Goal: Task Accomplishment & Management: Use online tool/utility

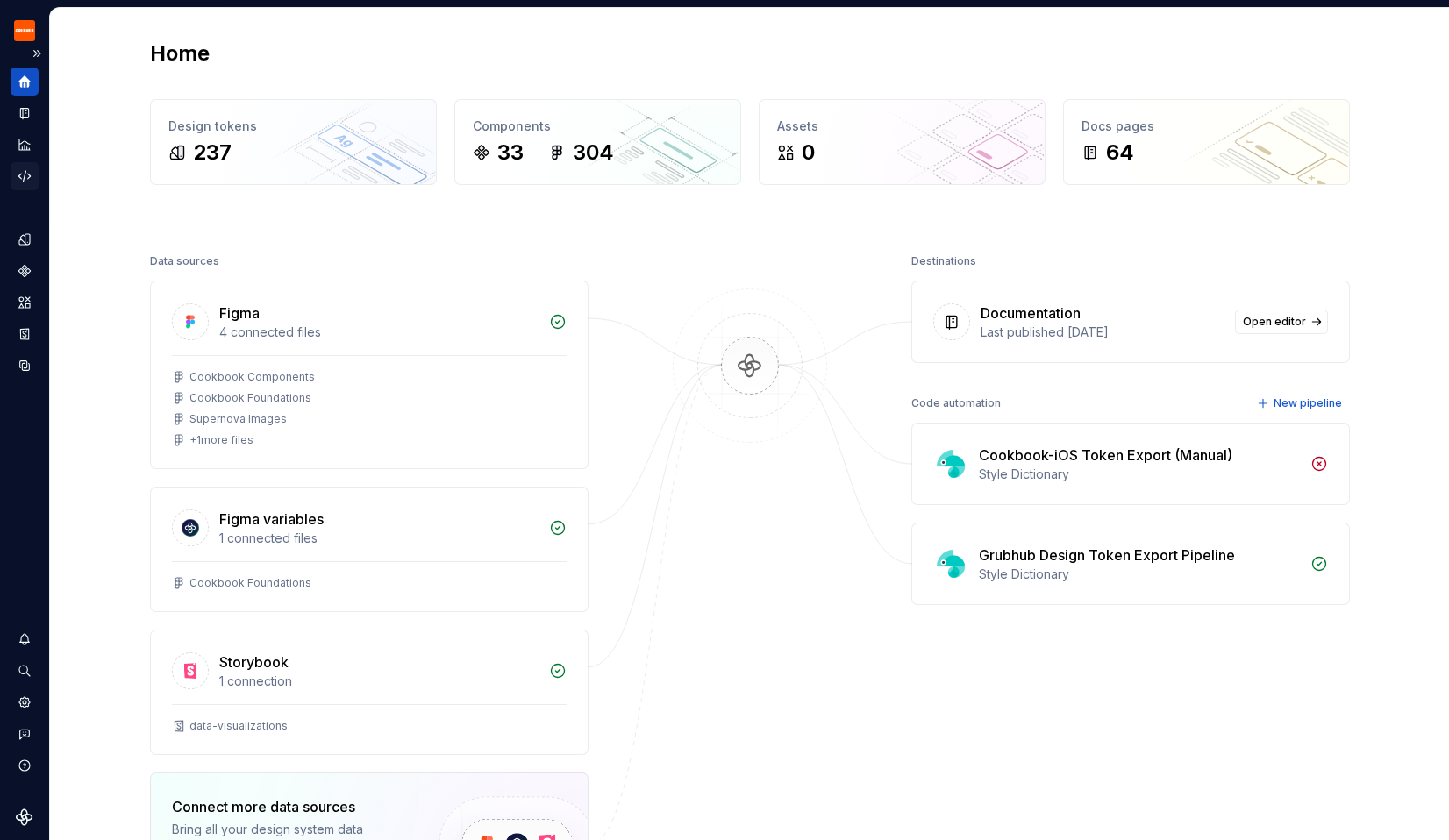
click at [27, 186] on div "Code automation" at bounding box center [25, 177] width 28 height 28
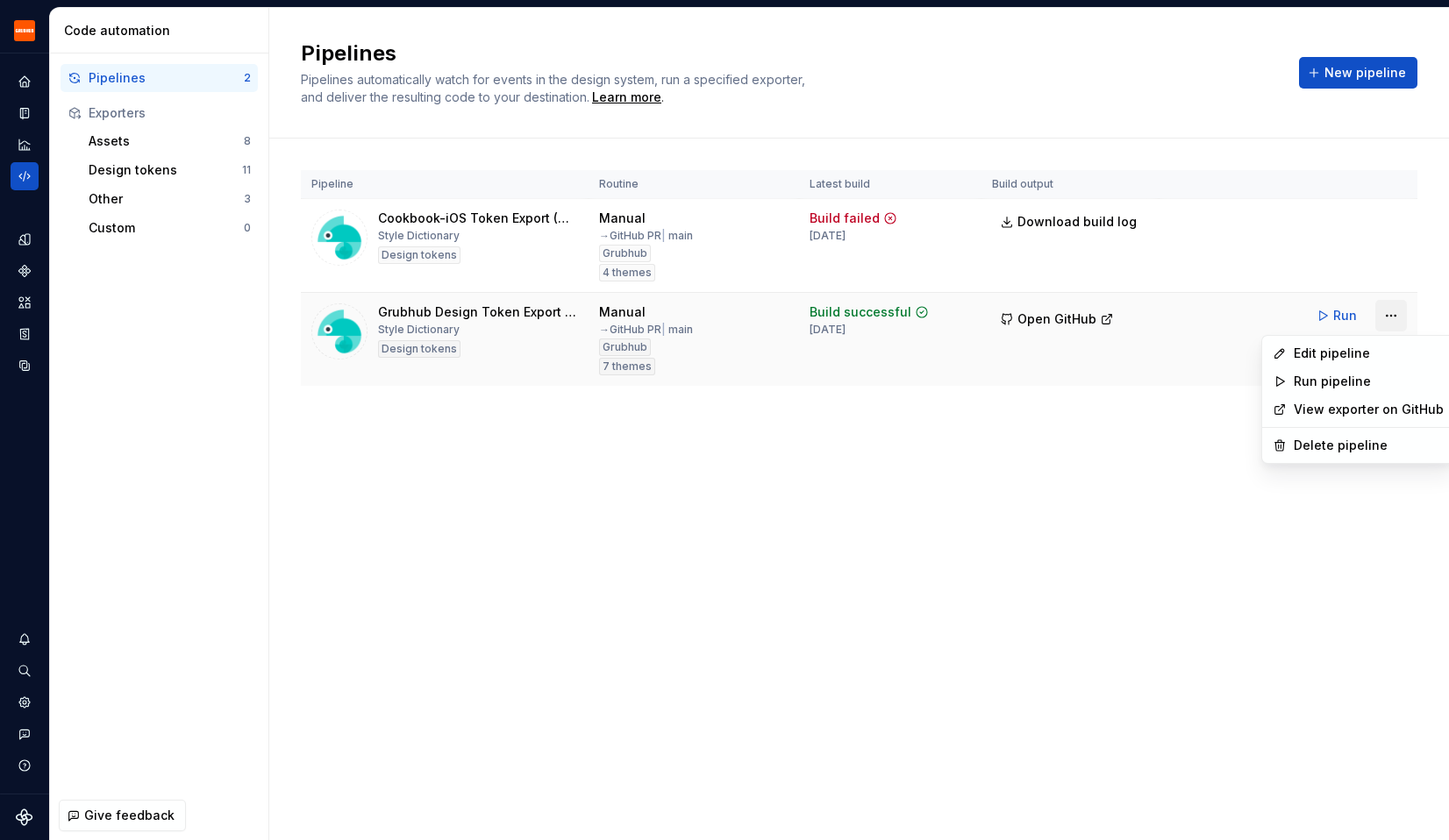
click at [1392, 318] on html "Grubhub Design System Y Dataset Grubhub Code automation Pipelines 2 Exporters A…" at bounding box center [724, 420] width 1449 height 840
click at [1356, 356] on div "Edit pipeline" at bounding box center [1369, 353] width 150 height 18
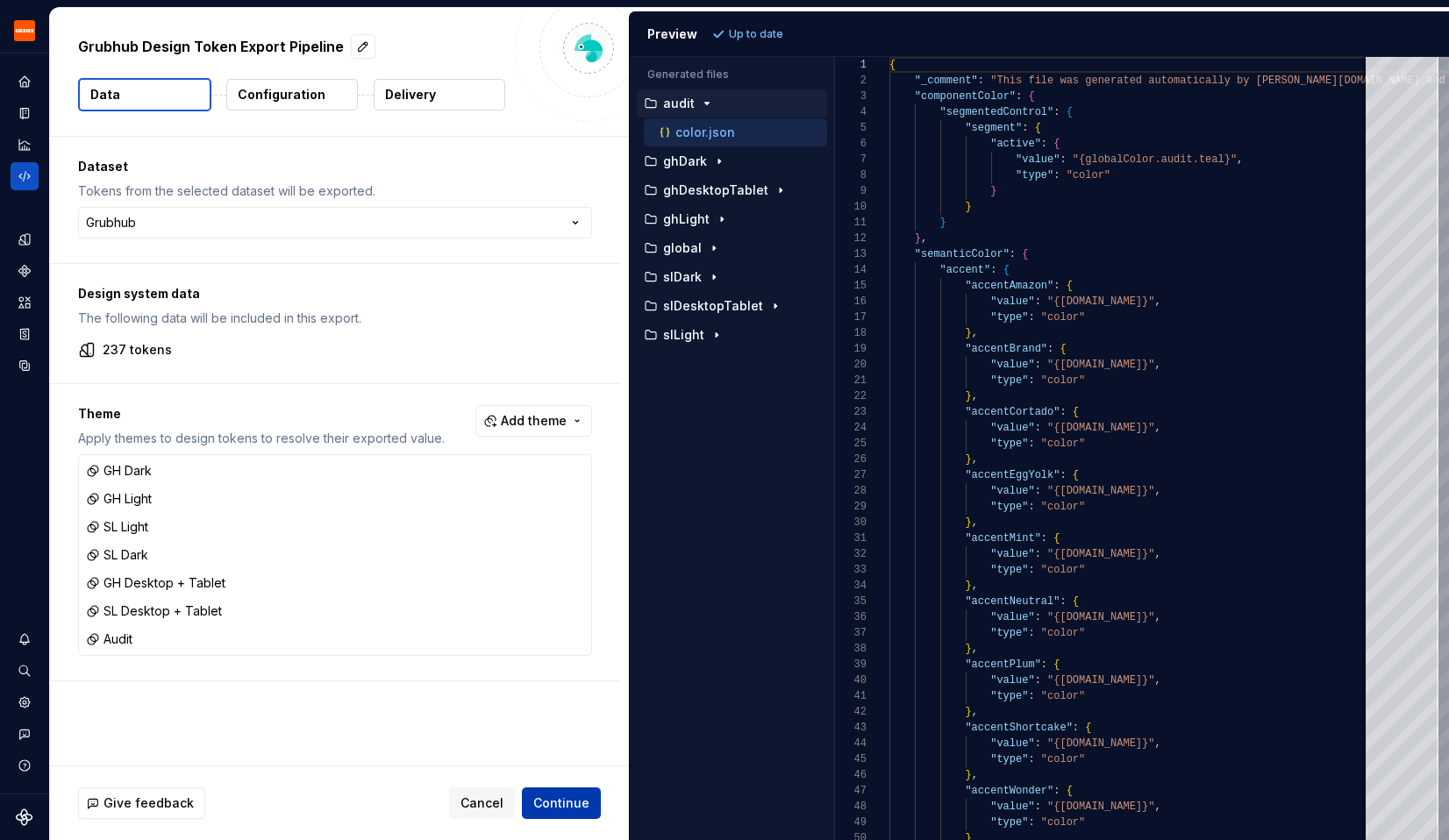
click at [562, 806] on span "Continue" at bounding box center [562, 803] width 57 height 18
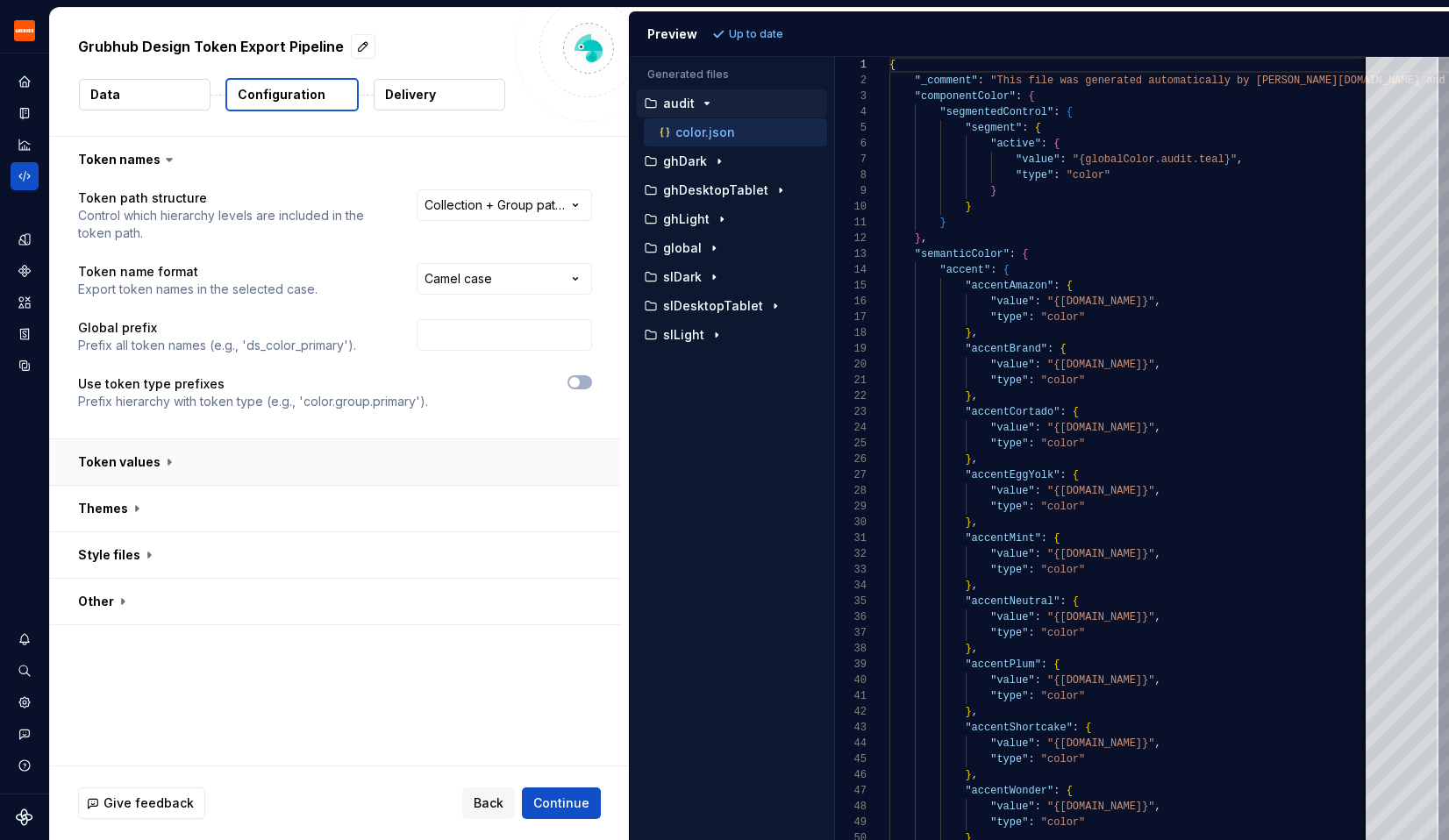
click at [349, 465] on button "button" at bounding box center [335, 462] width 570 height 46
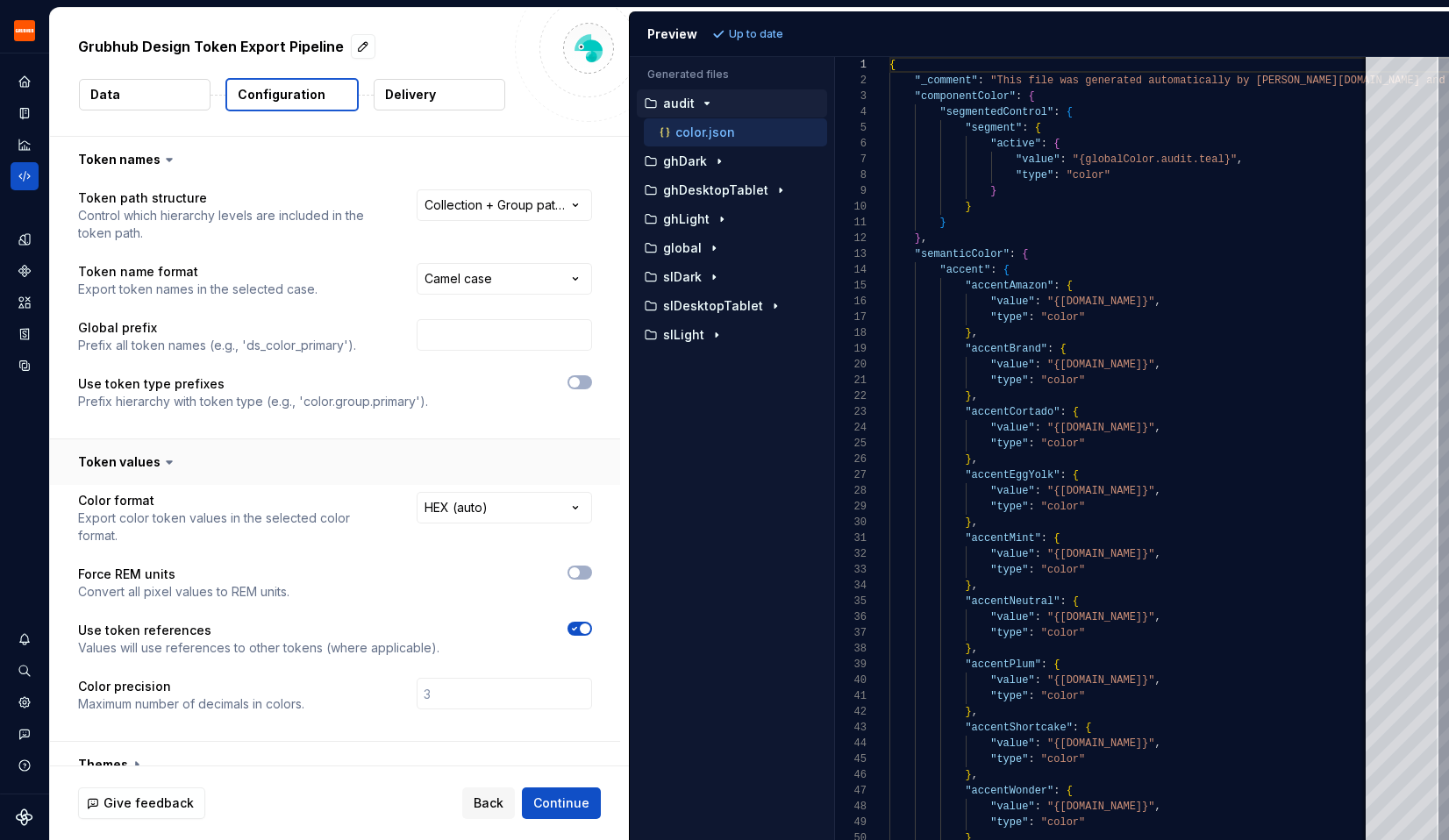
click at [345, 465] on button "button" at bounding box center [335, 462] width 570 height 46
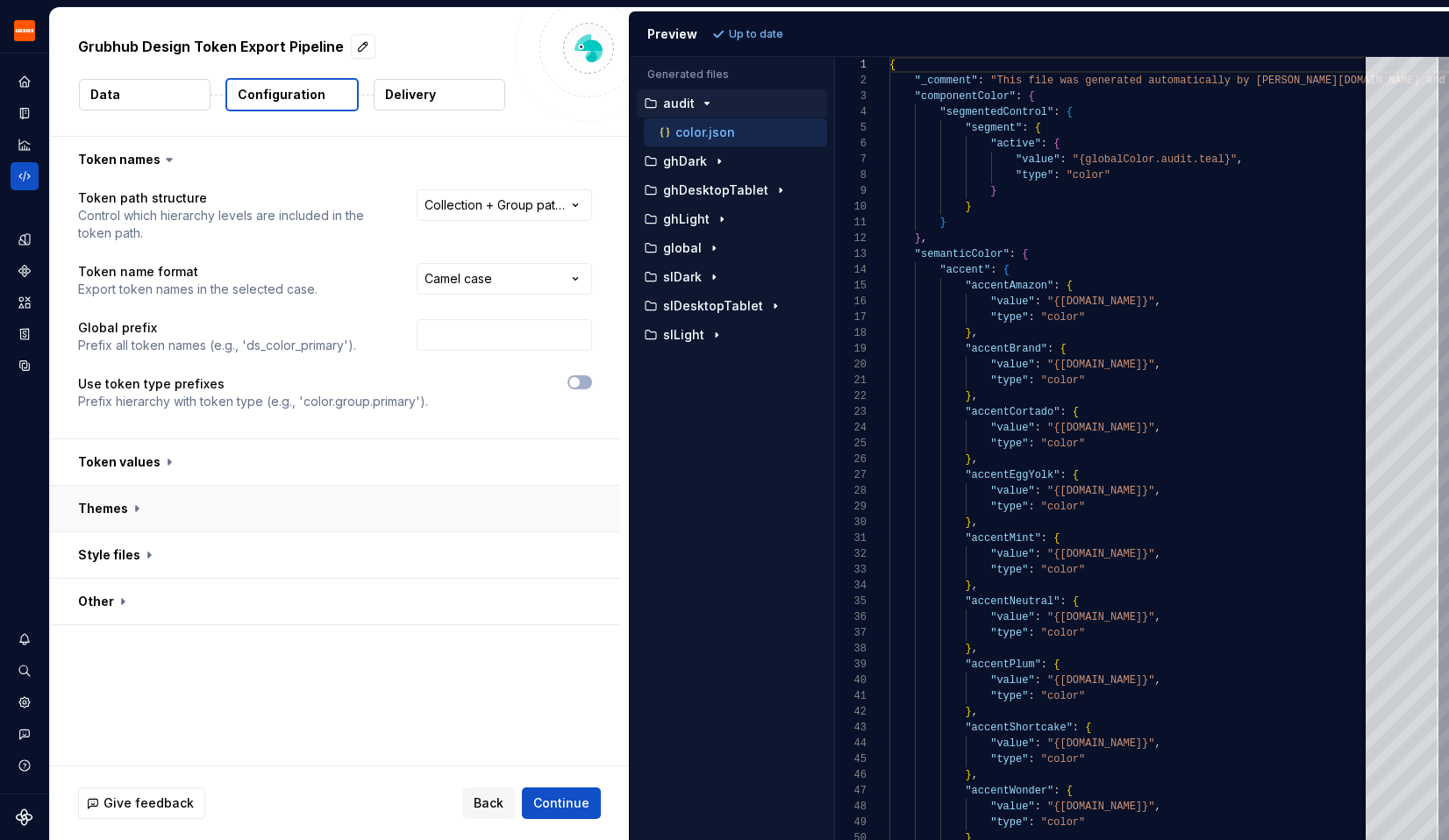
click at [232, 520] on button "button" at bounding box center [335, 509] width 570 height 46
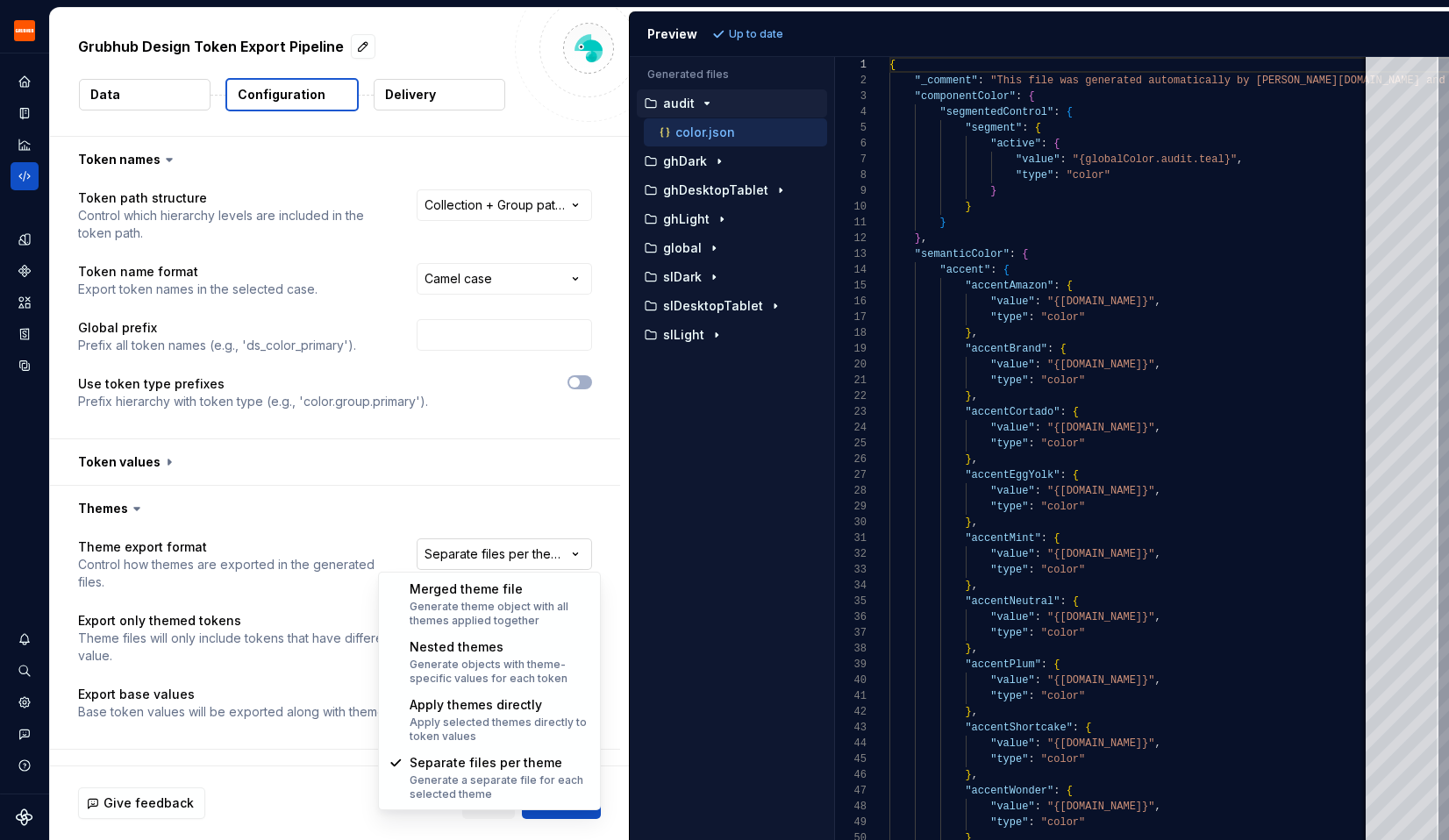
click at [512, 558] on html "**********" at bounding box center [724, 420] width 1449 height 840
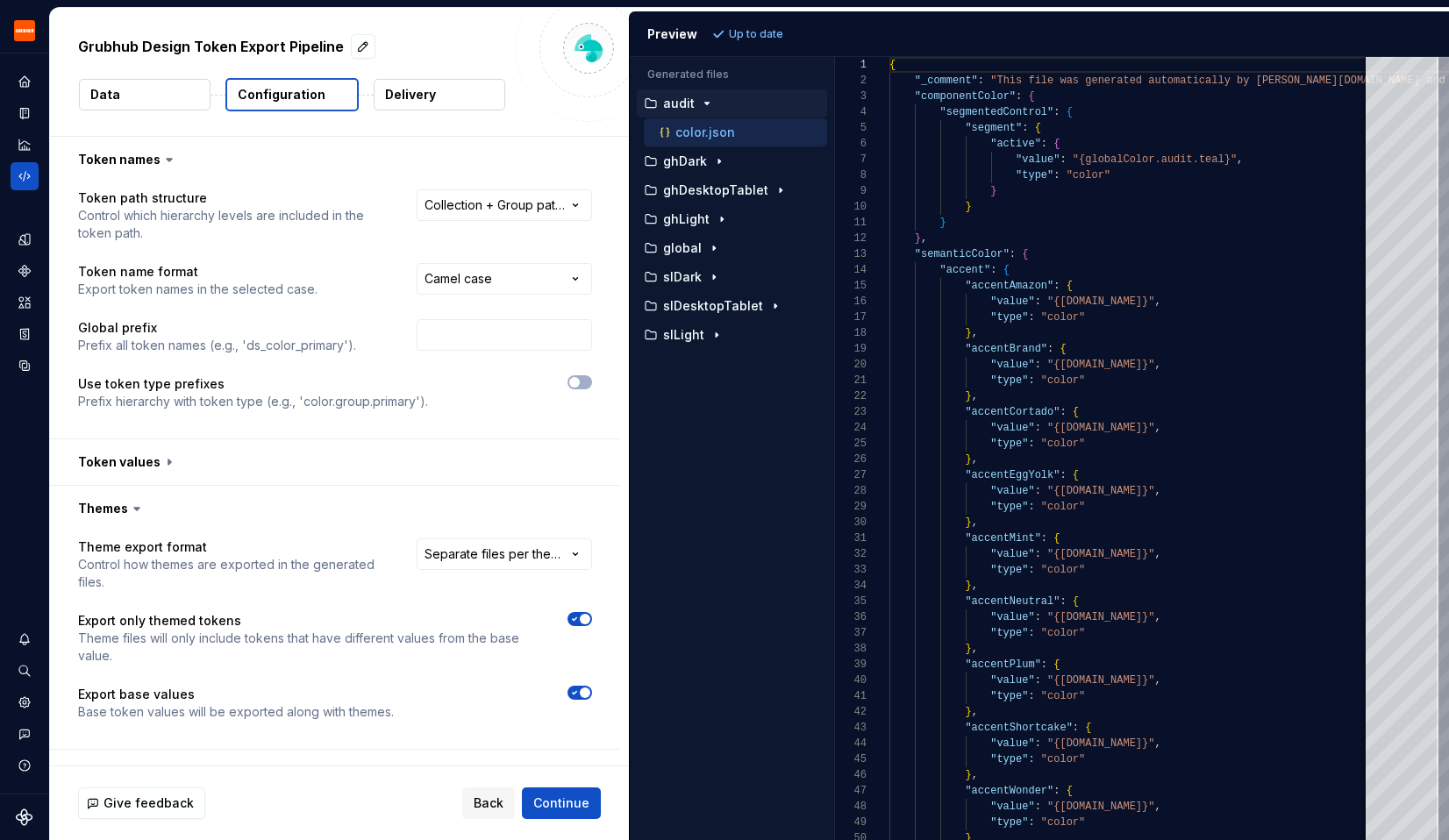
click at [259, 590] on html "**********" at bounding box center [724, 420] width 1449 height 840
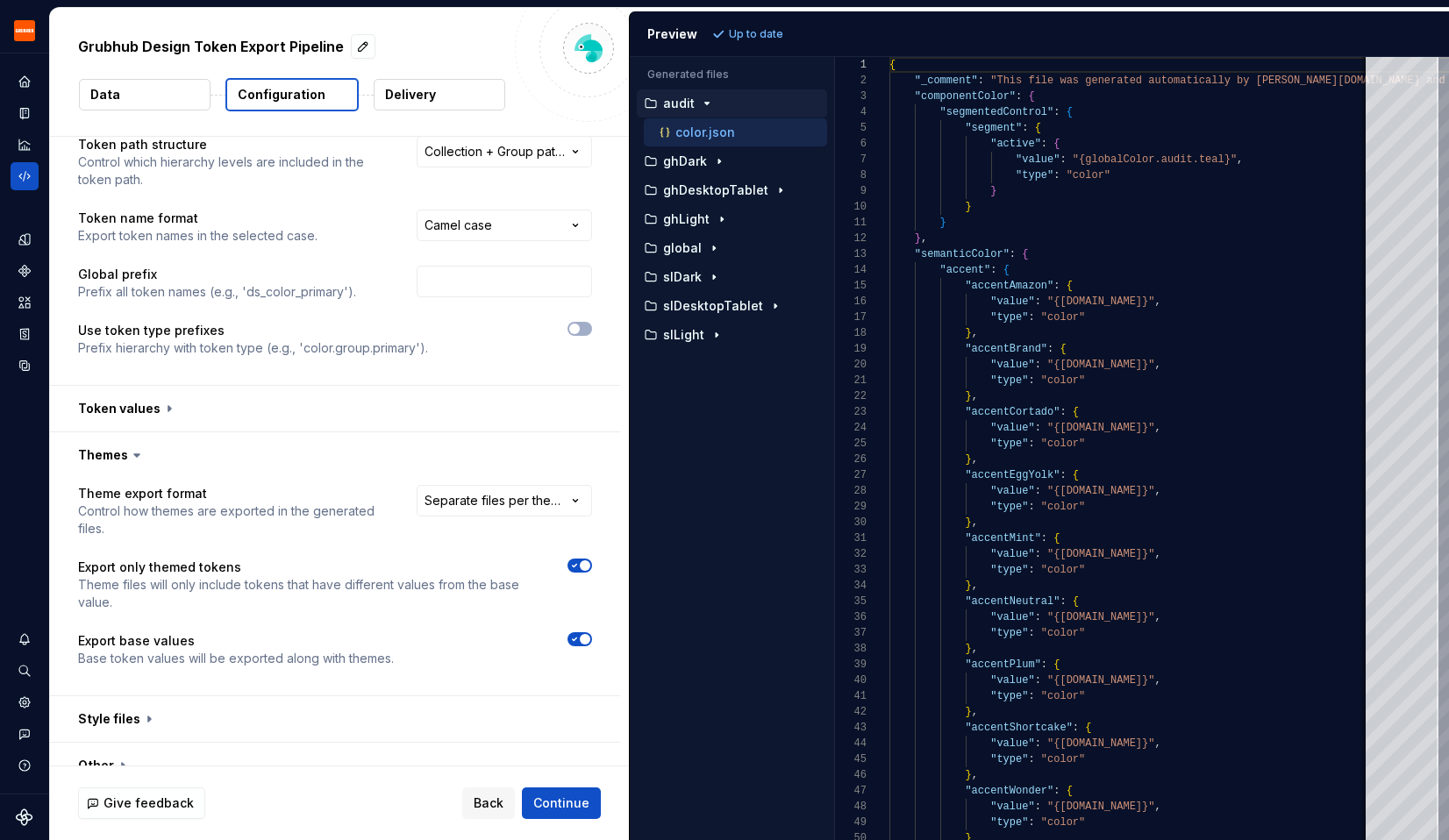
scroll to position [77, 0]
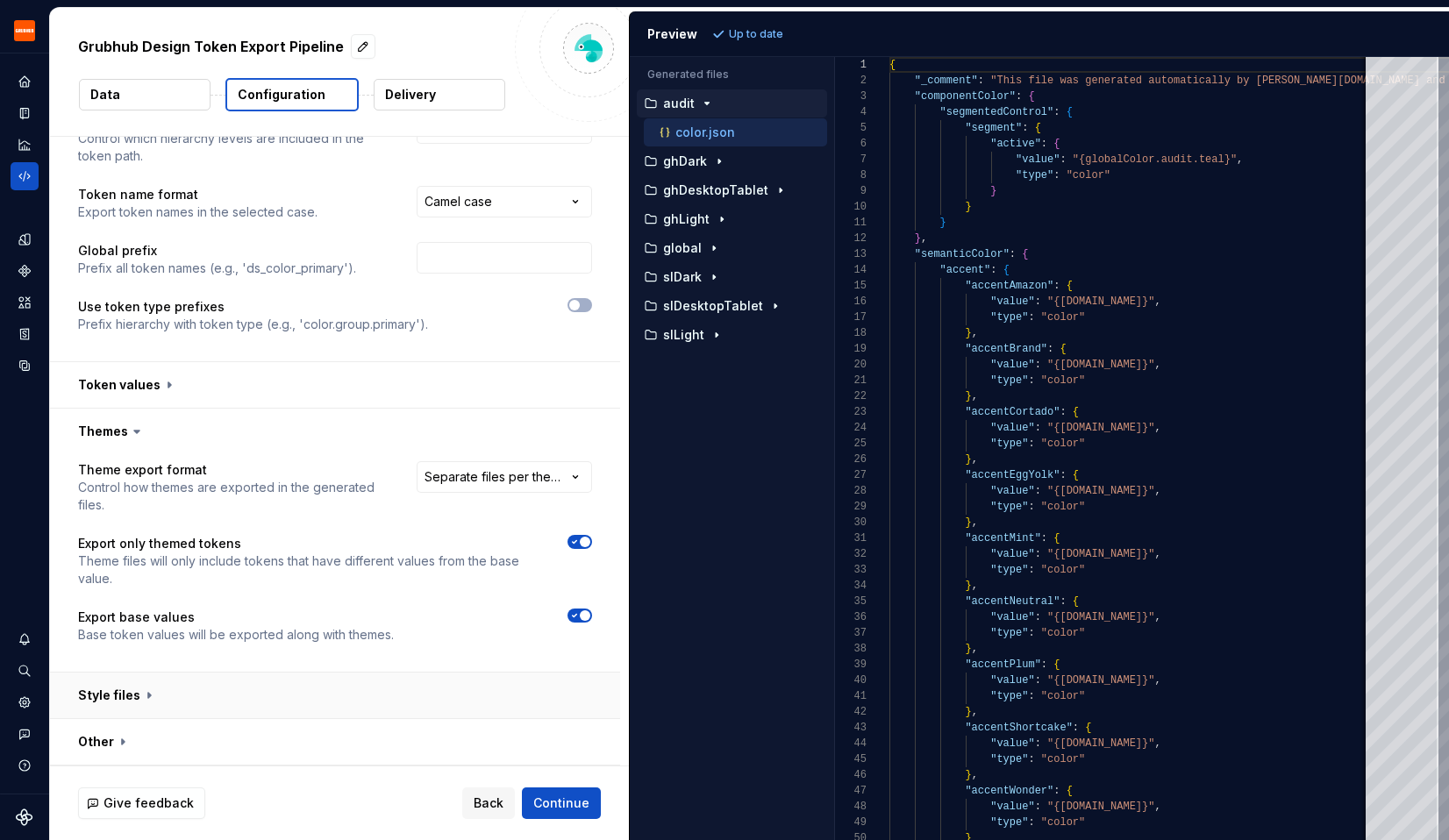
click at [142, 694] on button "button" at bounding box center [335, 695] width 570 height 46
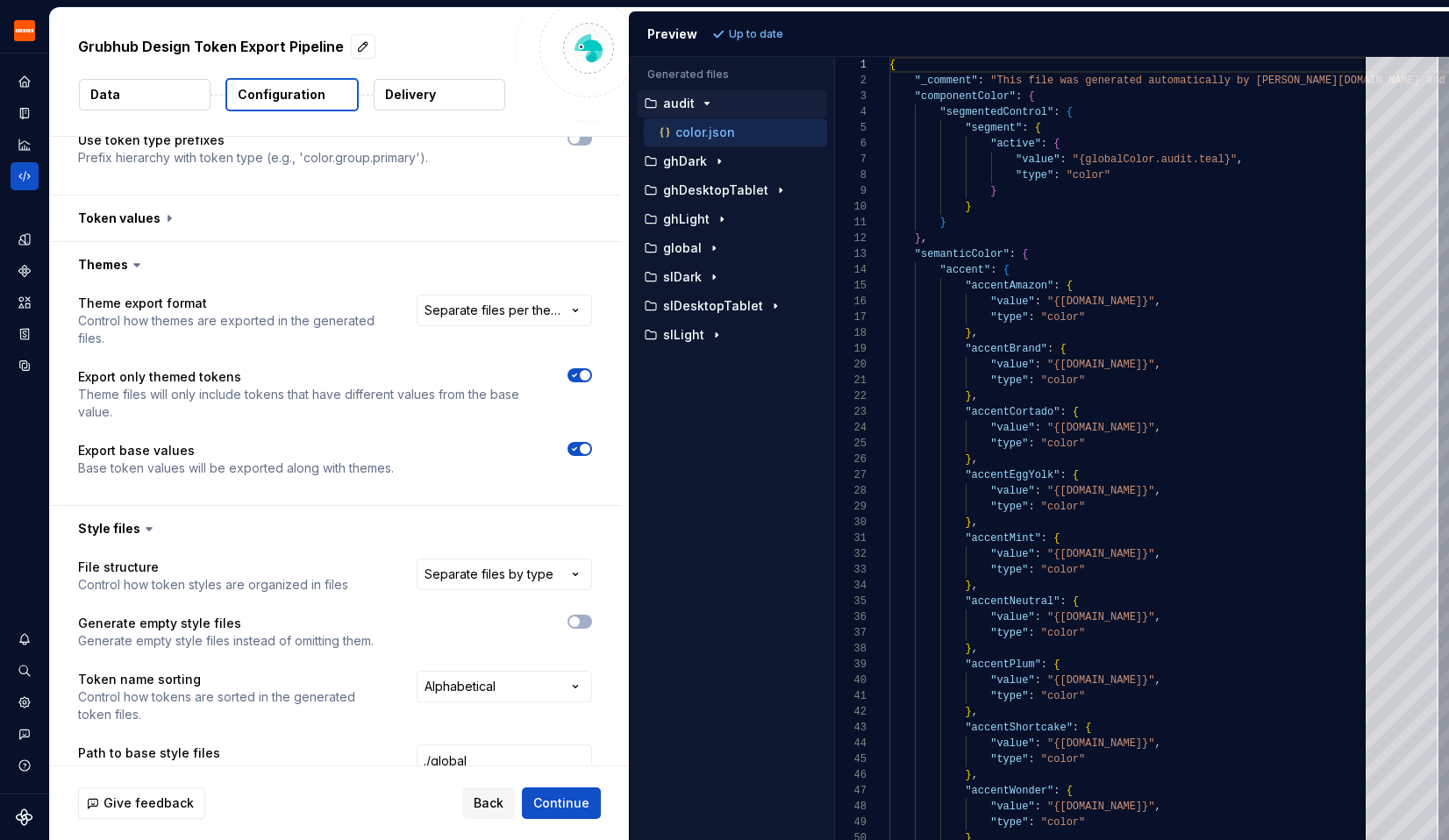
scroll to position [407, 0]
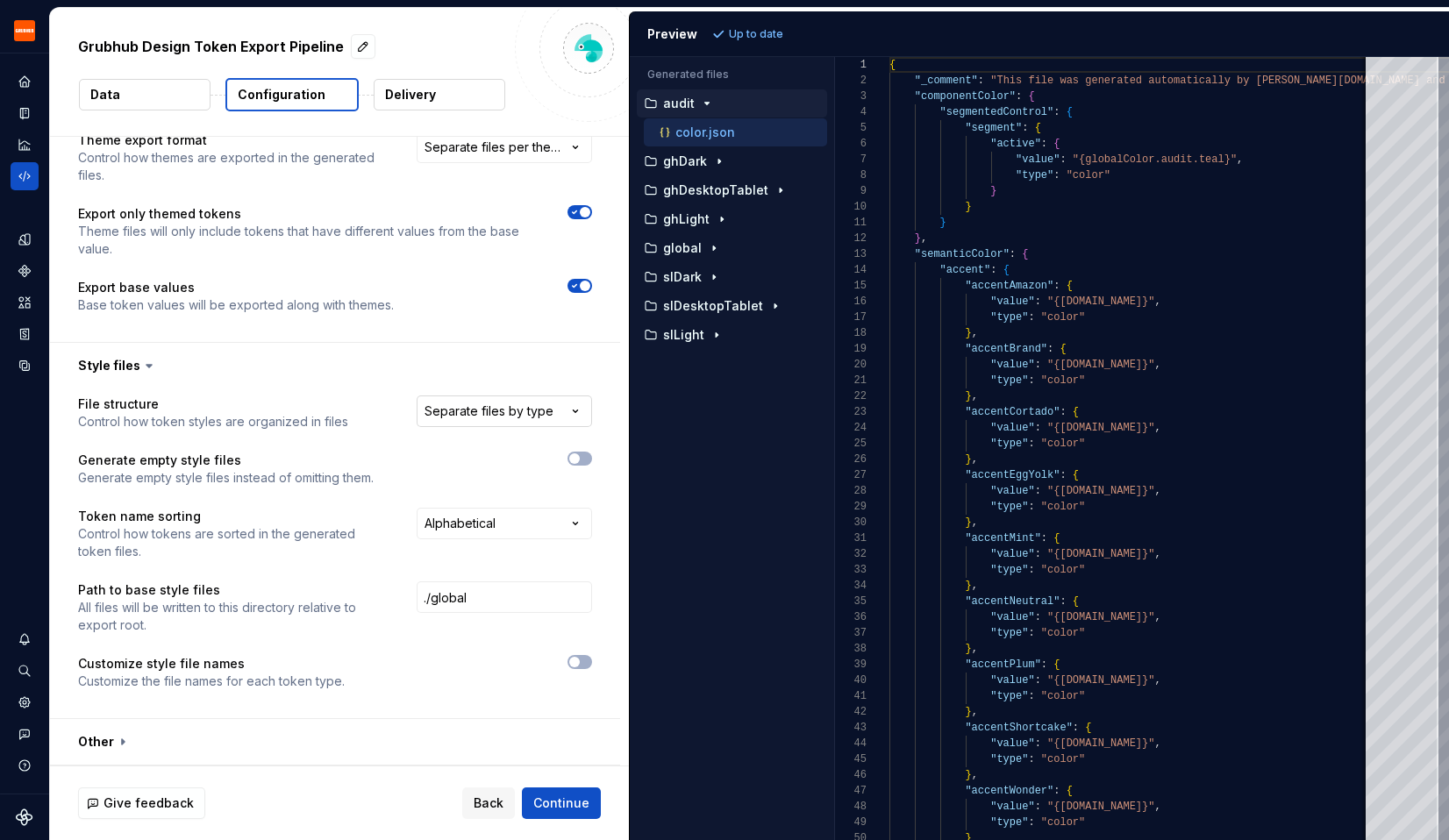
click at [528, 409] on html "**********" at bounding box center [724, 420] width 1449 height 840
click at [270, 390] on html "**********" at bounding box center [724, 420] width 1449 height 840
click at [690, 246] on p "global" at bounding box center [682, 248] width 39 height 14
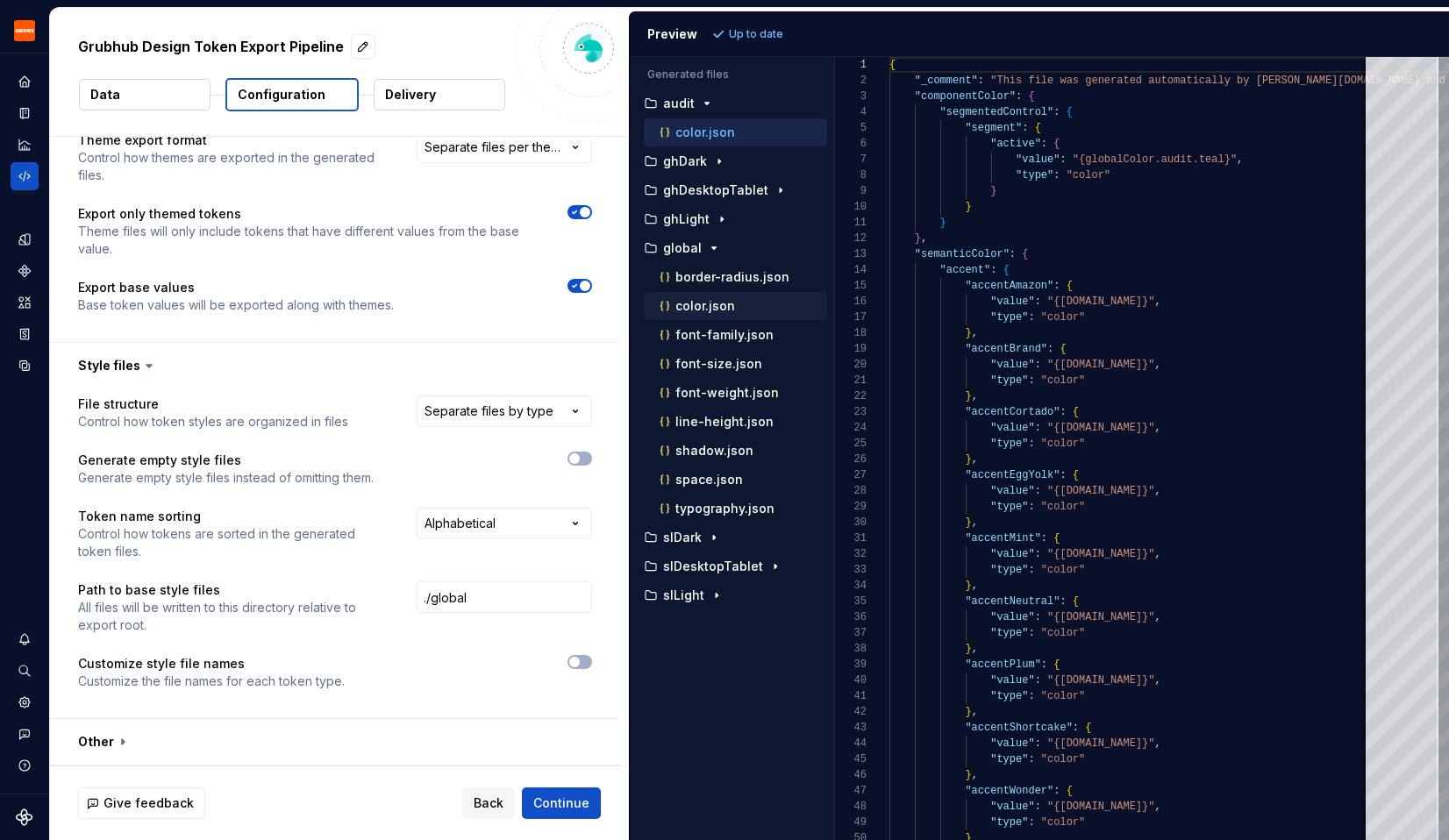
click at [687, 312] on p "color.json" at bounding box center [705, 306] width 60 height 14
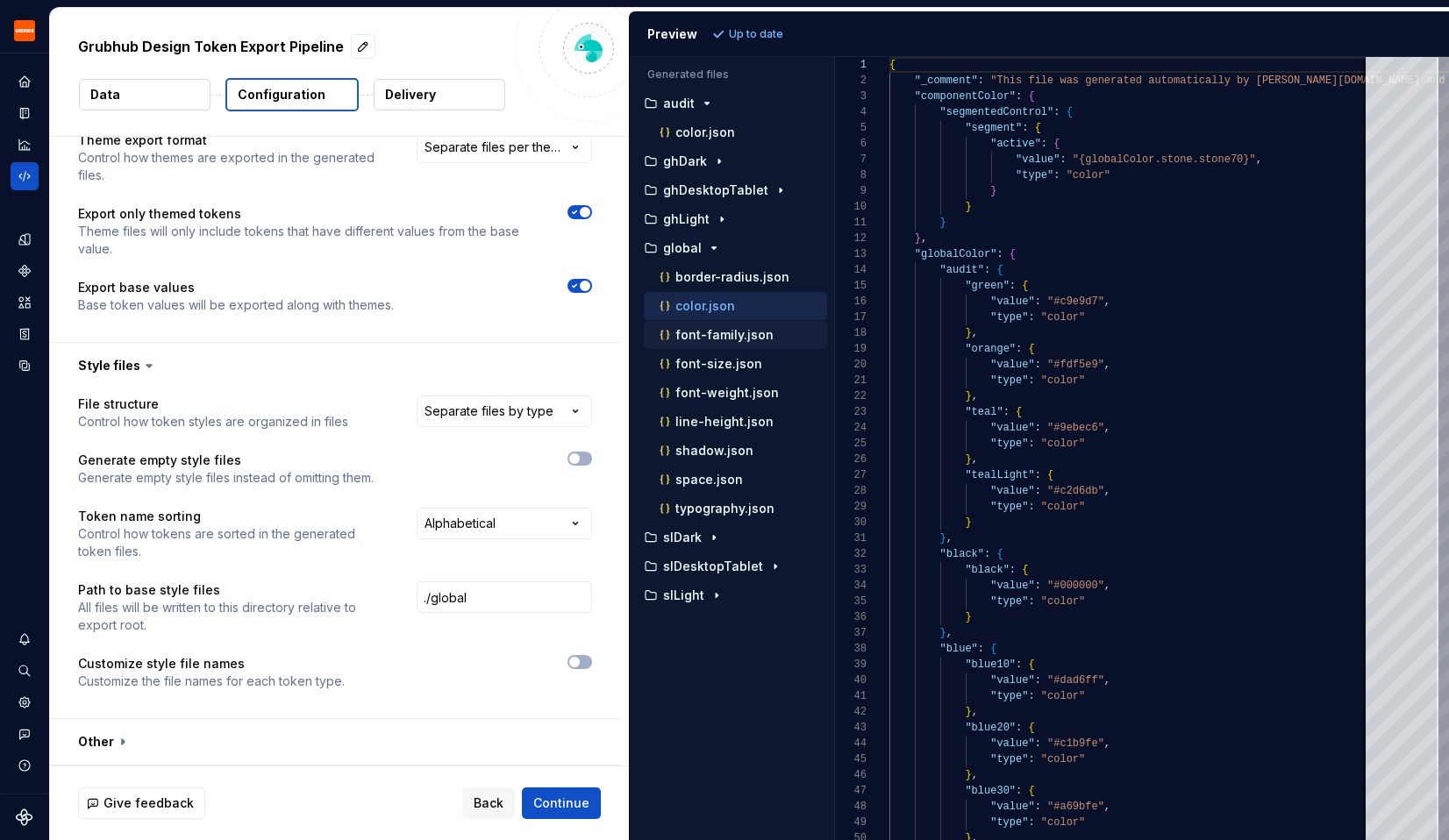
click at [686, 326] on div "font-family.json" at bounding box center [742, 335] width 171 height 18
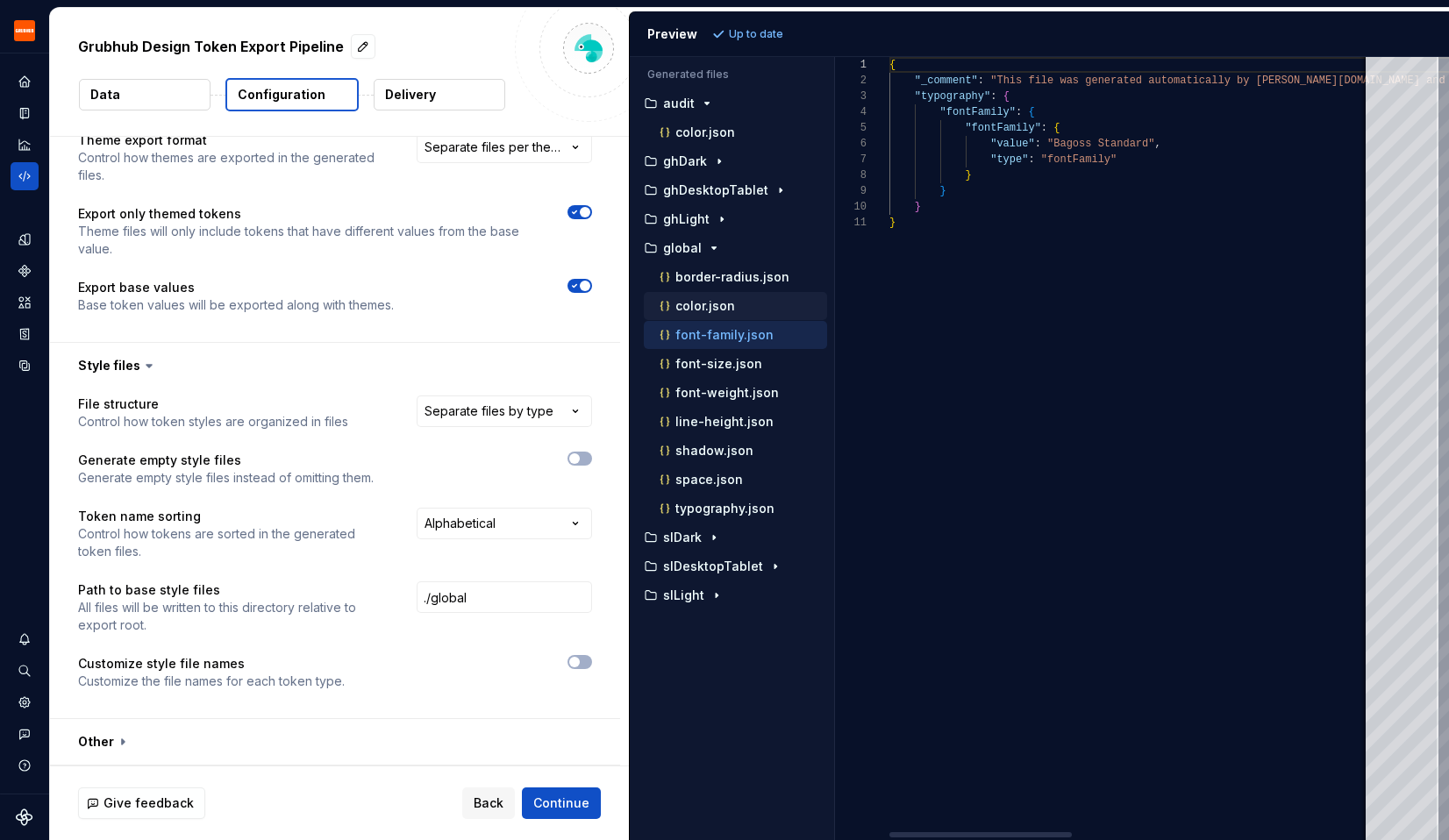
click at [686, 306] on p "color.json" at bounding box center [705, 306] width 60 height 14
type textarea "**********"
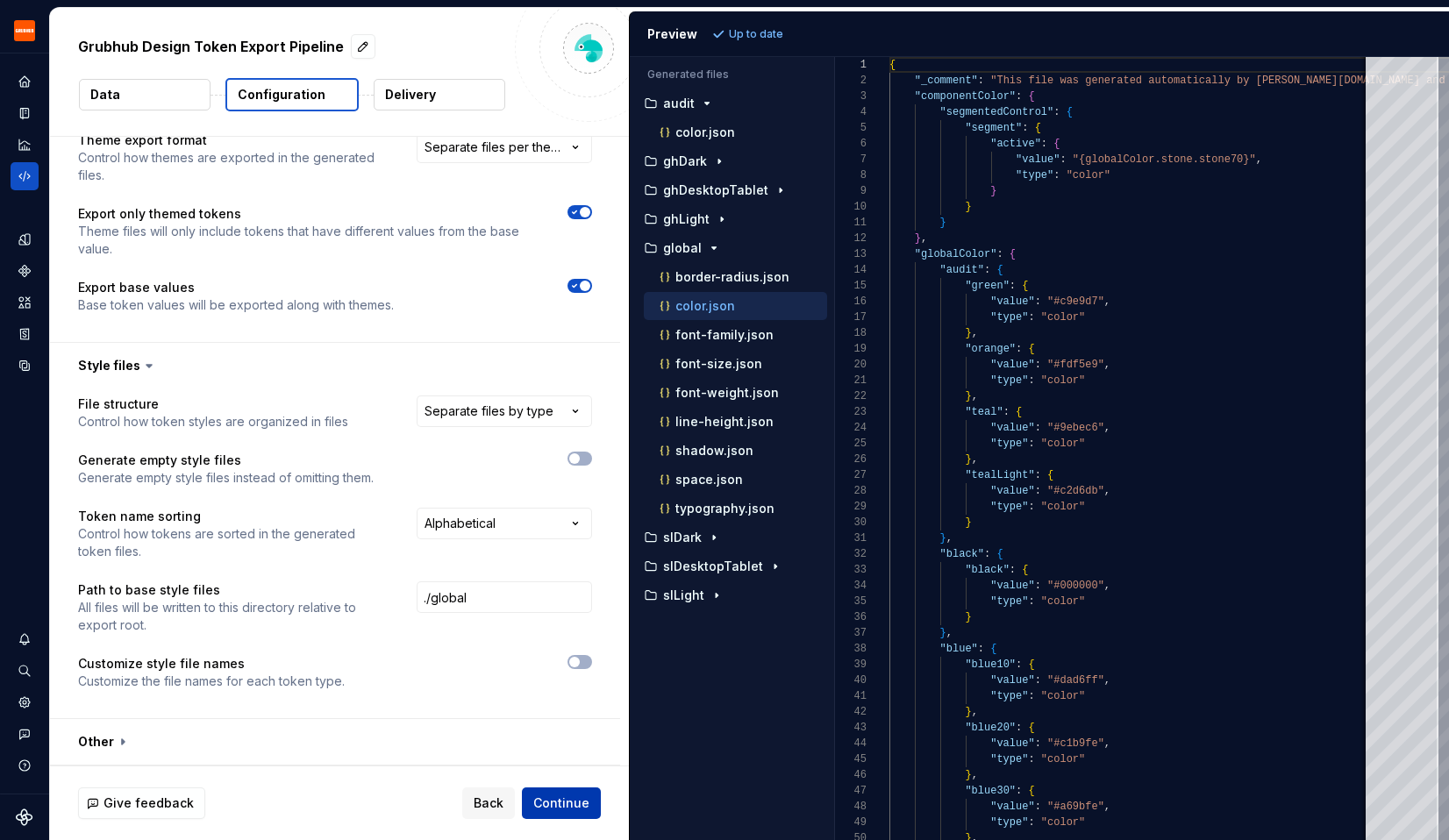
click at [547, 798] on span "Continue" at bounding box center [562, 803] width 57 height 18
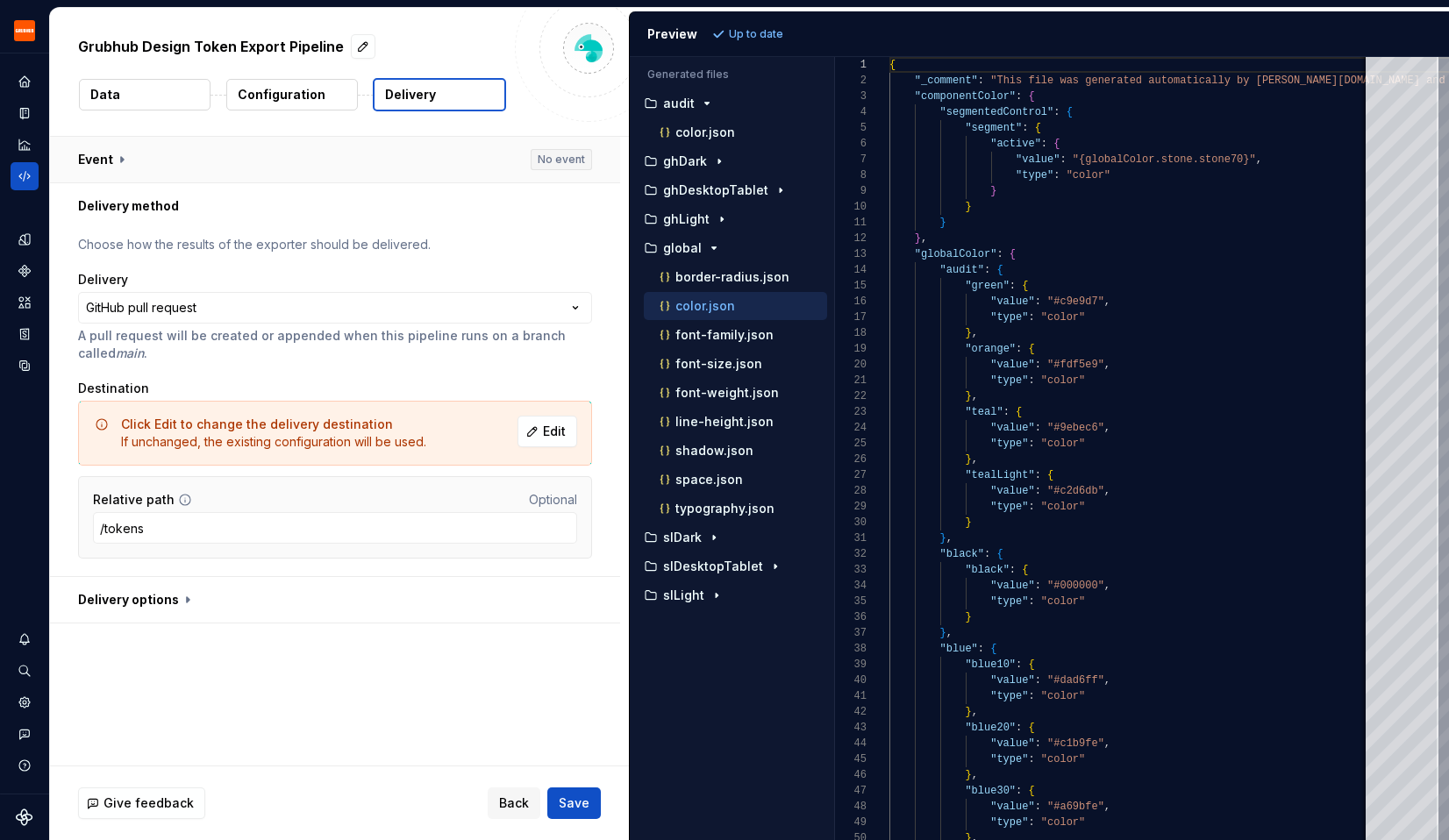
click at [160, 164] on button "button" at bounding box center [335, 160] width 570 height 46
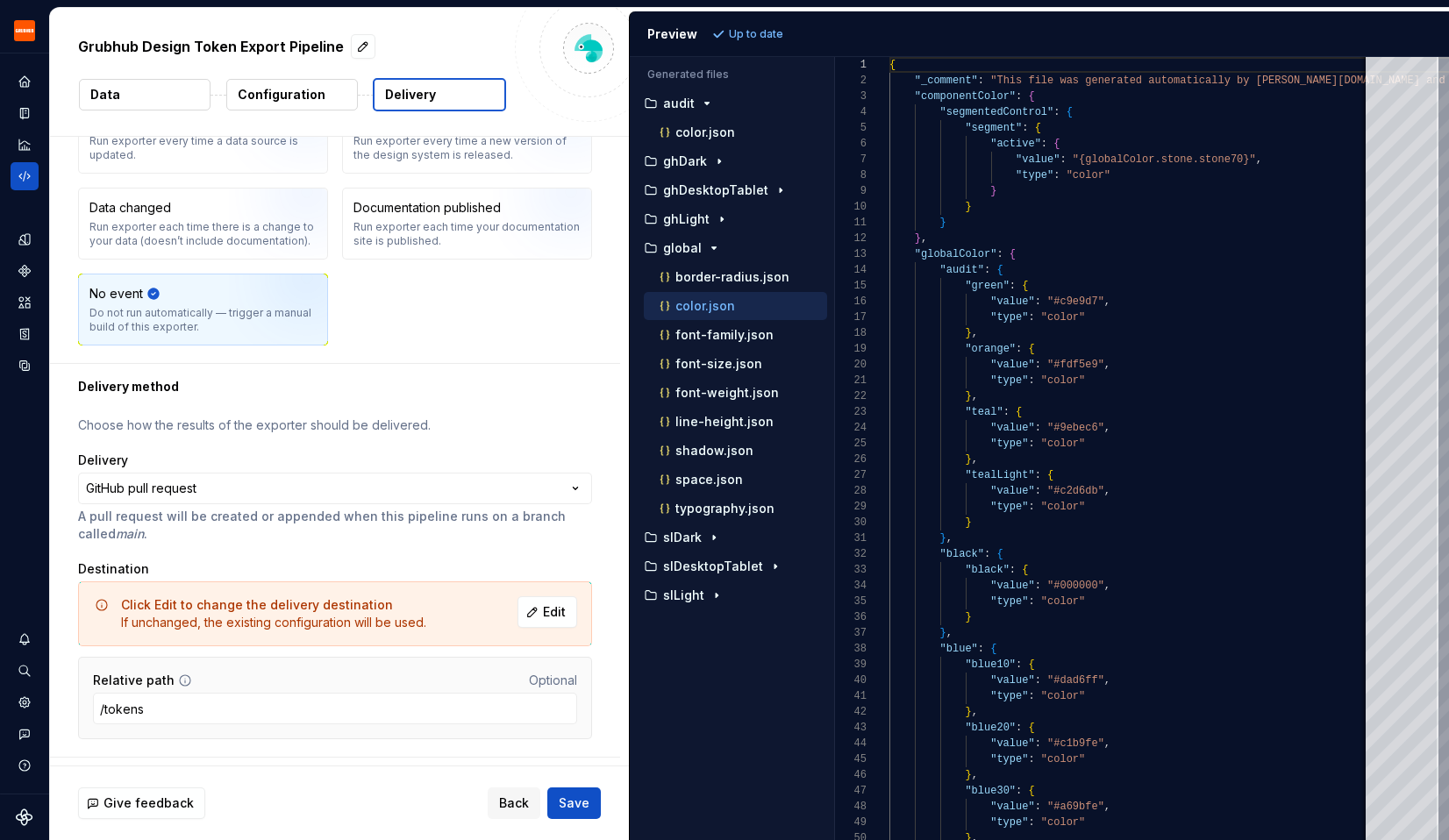
scroll to position [162, 0]
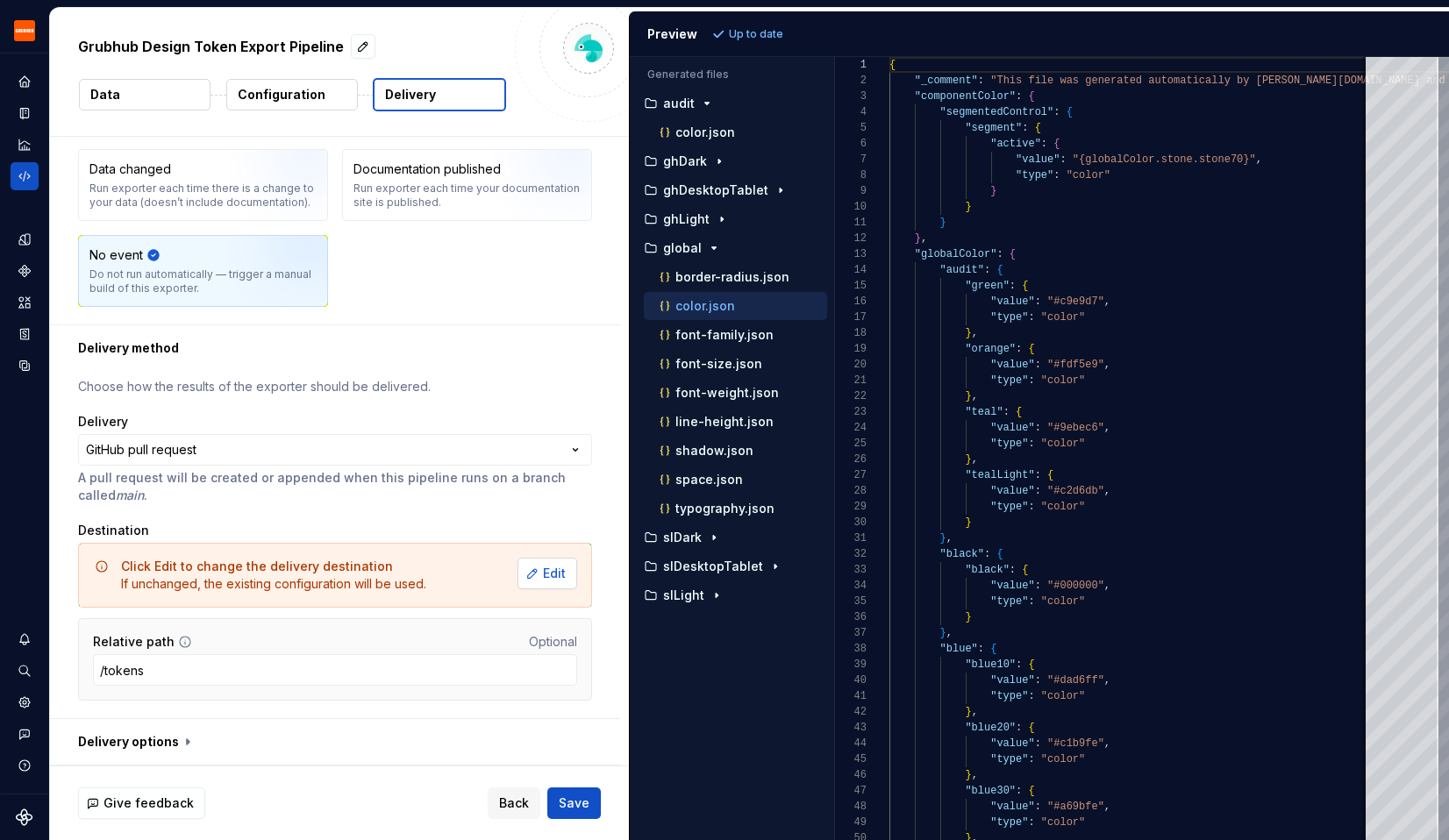
click at [552, 579] on span "Edit" at bounding box center [554, 573] width 23 height 18
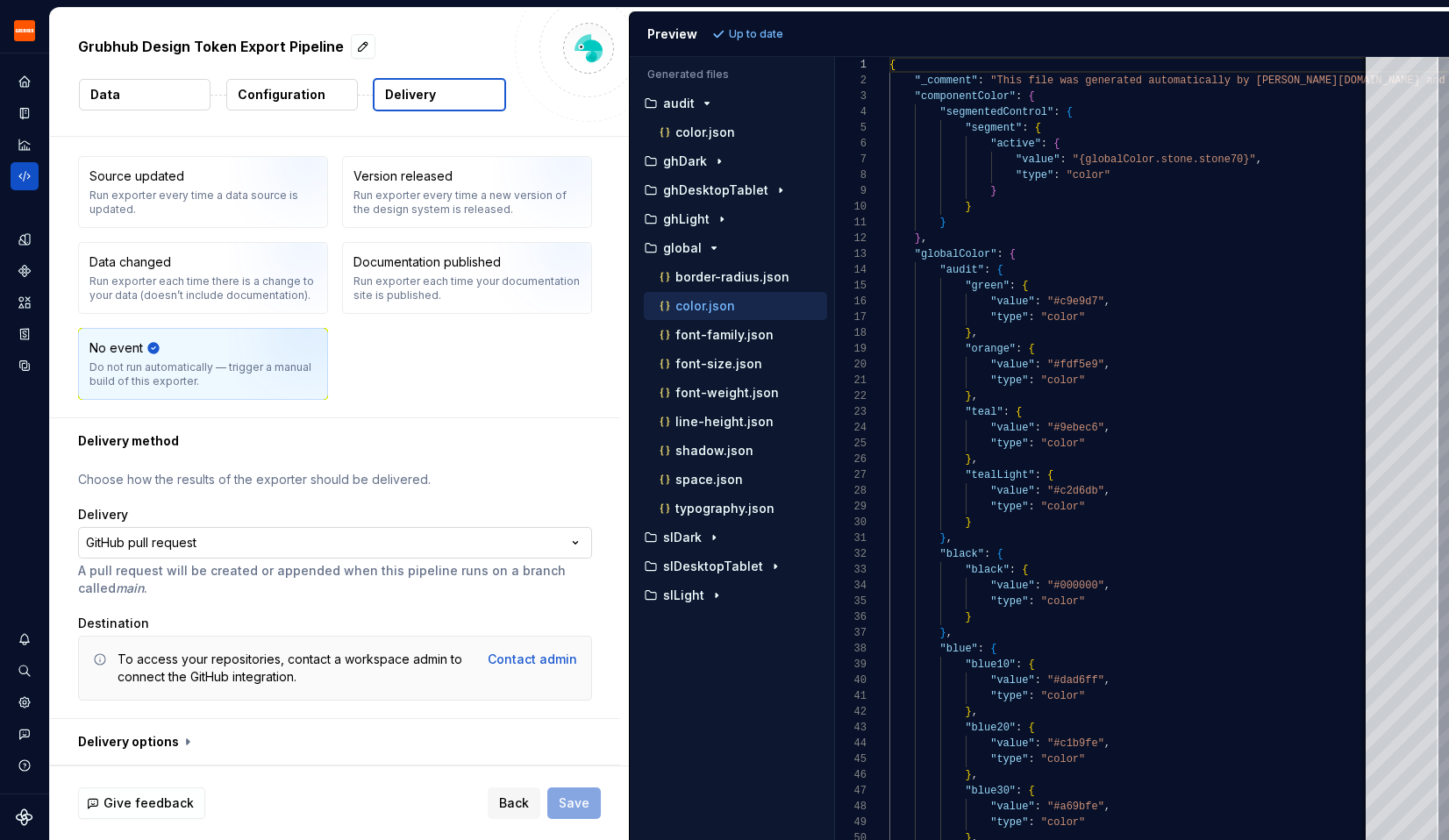
click at [563, 549] on html "**********" at bounding box center [724, 420] width 1449 height 840
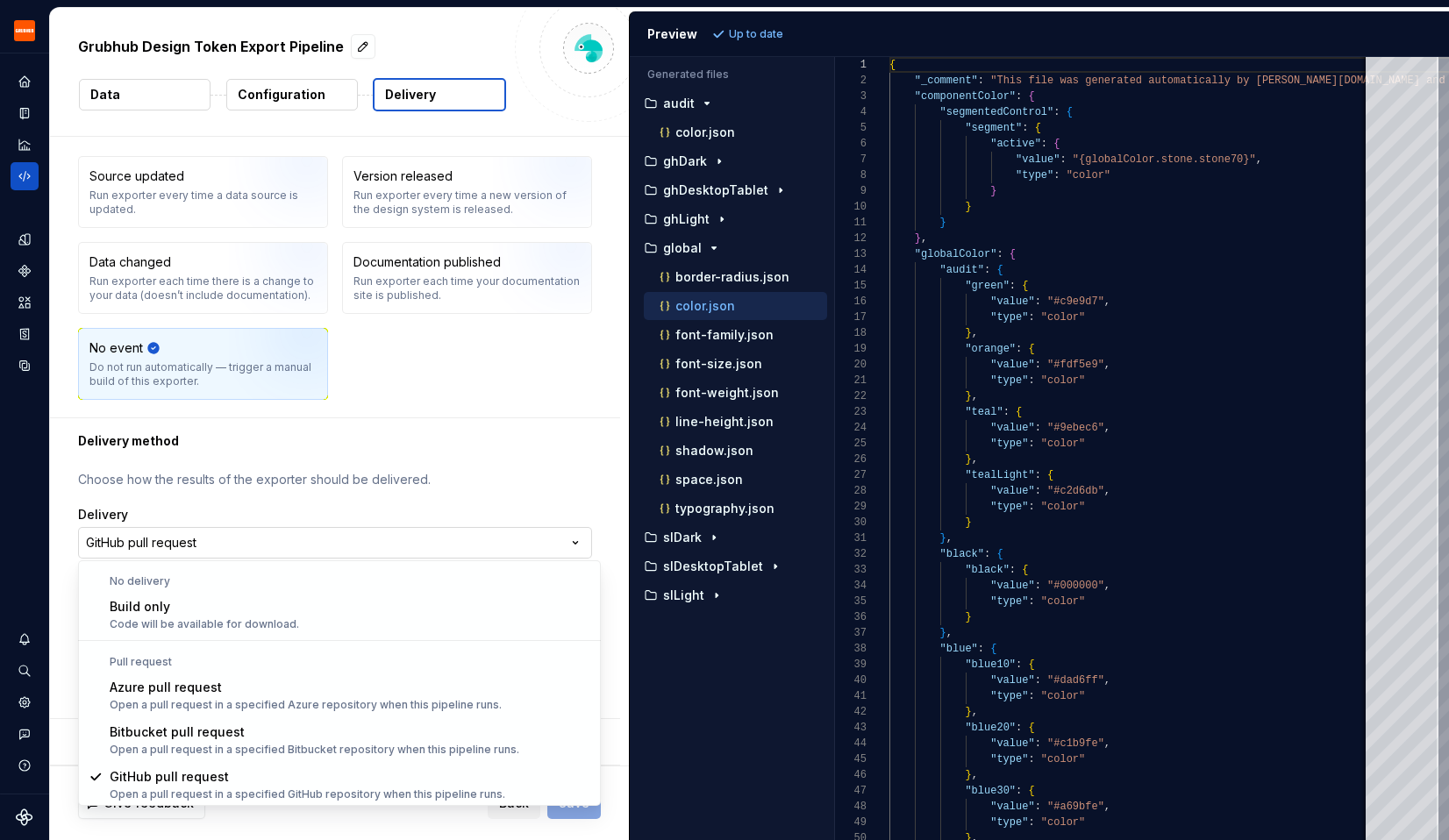
scroll to position [1, 0]
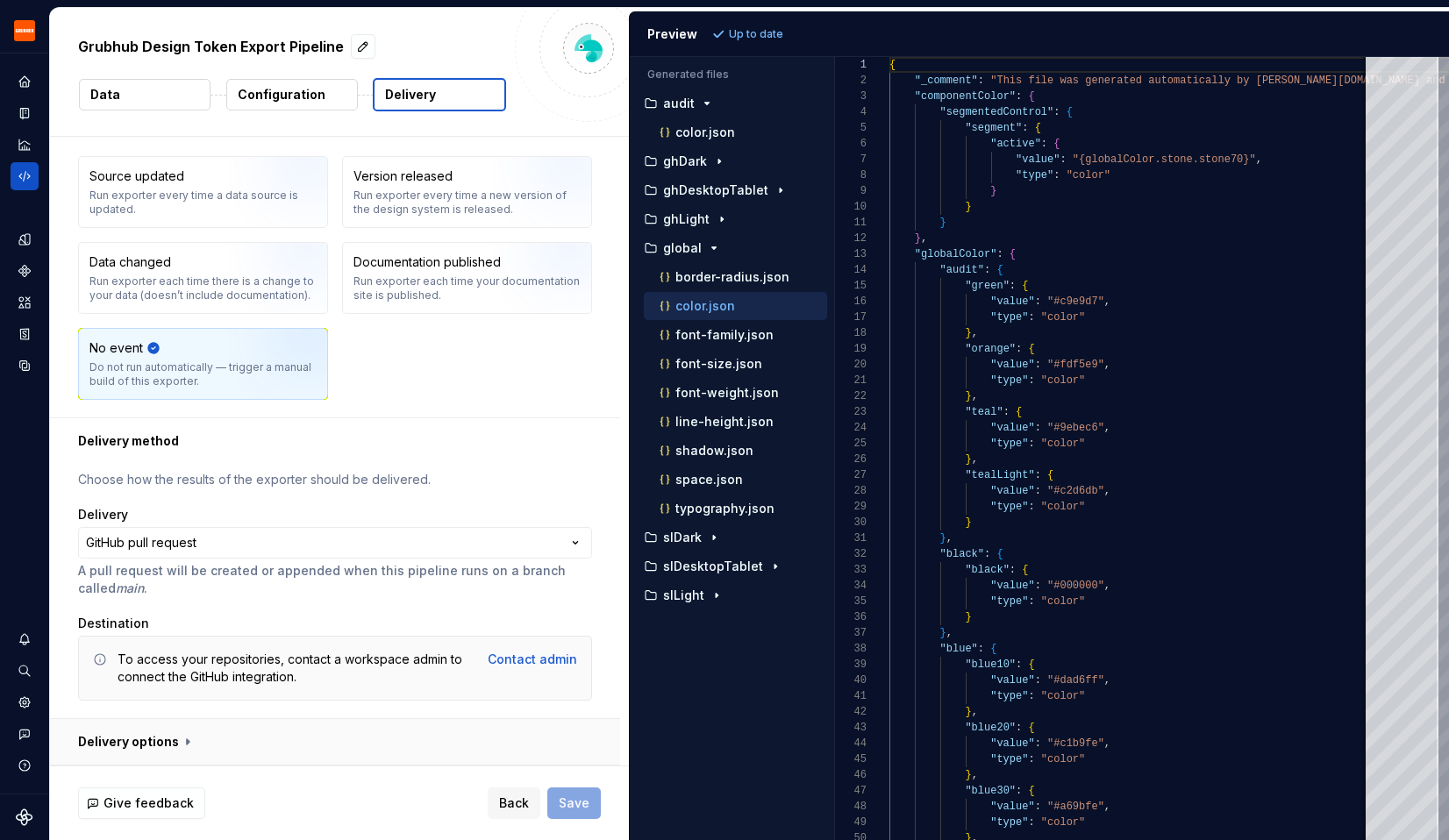
click at [170, 745] on button "button" at bounding box center [335, 742] width 570 height 46
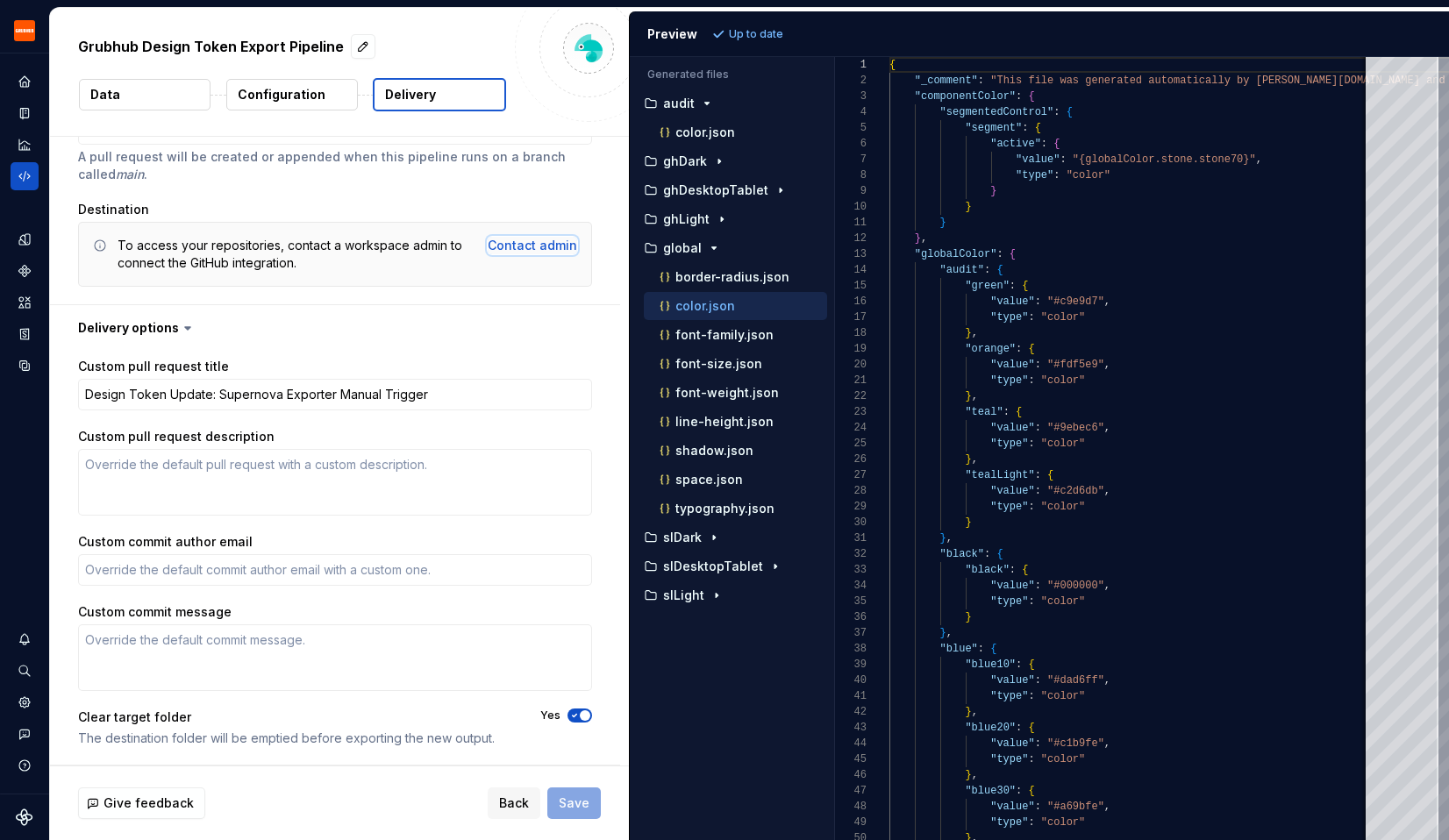
click at [545, 245] on div "Contact admin" at bounding box center [532, 246] width 89 height 18
type textarea "*"
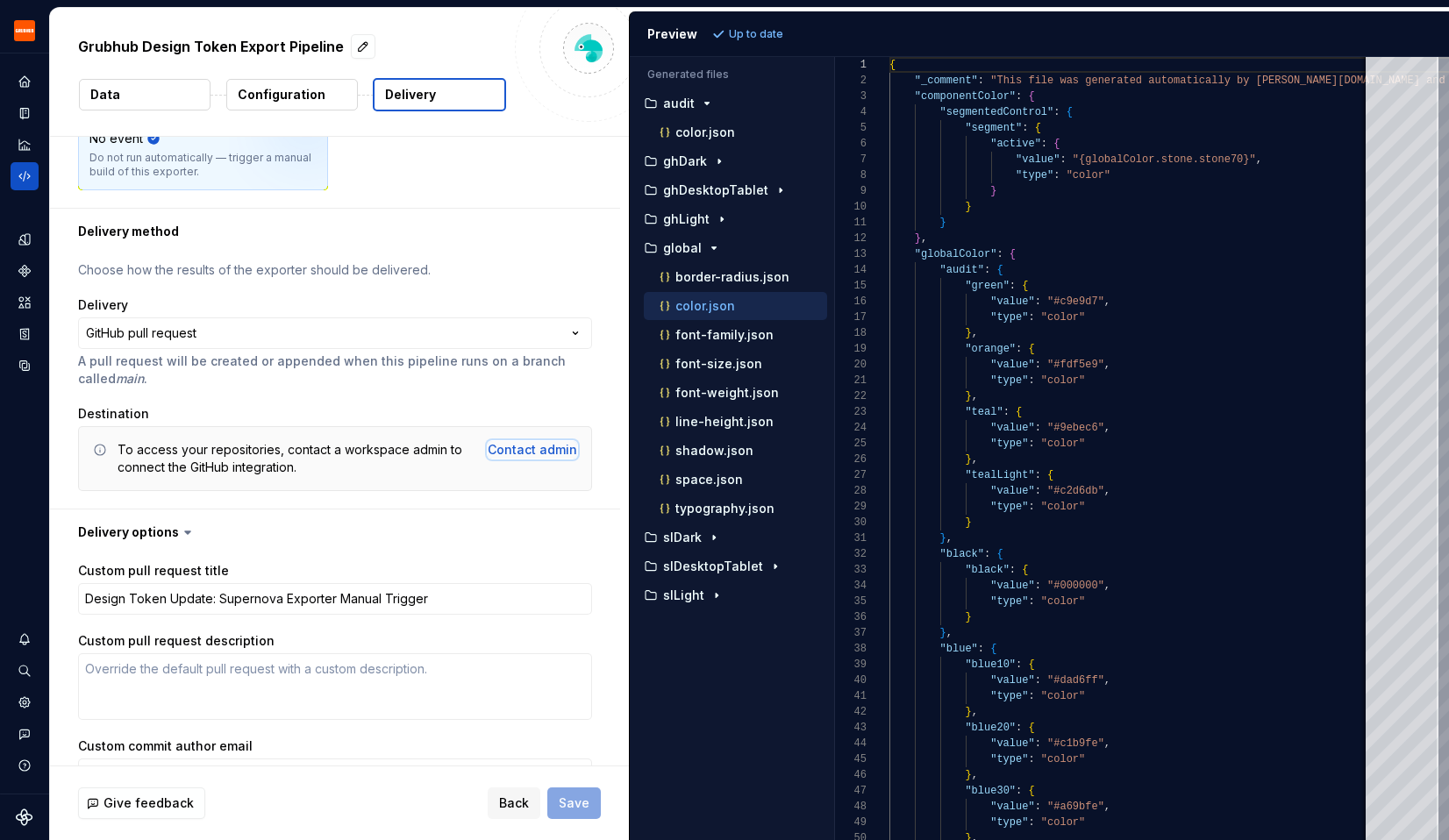
scroll to position [159, 0]
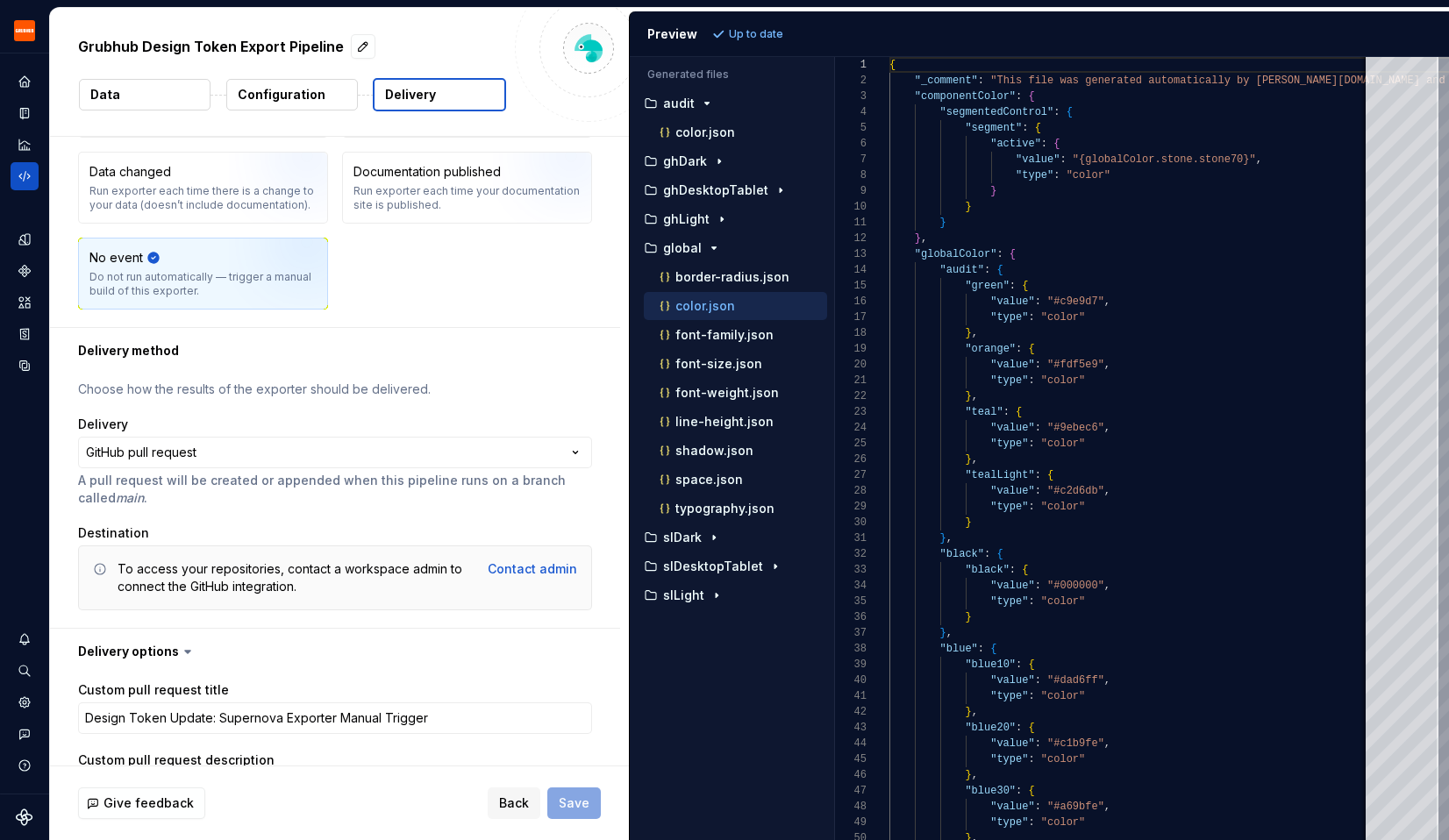
click at [190, 463] on html "**********" at bounding box center [724, 420] width 1449 height 840
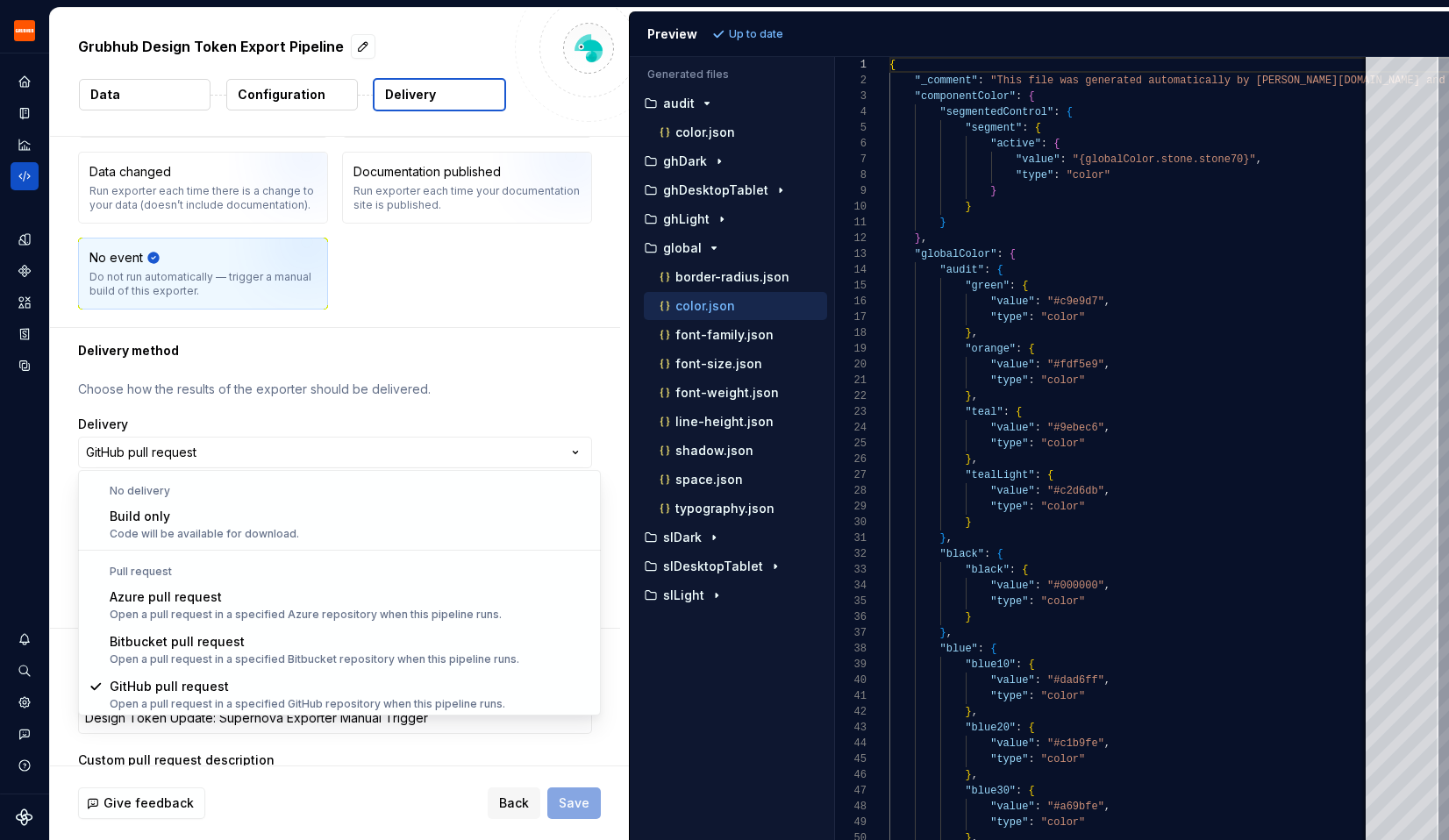
scroll to position [1, 0]
select select "*********"
type textarea "*"
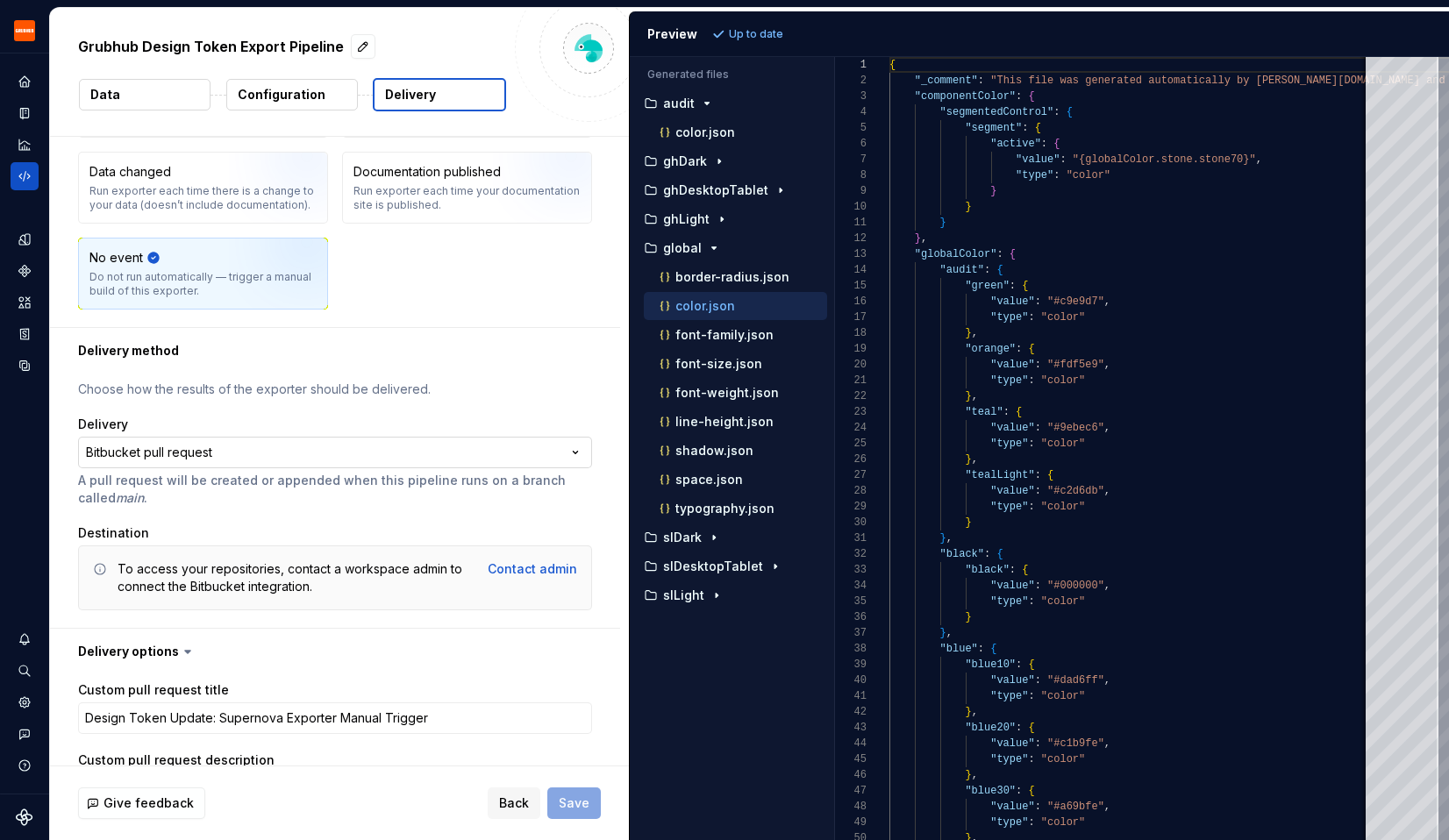
click at [195, 461] on html "**********" at bounding box center [724, 420] width 1449 height 840
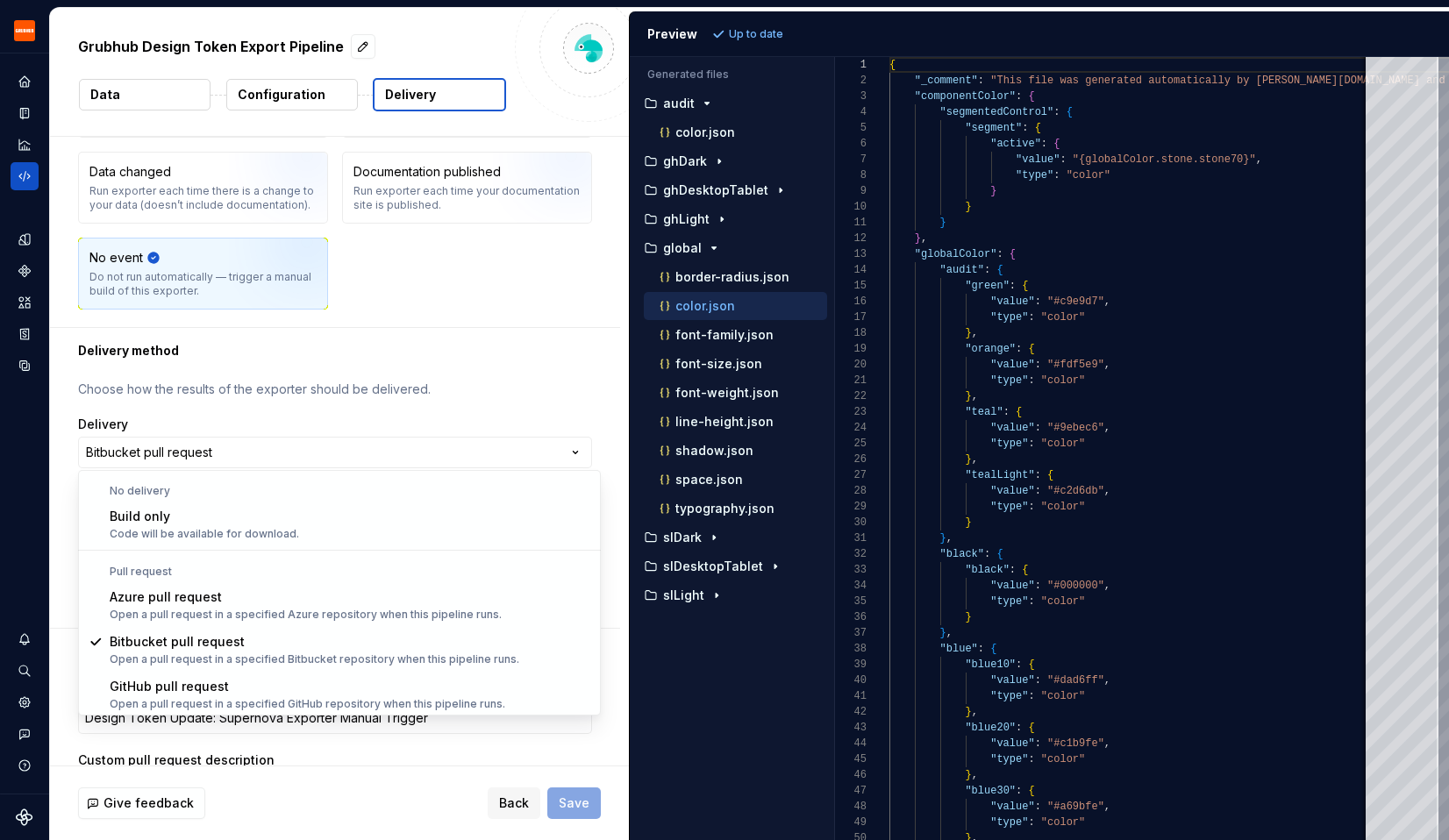
select select "******"
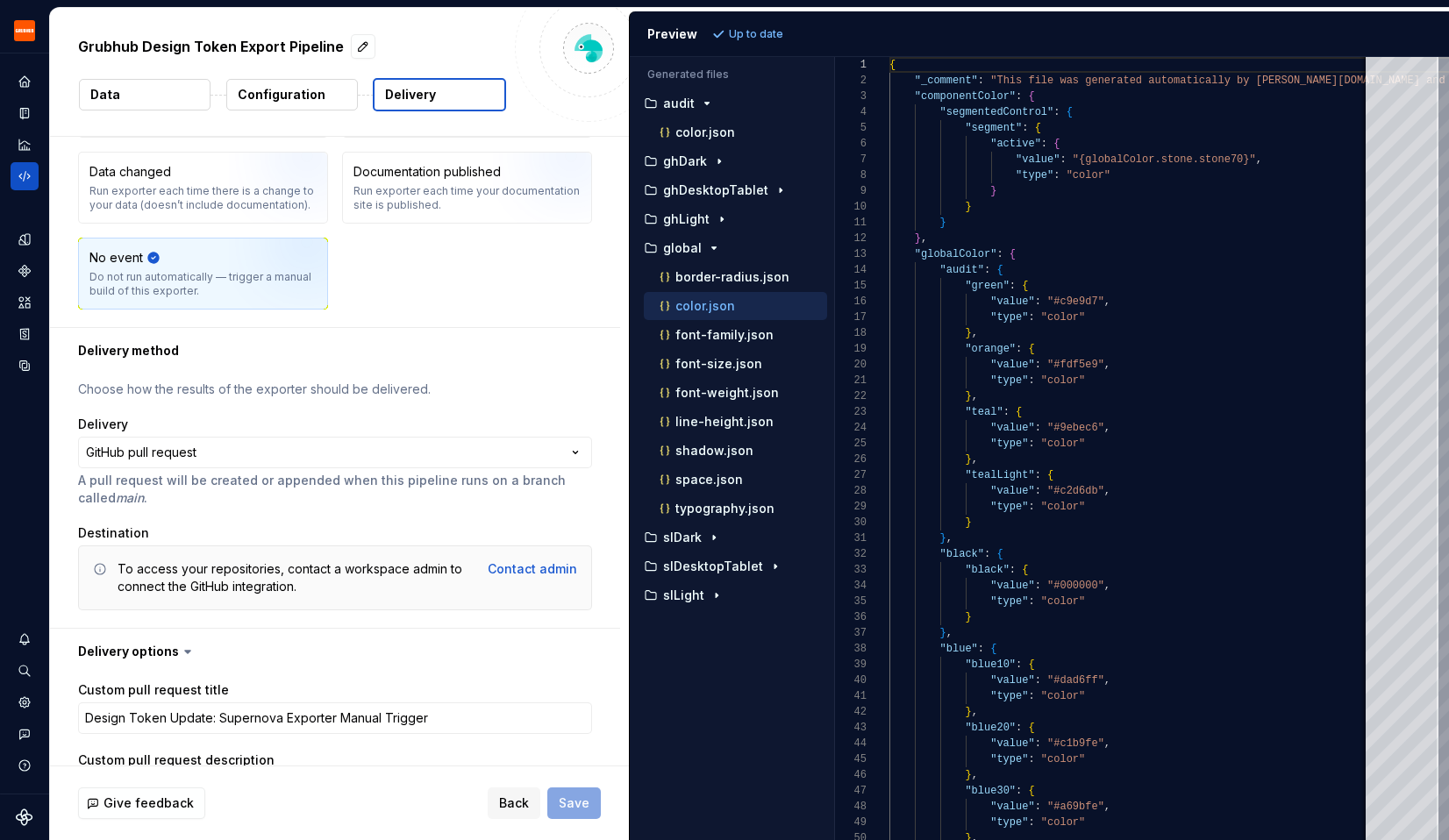
click at [206, 628] on div "**********" at bounding box center [335, 478] width 570 height 300
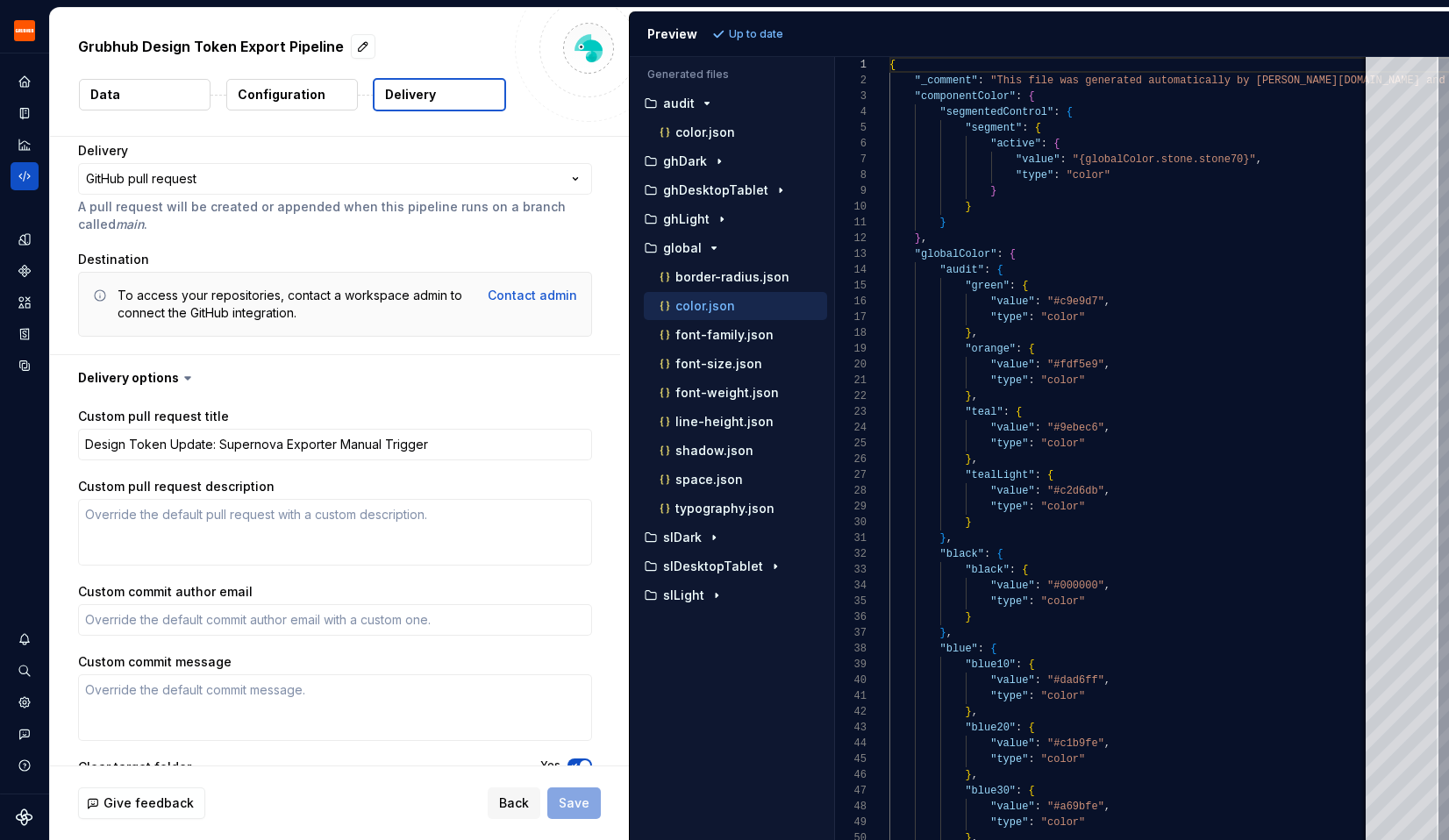
scroll to position [482, 0]
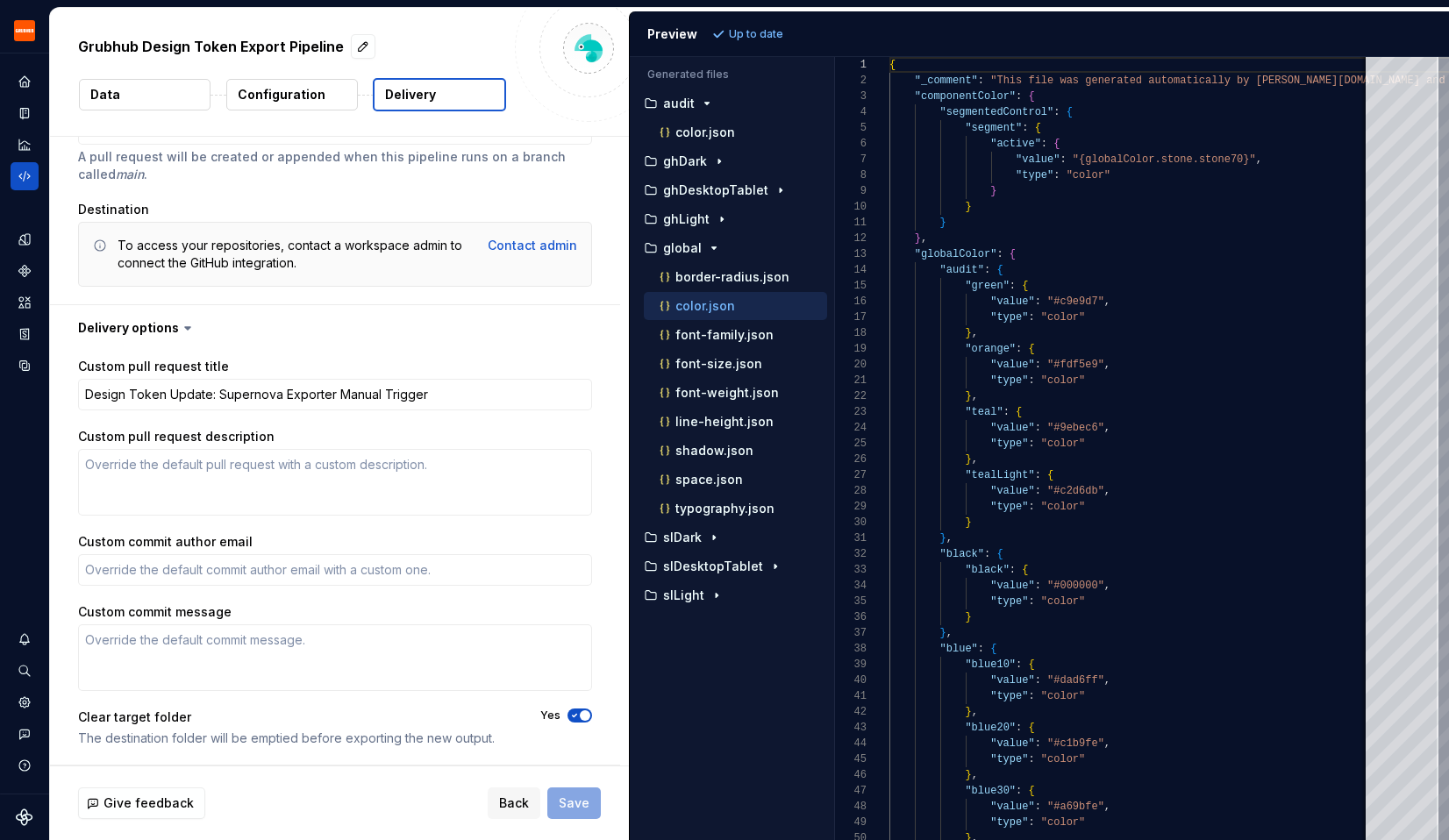
click at [99, 246] on icon at bounding box center [100, 246] width 11 height 11
click at [20, 696] on icon "Settings" at bounding box center [25, 702] width 16 height 16
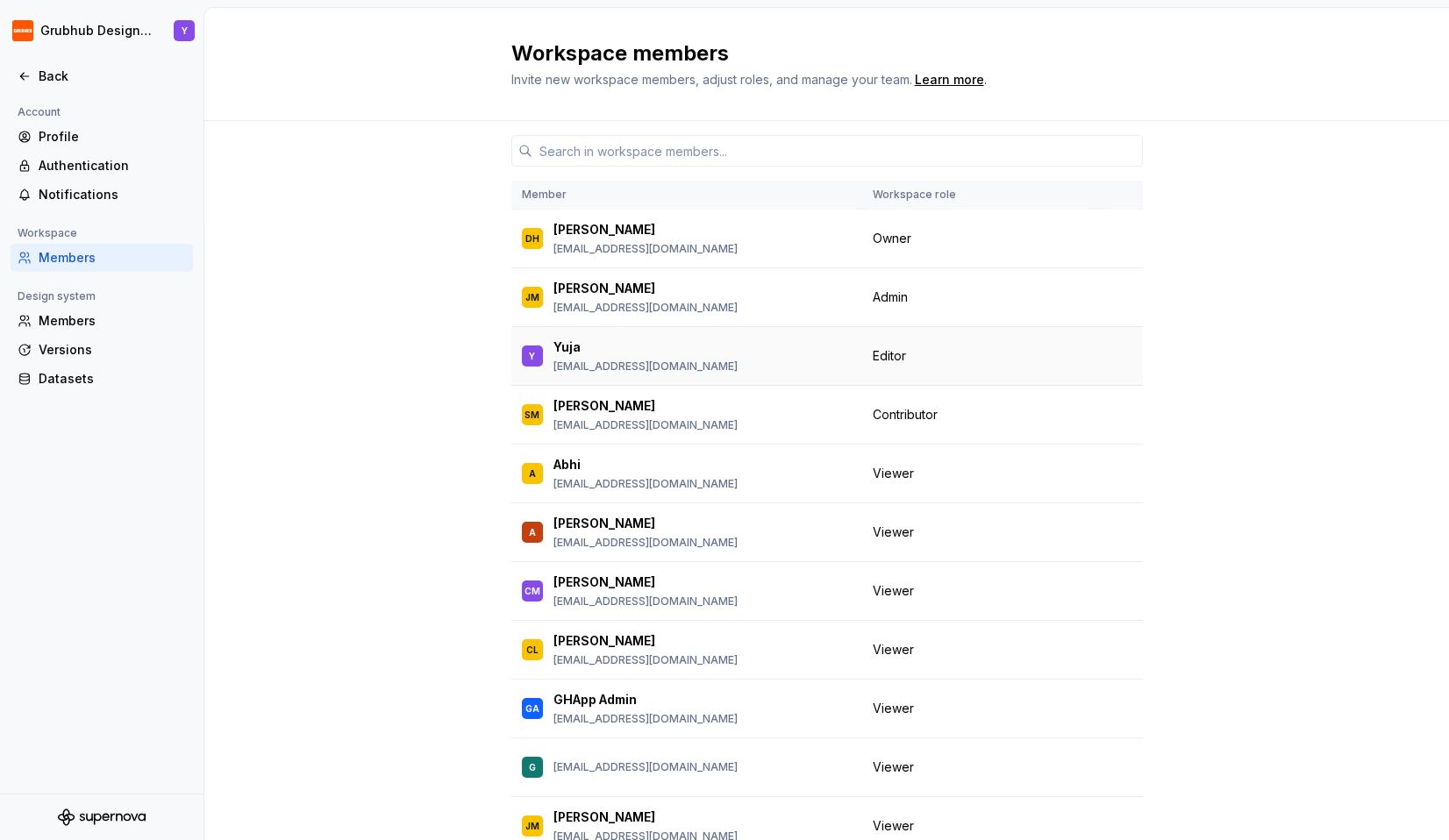
click at [581, 352] on div "Yuja" at bounding box center [645, 347] width 184 height 18
click at [900, 304] on span "Admin" at bounding box center [891, 298] width 35 height 18
click at [906, 236] on span "Owner" at bounding box center [892, 238] width 39 height 18
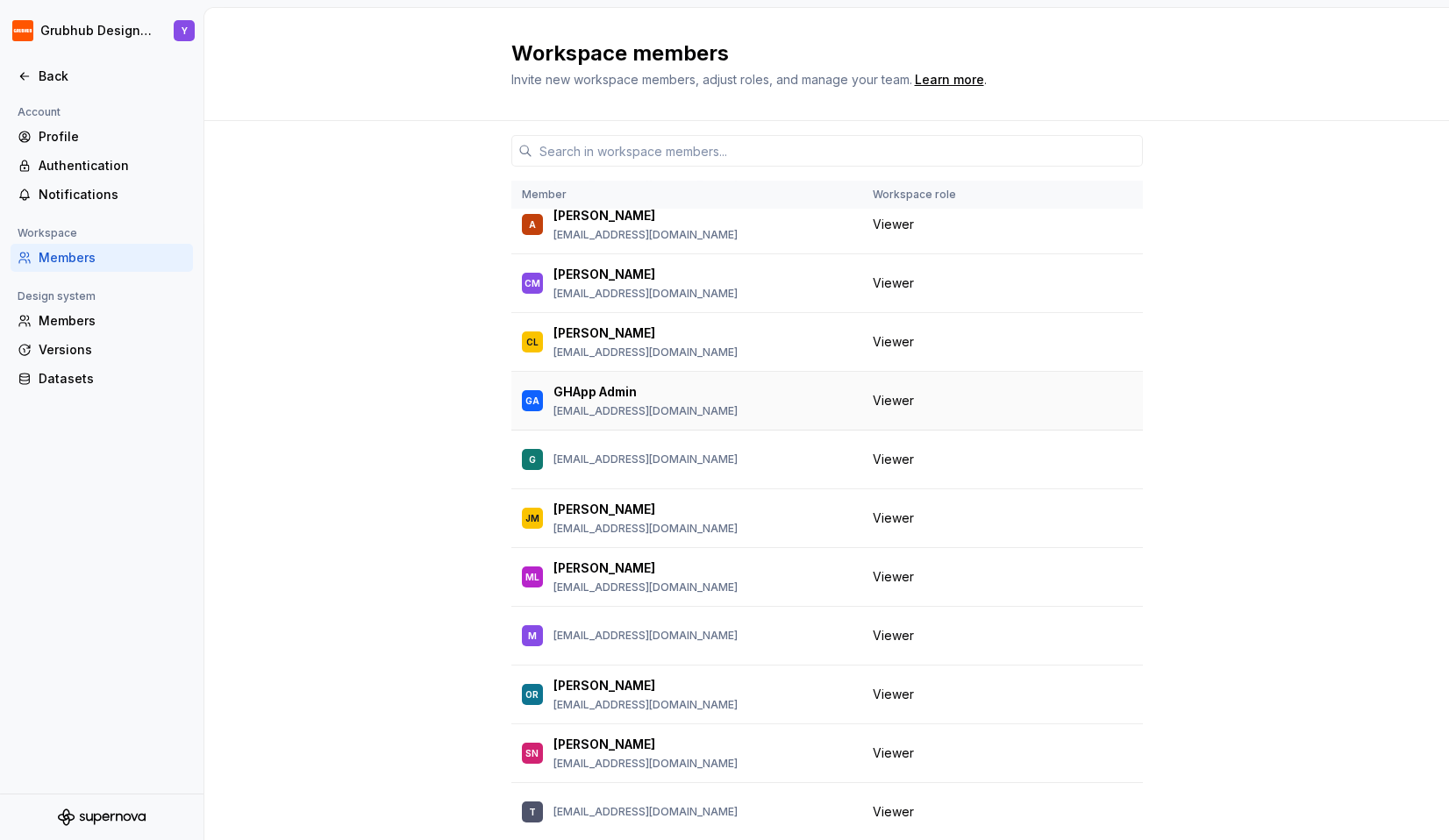
scroll to position [304, 0]
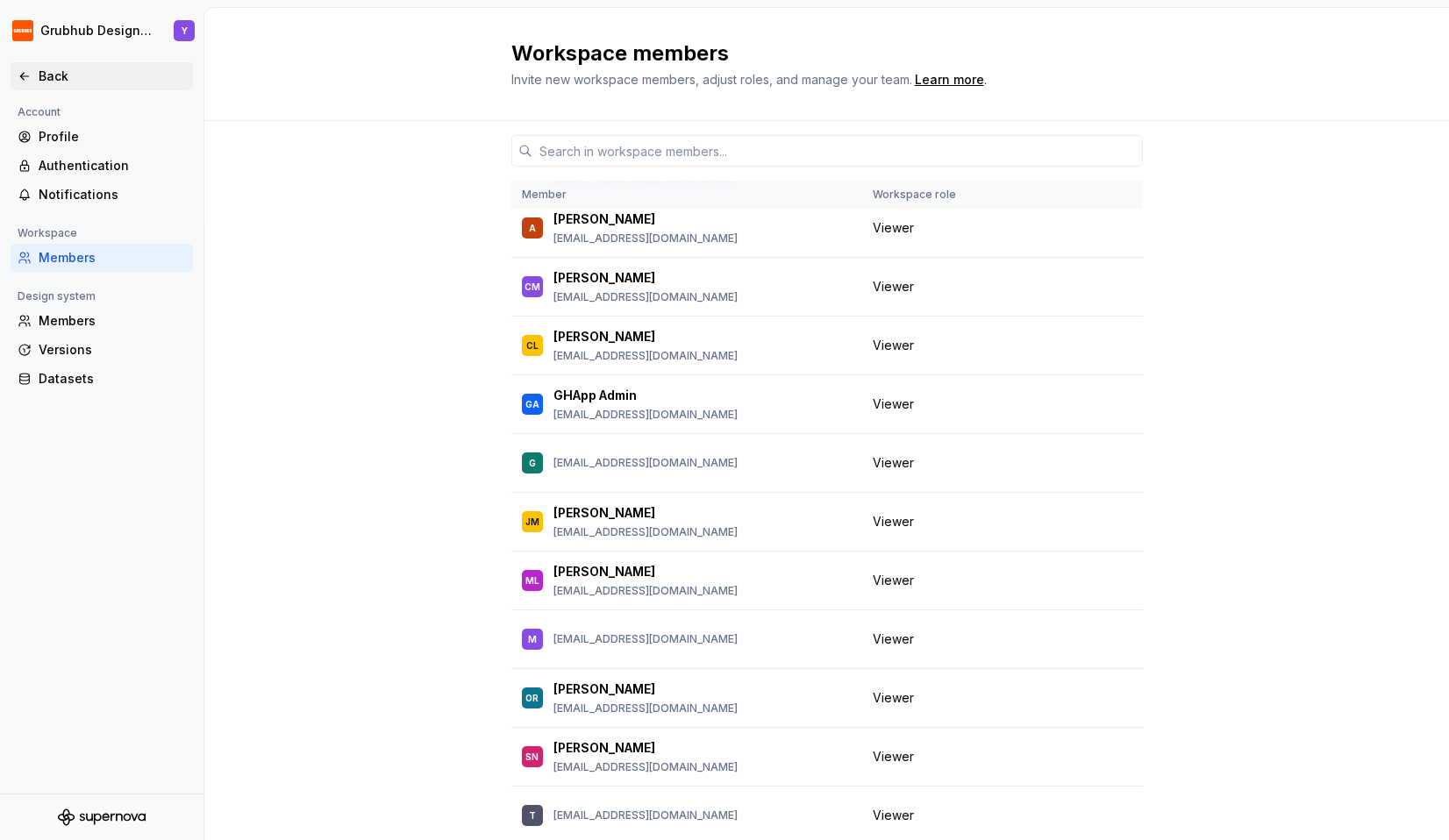
click at [25, 69] on icon at bounding box center [25, 76] width 14 height 14
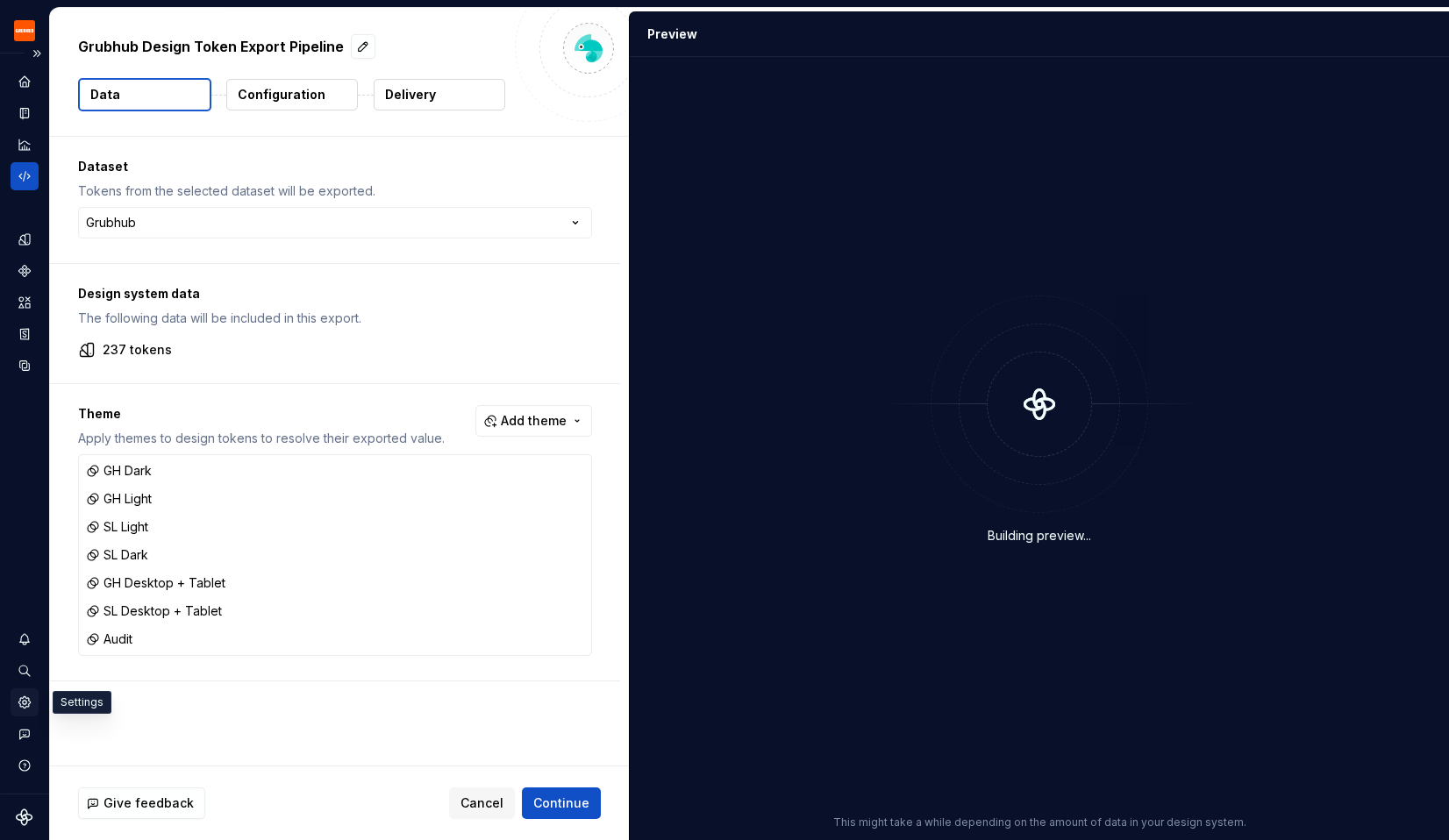
click at [26, 699] on icon "Settings" at bounding box center [24, 701] width 11 height 11
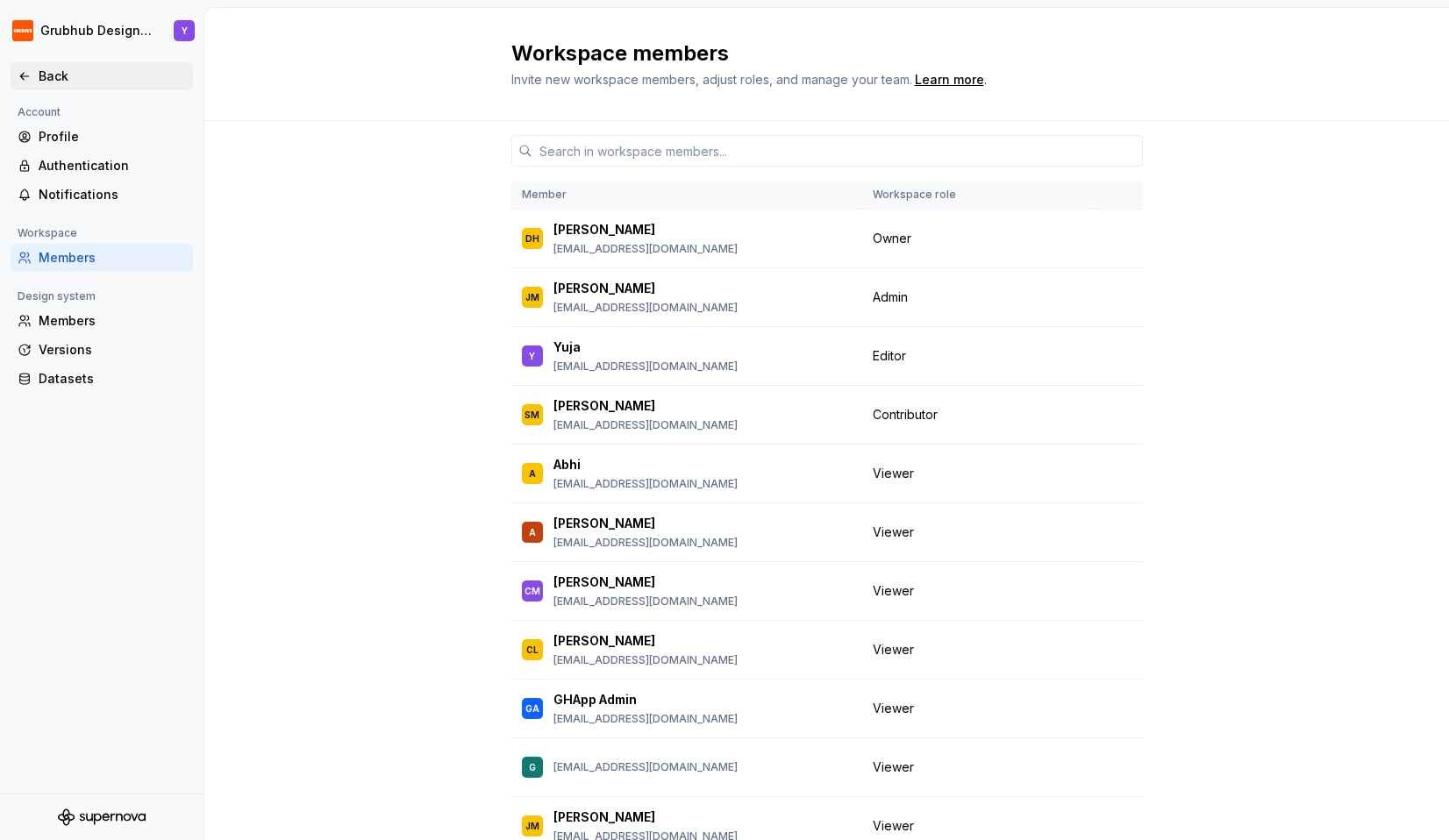
click at [26, 80] on icon at bounding box center [25, 76] width 14 height 14
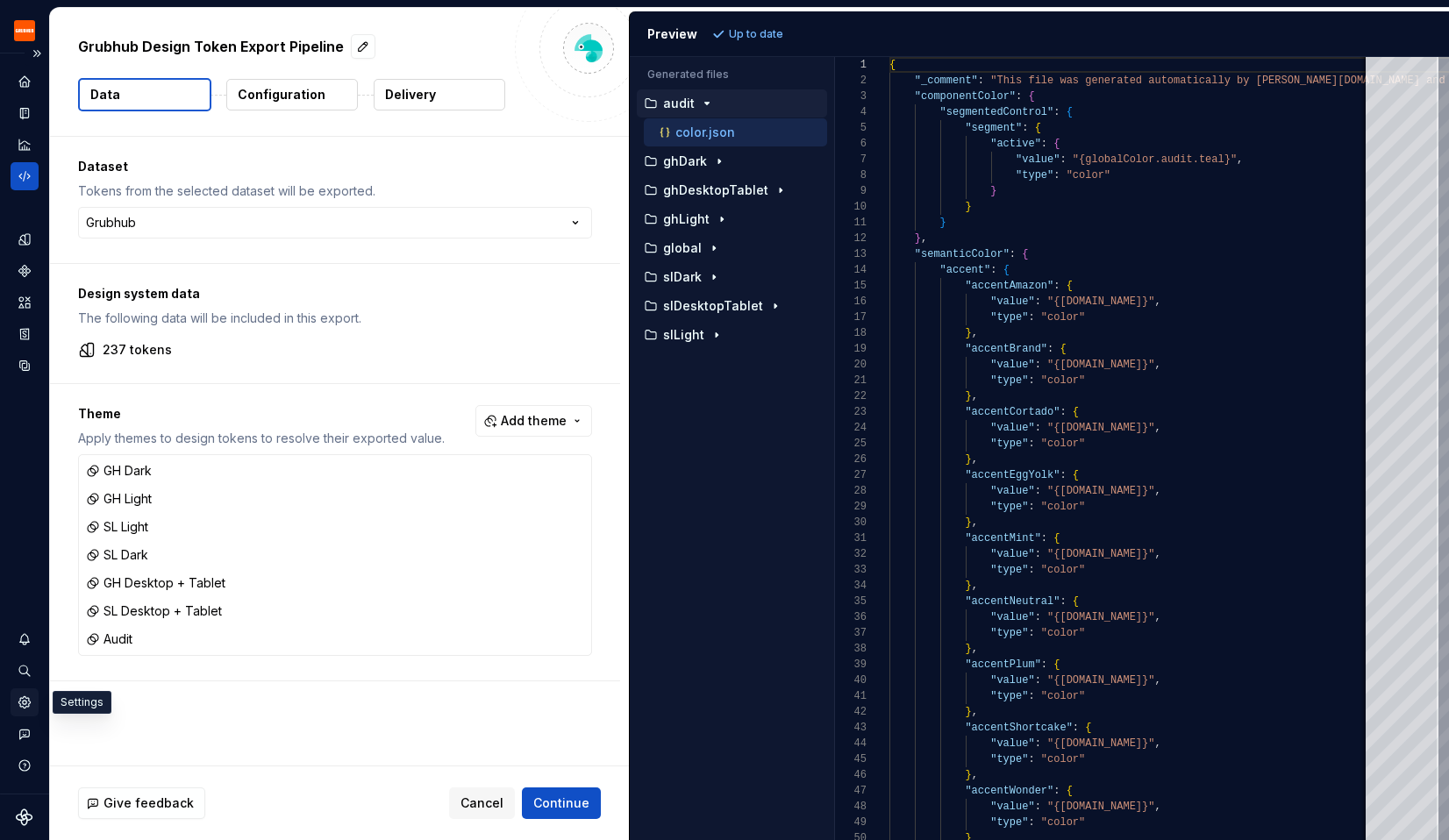
click at [26, 702] on icon "Settings" at bounding box center [25, 702] width 16 height 16
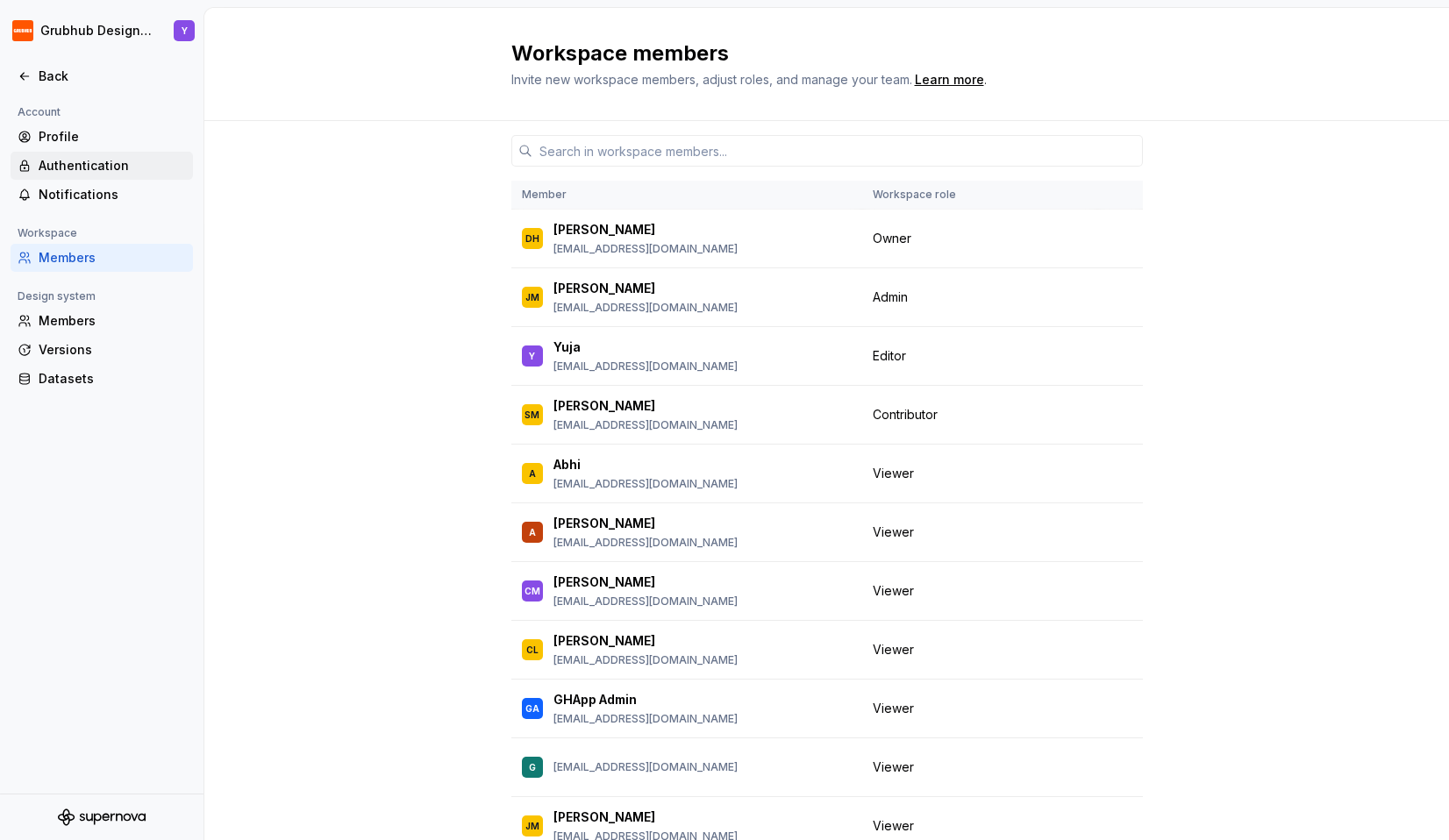
click at [91, 172] on div "Authentication" at bounding box center [112, 166] width 148 height 18
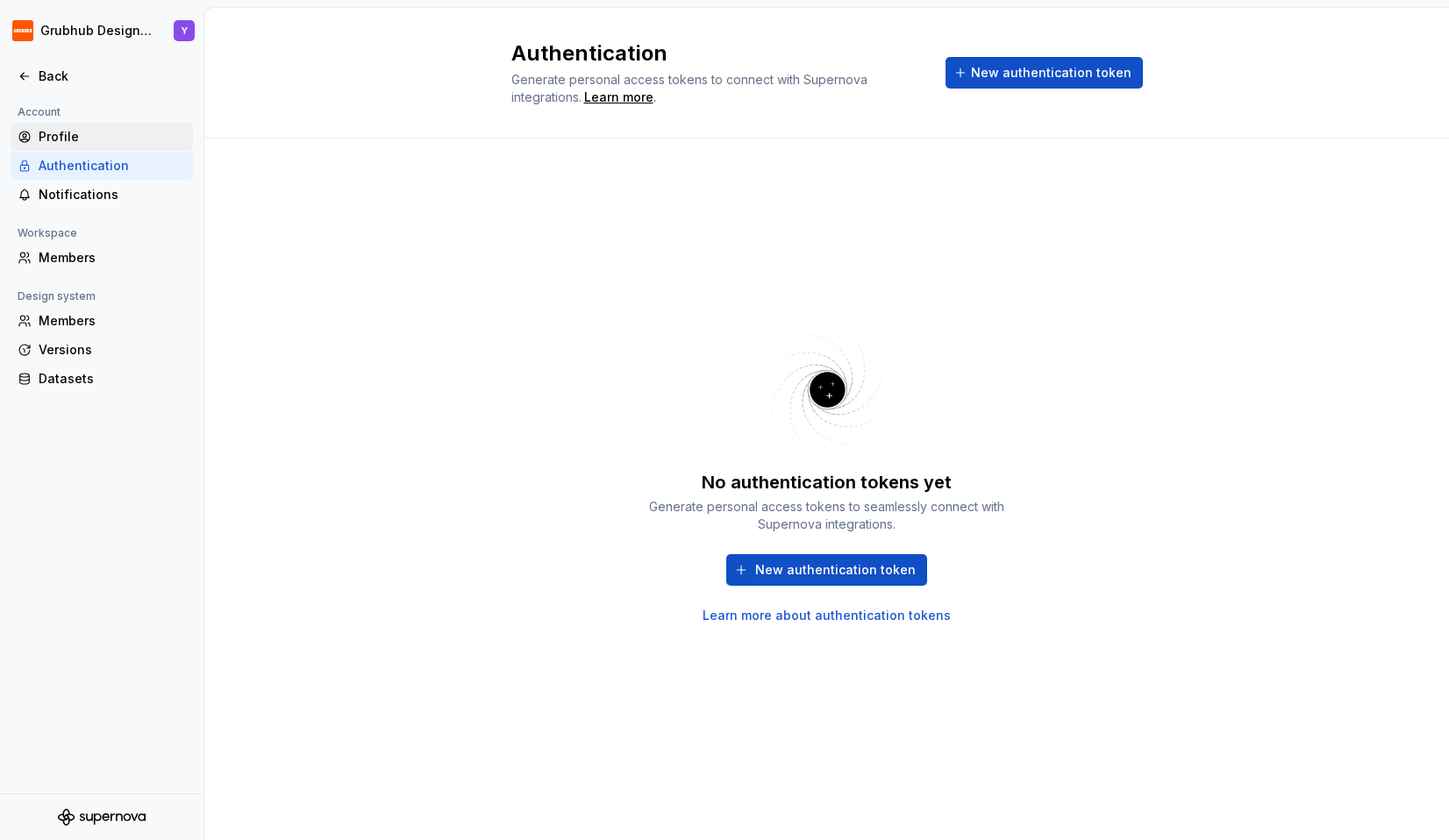
click at [56, 135] on div "Profile" at bounding box center [112, 137] width 148 height 18
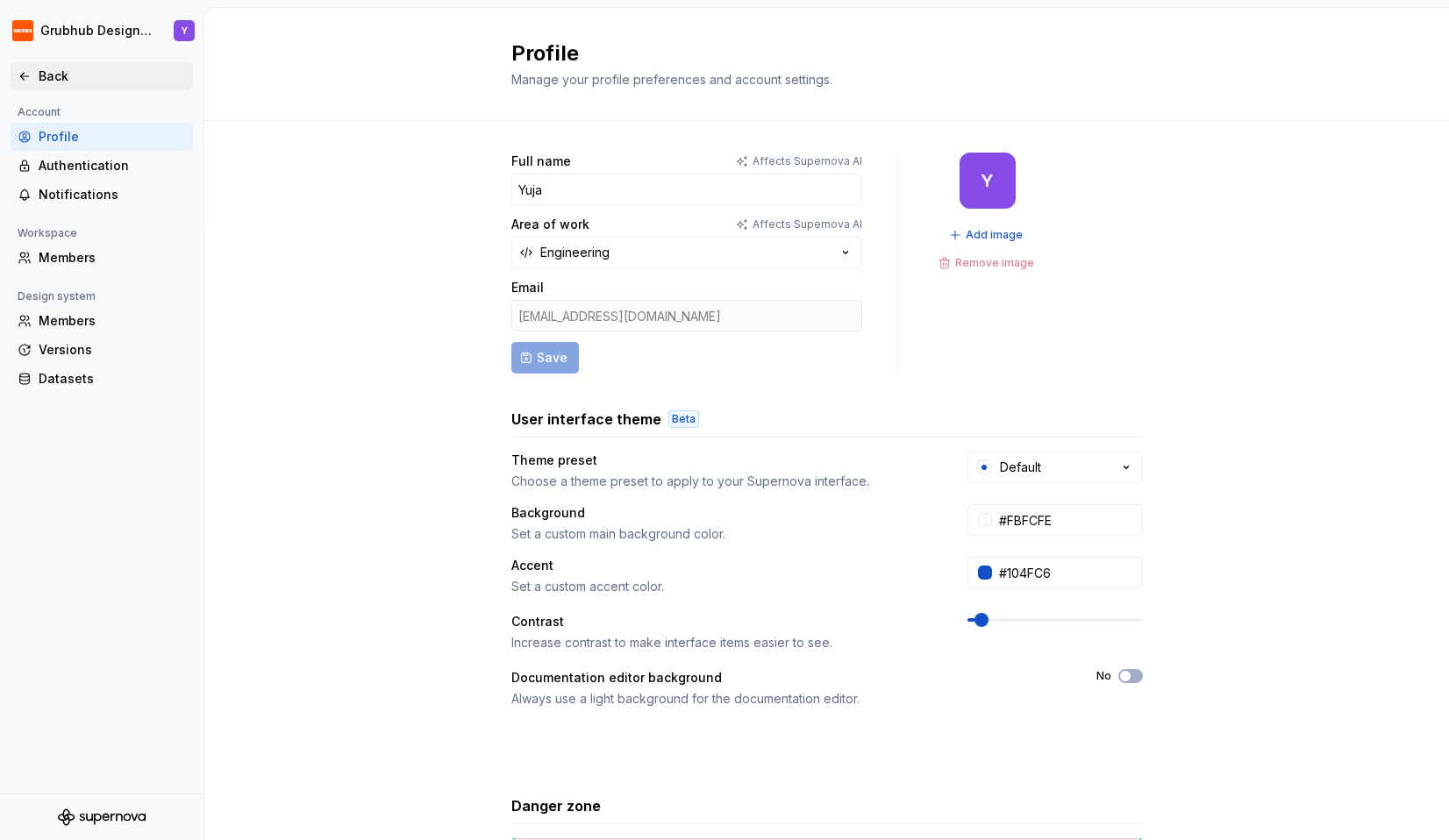
click at [42, 79] on div "Back" at bounding box center [112, 76] width 148 height 18
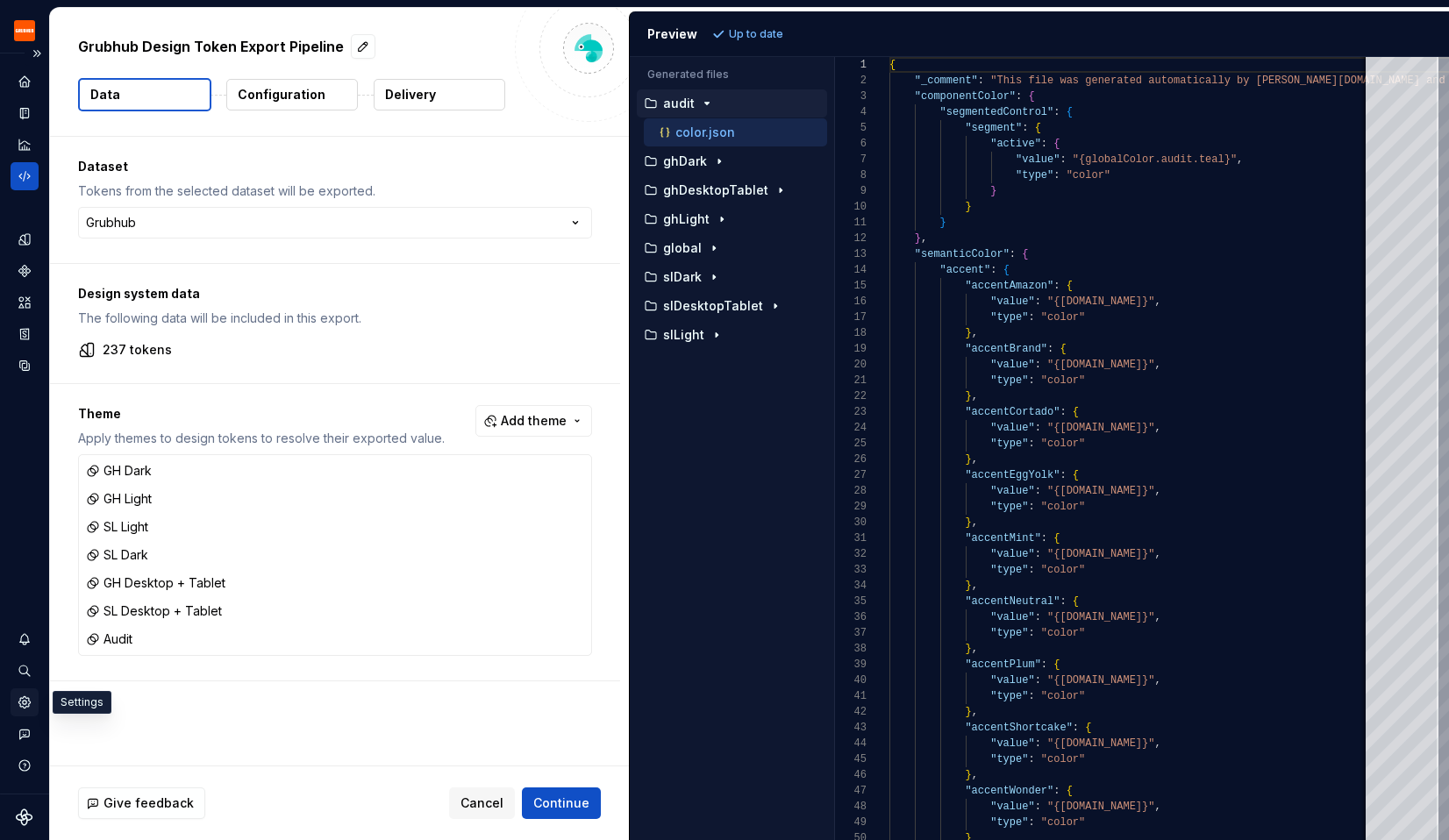
click at [19, 695] on icon "Settings" at bounding box center [25, 702] width 16 height 16
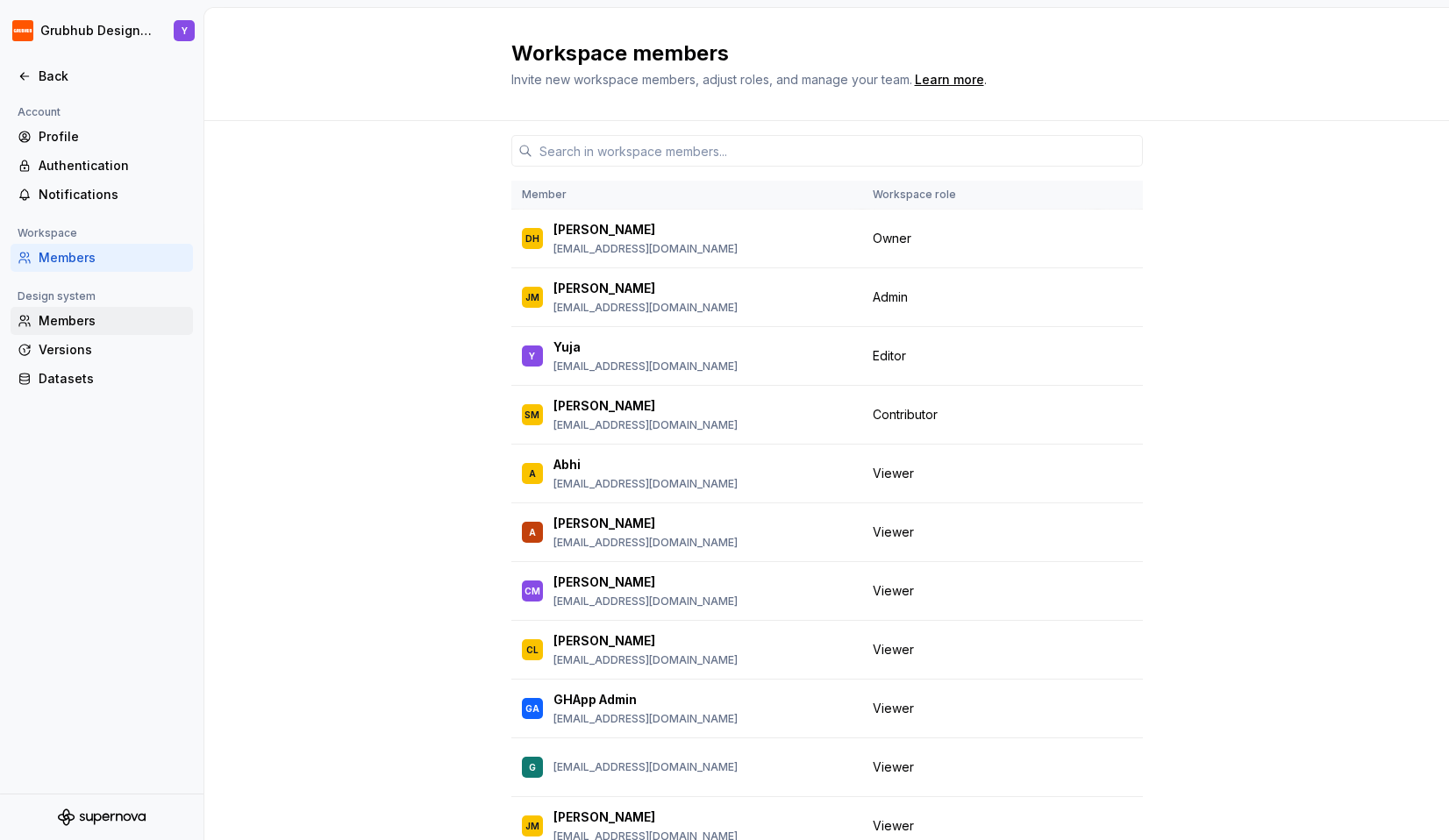
click at [65, 327] on div "Members" at bounding box center [112, 321] width 148 height 18
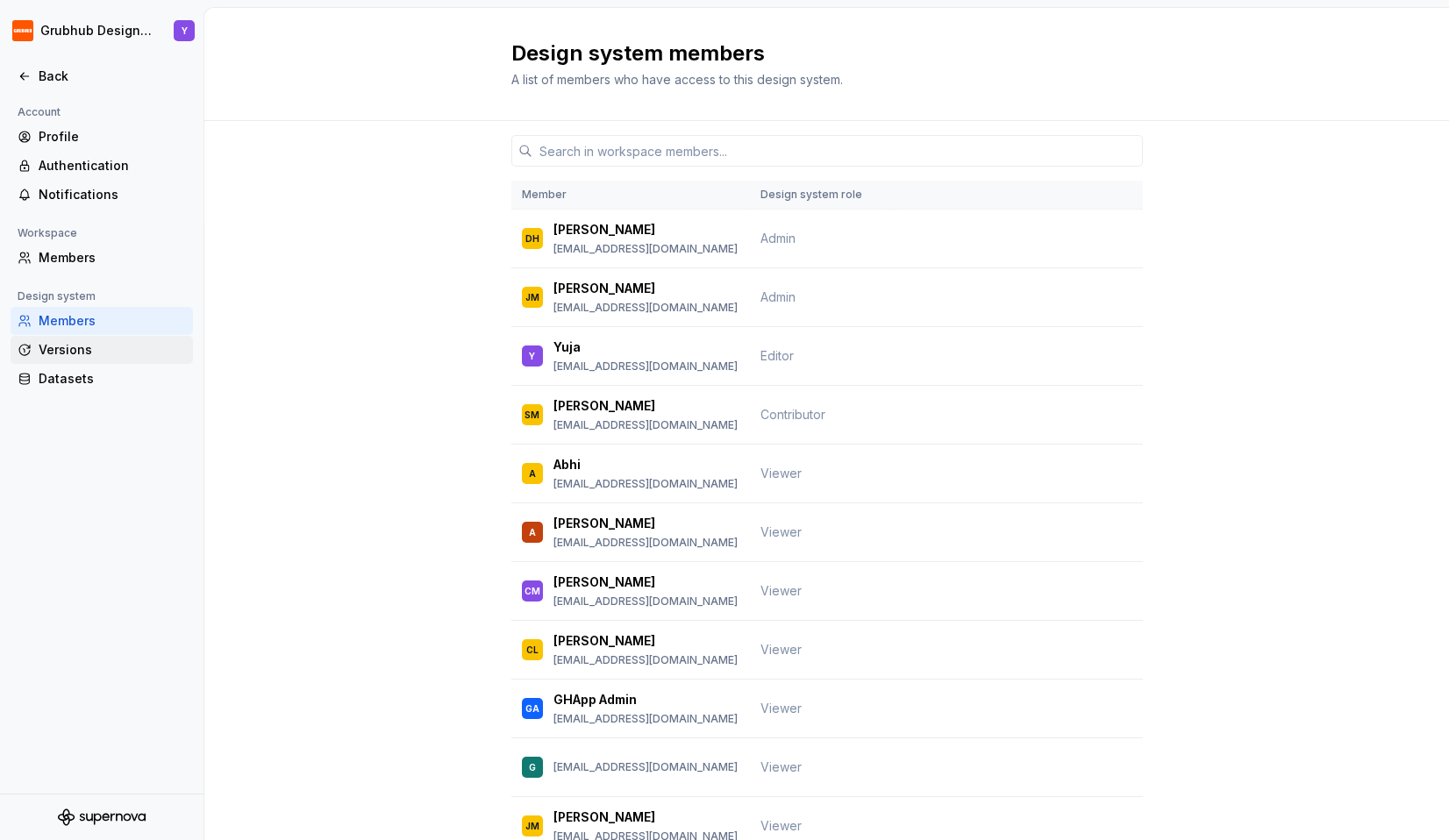
click at [63, 350] on div "Versions" at bounding box center [112, 350] width 148 height 18
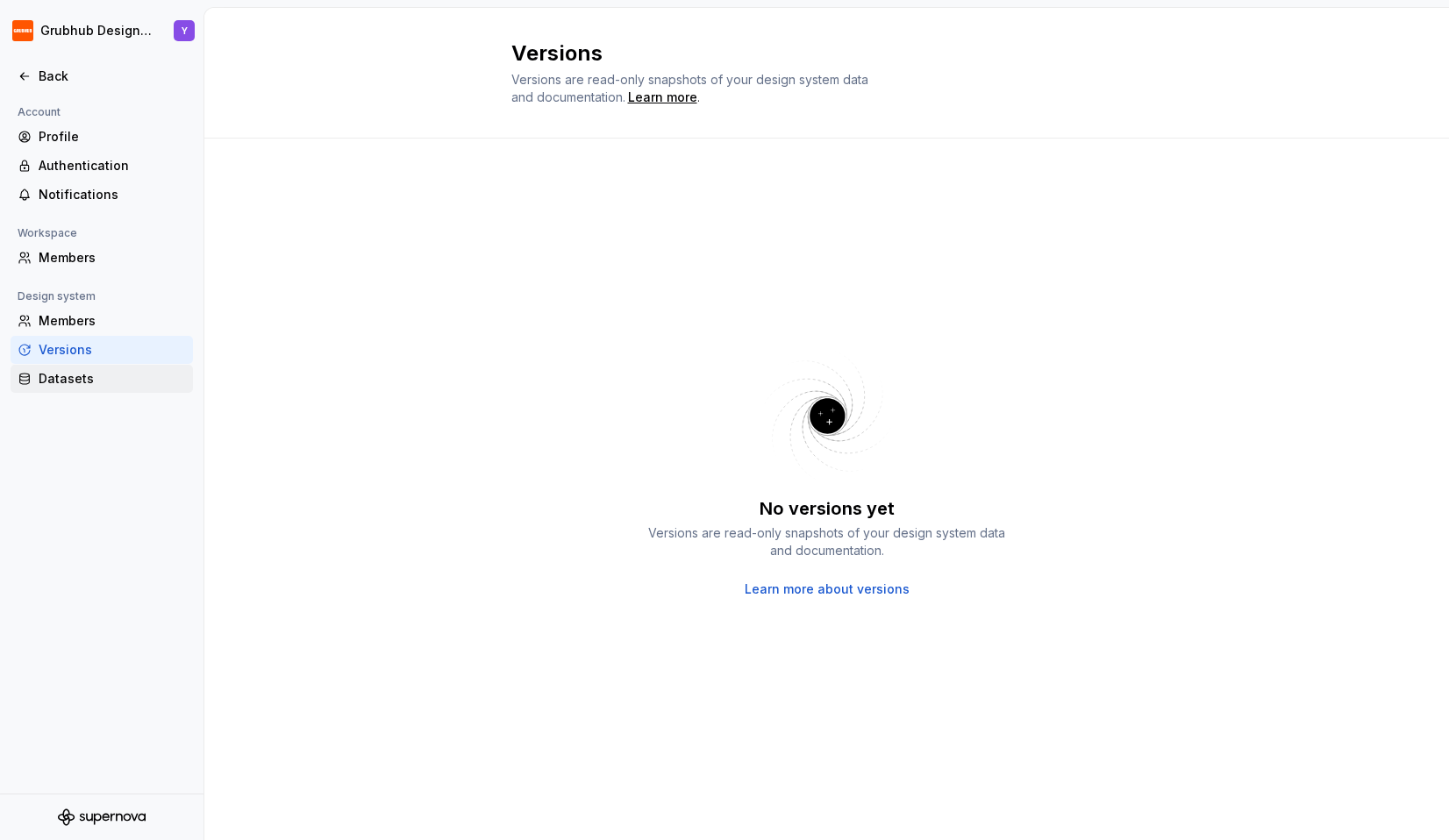
click at [60, 373] on div "Datasets" at bounding box center [112, 379] width 148 height 18
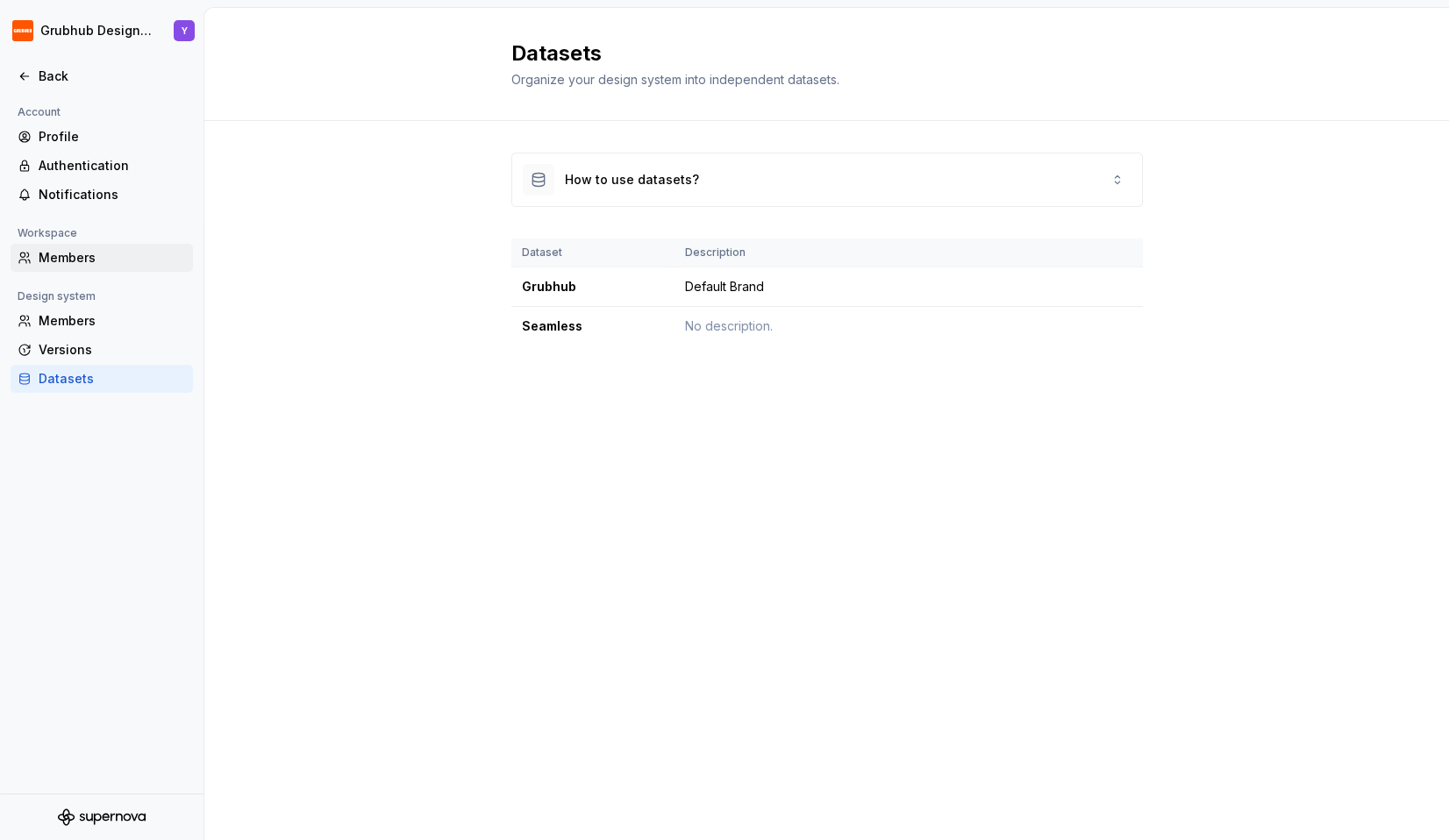
click at [63, 255] on div "Members" at bounding box center [112, 258] width 148 height 18
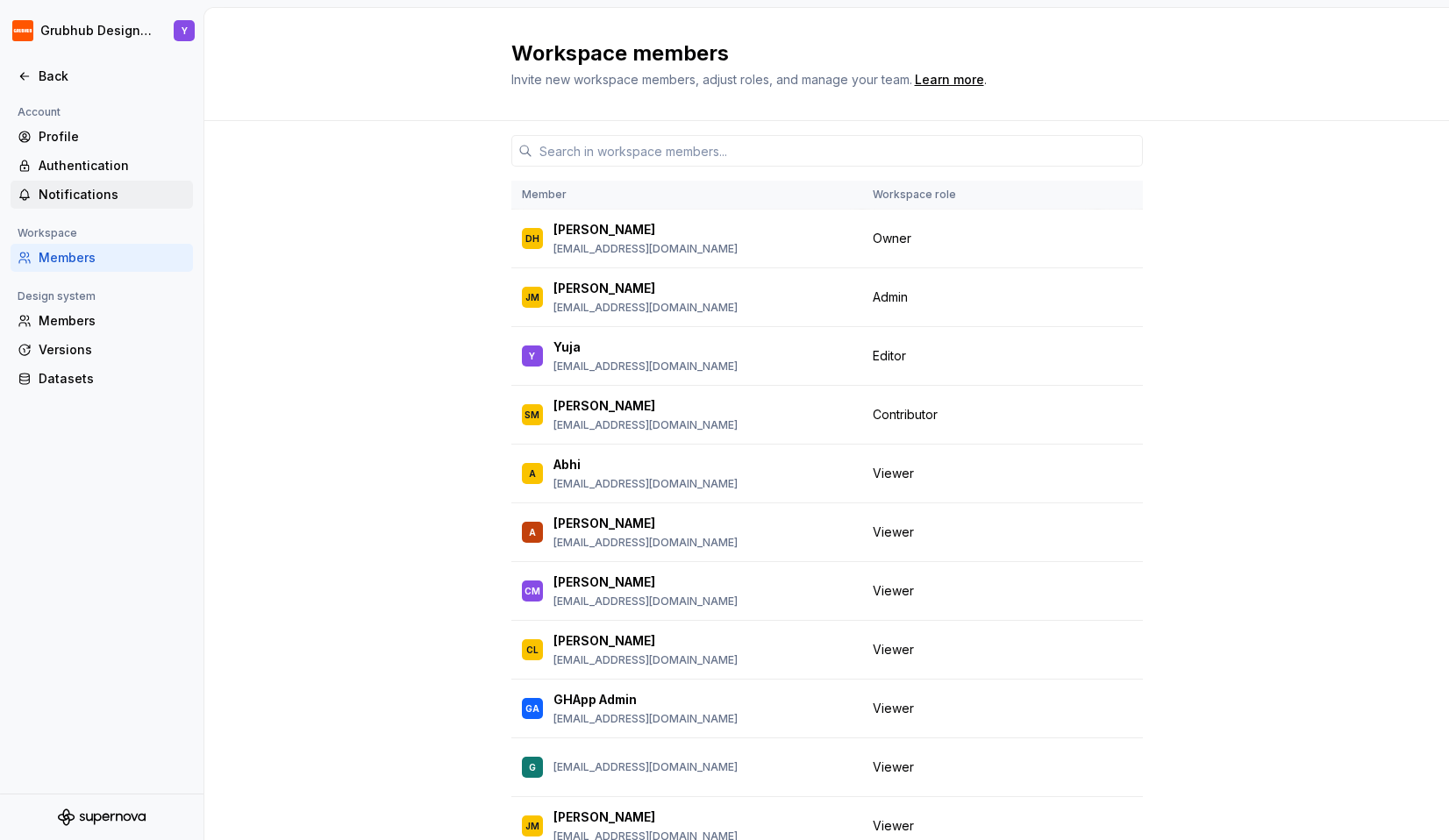
click at [75, 193] on div "Notifications" at bounding box center [112, 194] width 148 height 18
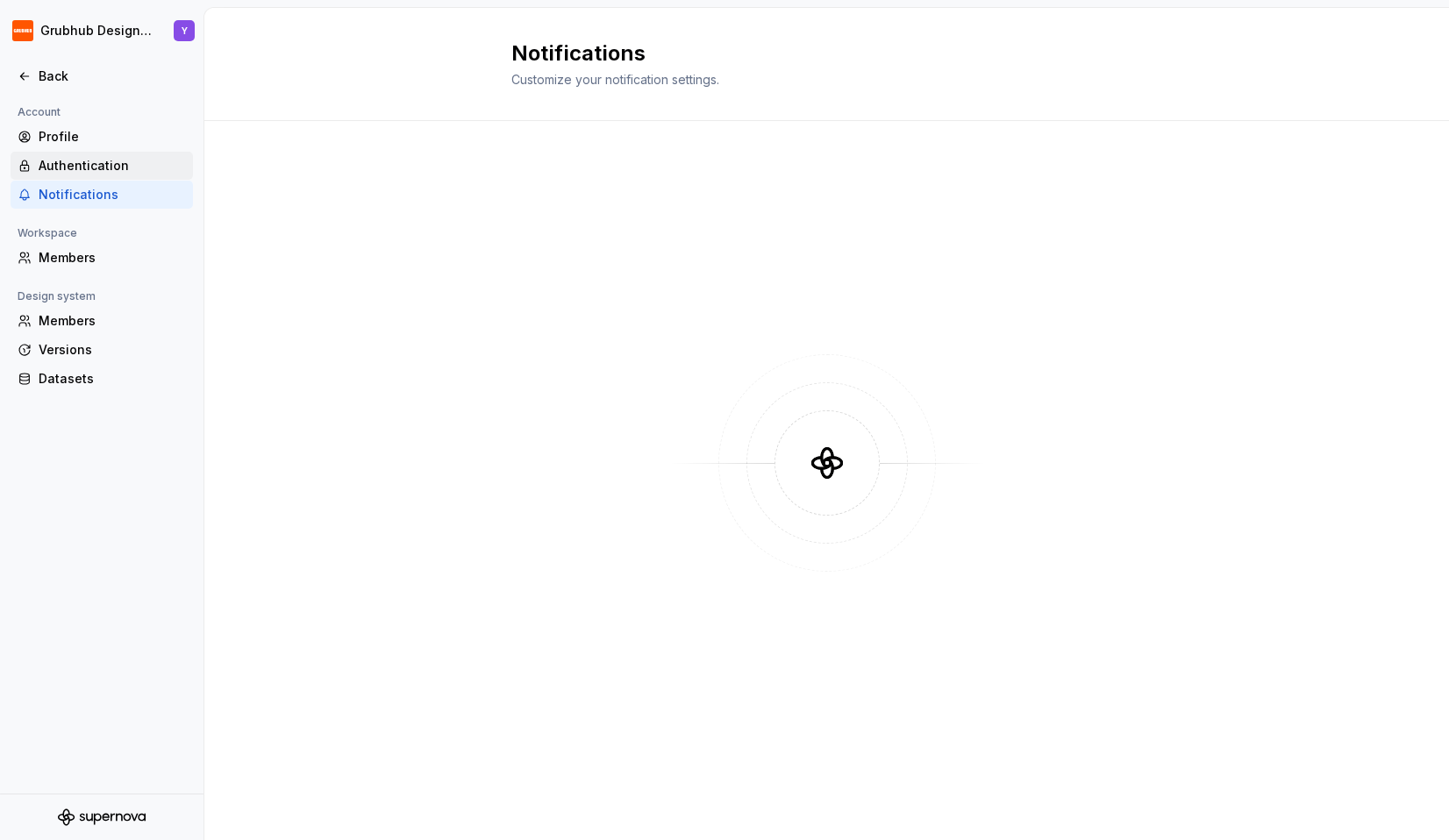
click at [84, 168] on div "Authentication" at bounding box center [112, 166] width 148 height 18
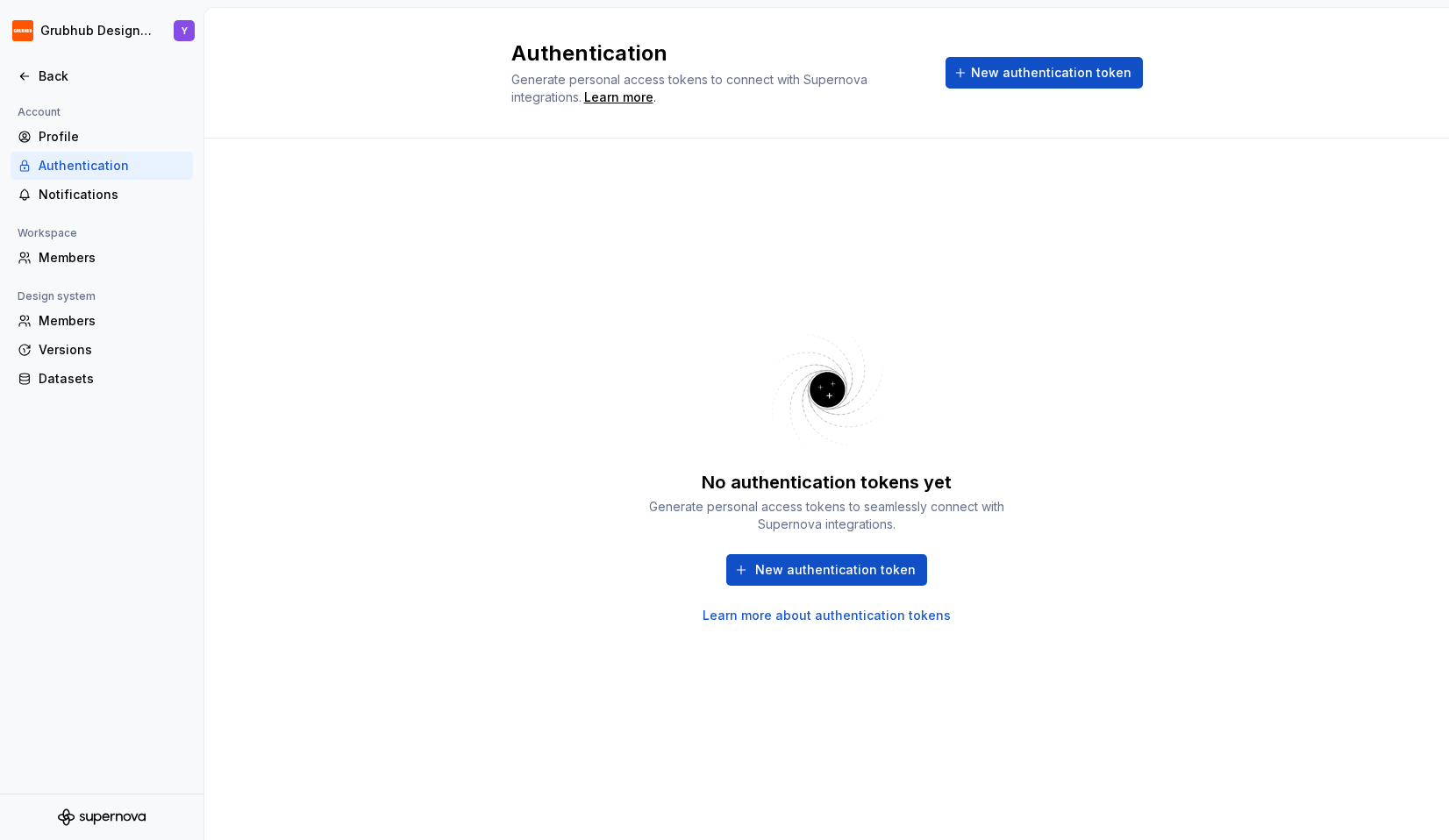
click at [87, 170] on div "Authentication" at bounding box center [112, 166] width 148 height 18
click at [24, 76] on icon at bounding box center [25, 76] width 14 height 14
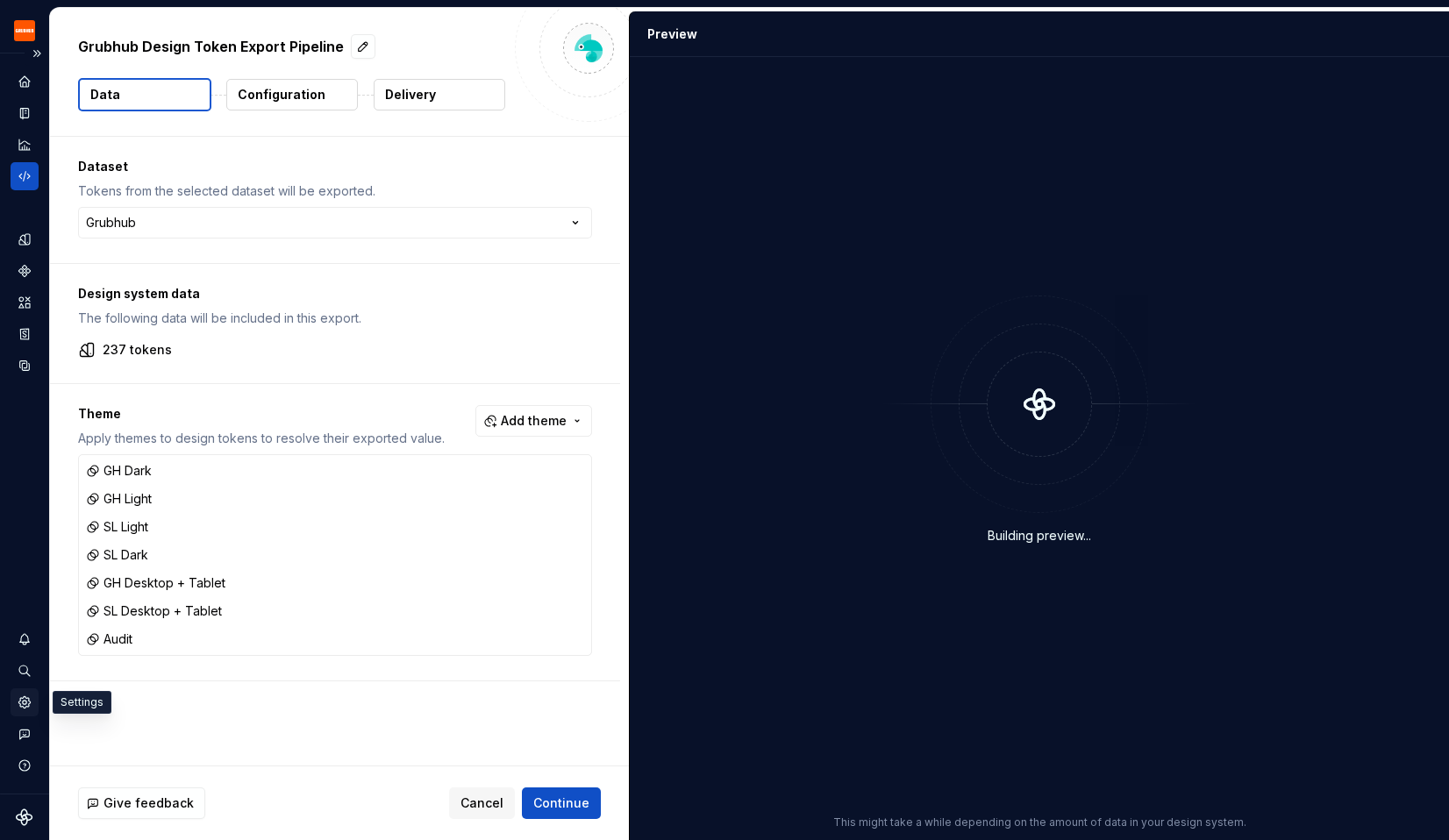
click at [23, 700] on icon "Settings" at bounding box center [25, 702] width 4 height 4
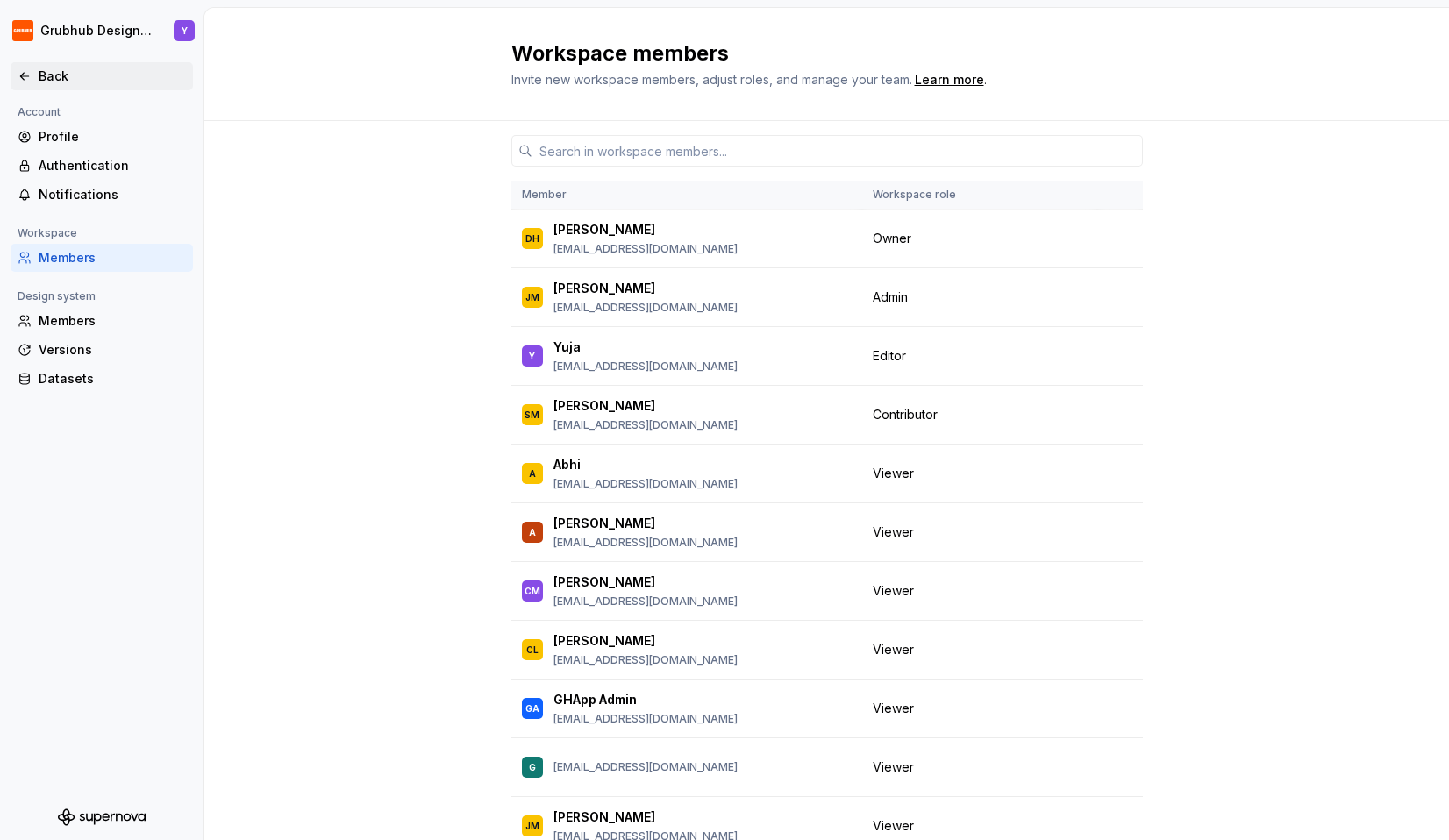
click at [35, 77] on div "Back" at bounding box center [102, 76] width 169 height 18
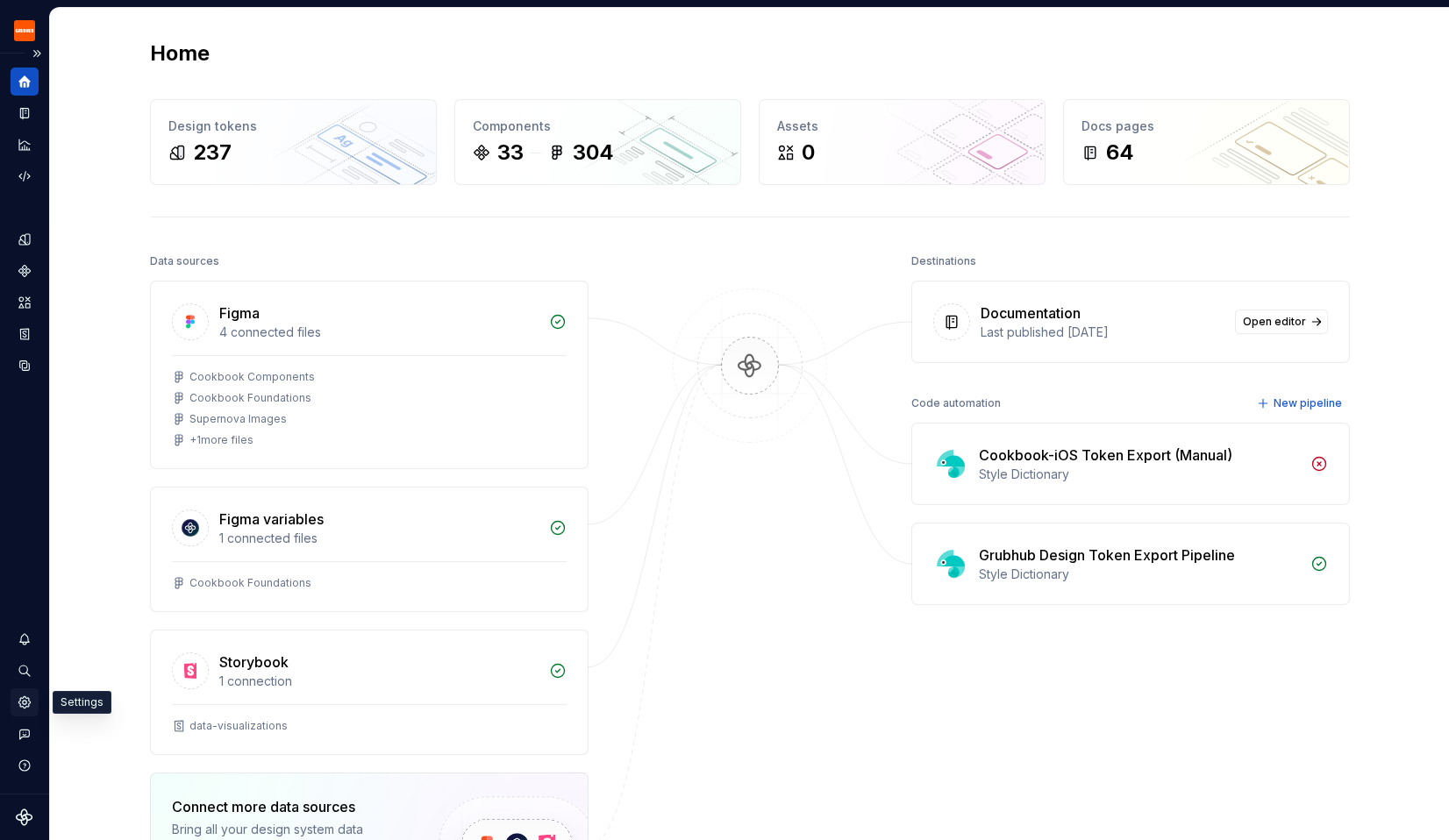
click at [24, 701] on icon "Settings" at bounding box center [25, 702] width 16 height 16
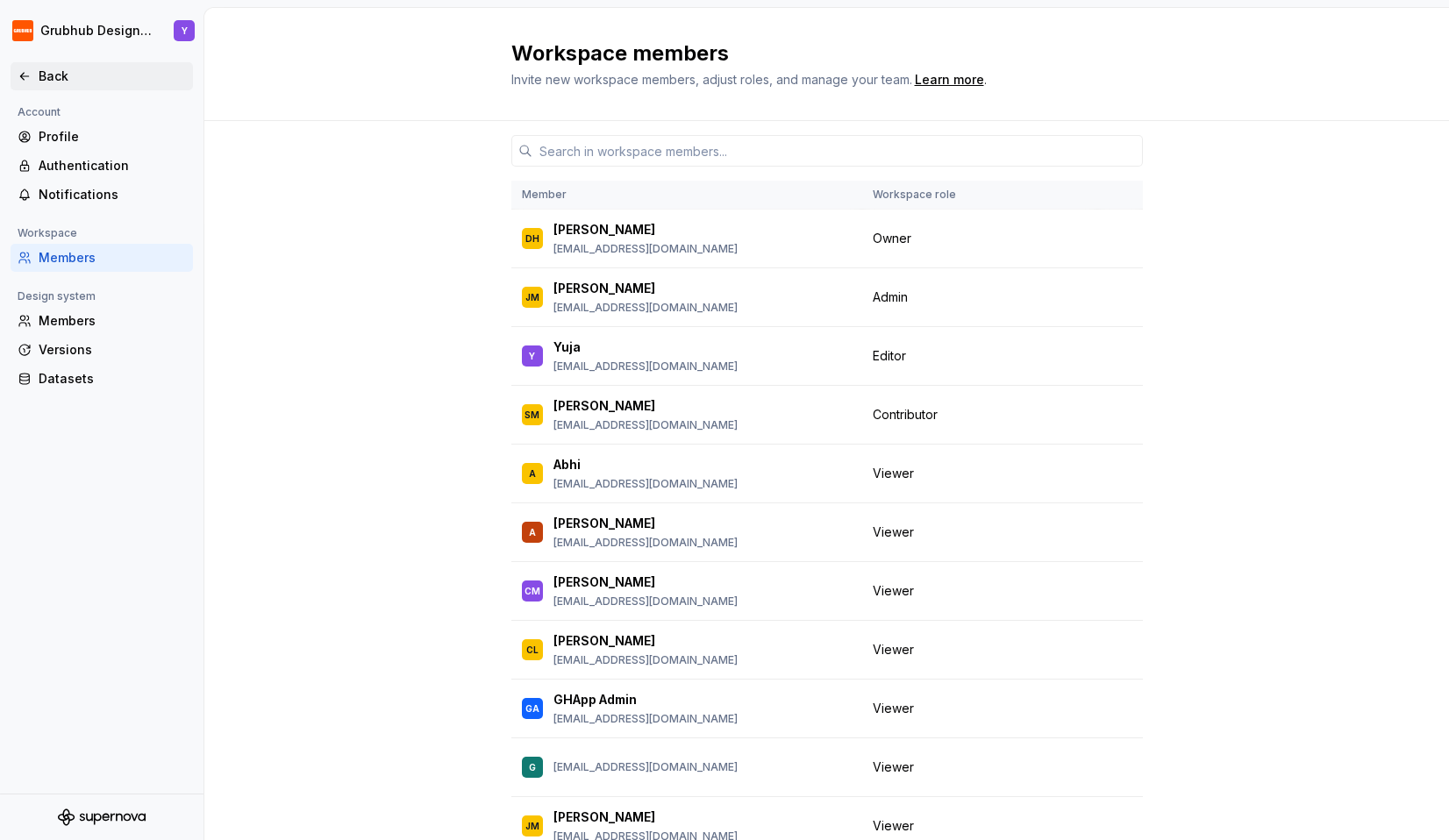
click at [34, 72] on div "Back" at bounding box center [102, 76] width 169 height 18
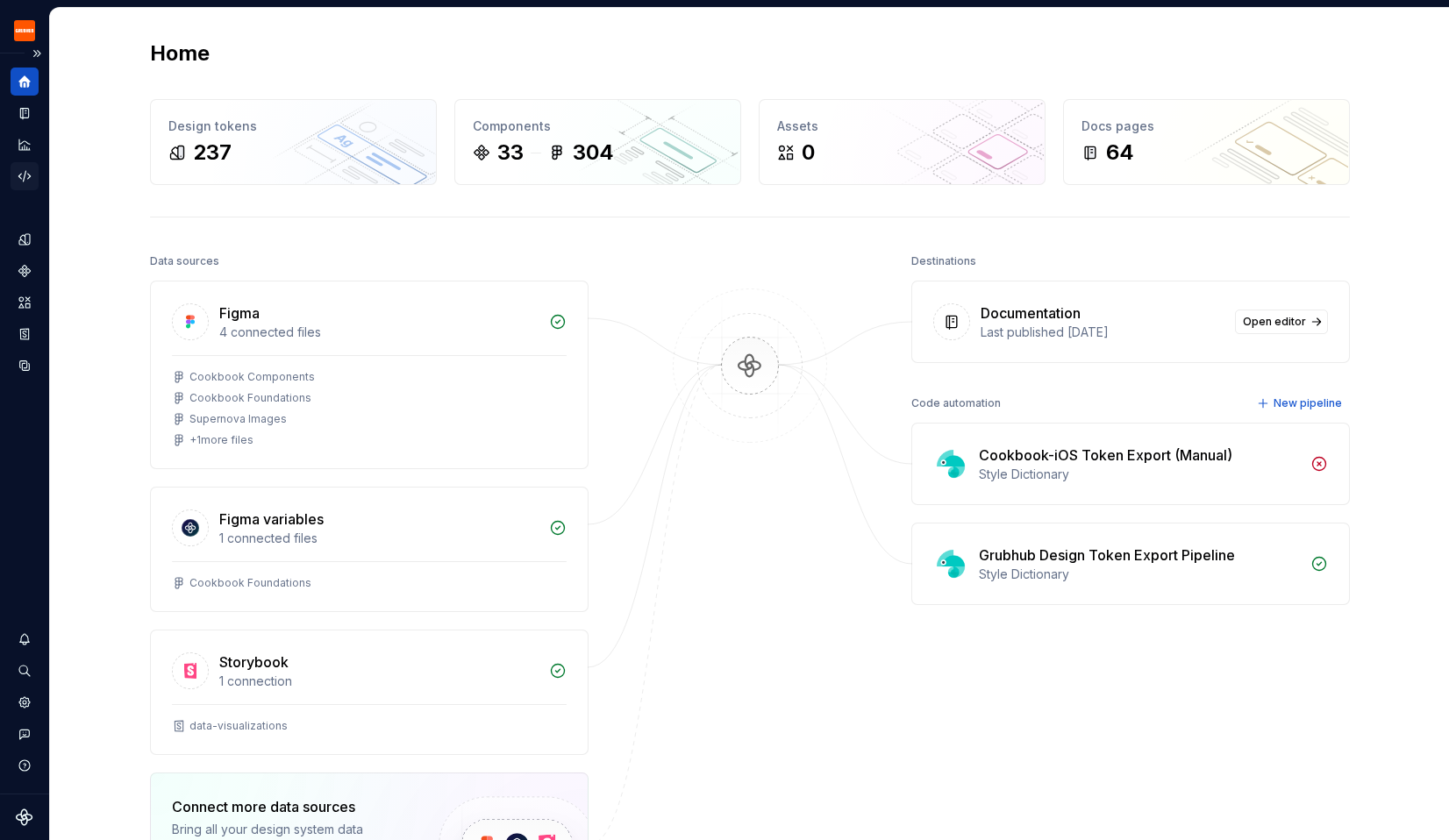
click at [31, 170] on icon "Code automation" at bounding box center [25, 177] width 16 height 16
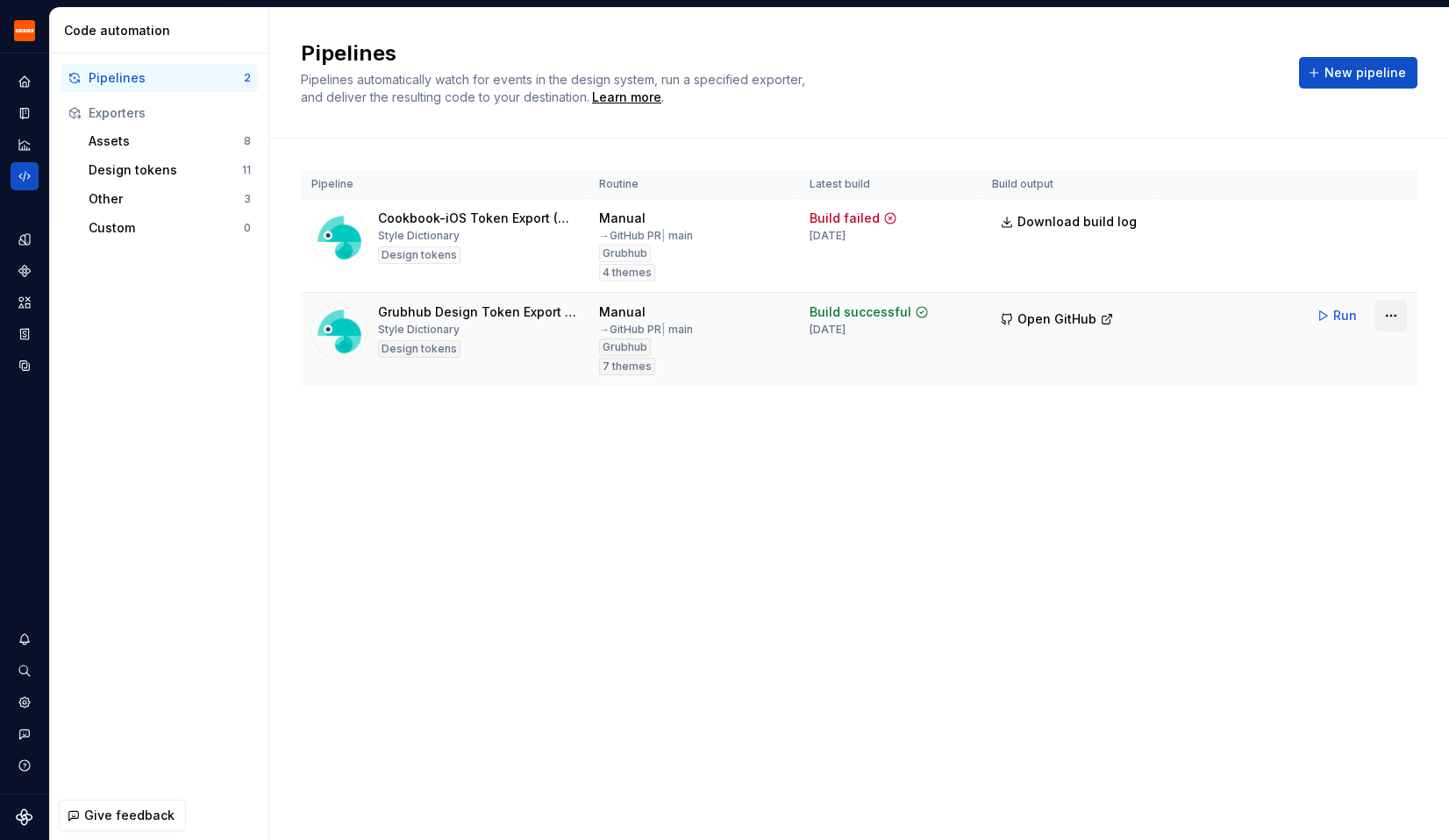
click at [1392, 314] on html "Grubhub Design System Y Dataset Grubhub Code automation Pipelines 2 Exporters A…" at bounding box center [724, 420] width 1449 height 840
click at [1305, 358] on div "Edit pipeline" at bounding box center [1369, 353] width 150 height 18
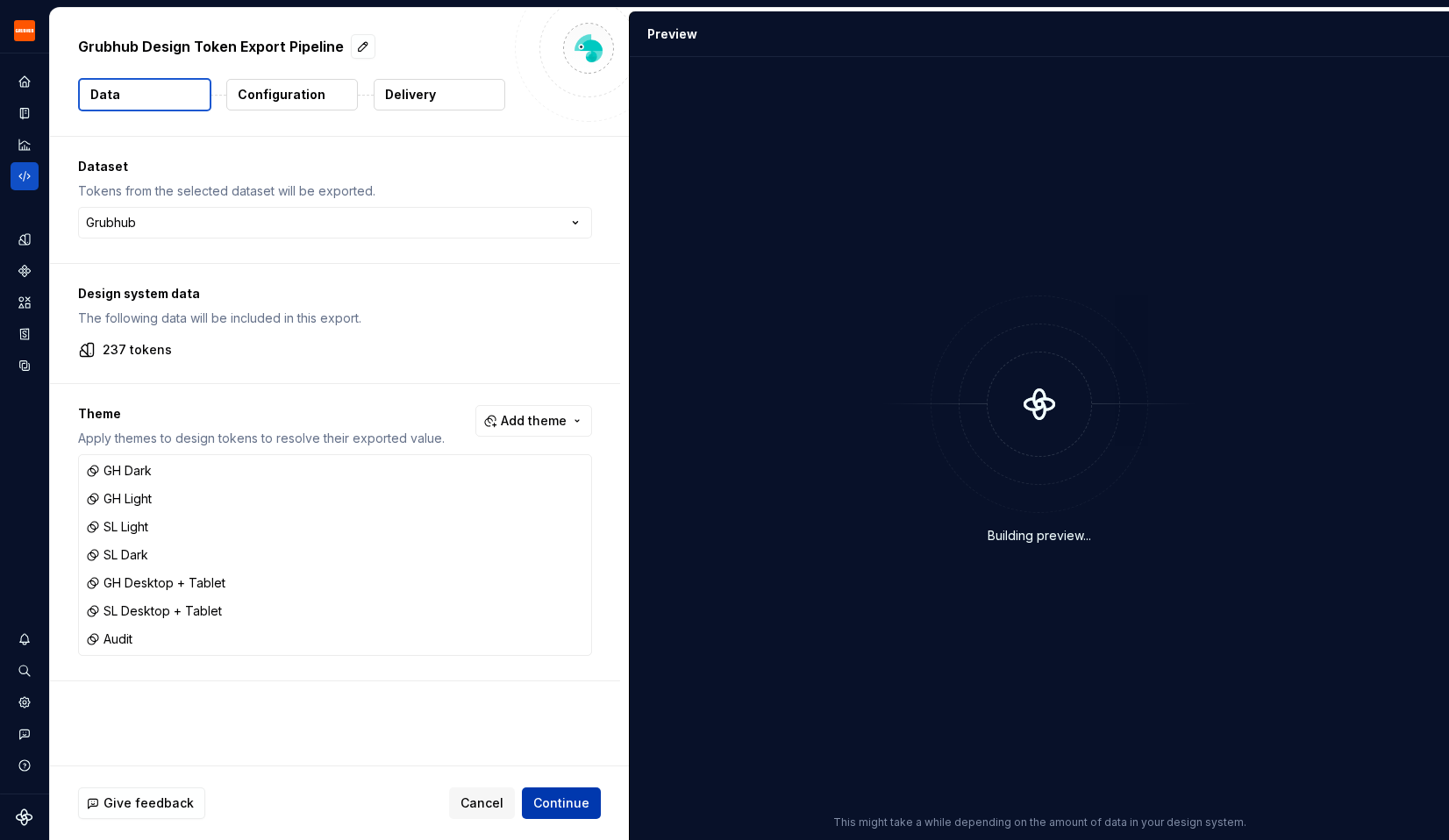
click at [580, 802] on span "Continue" at bounding box center [562, 803] width 57 height 18
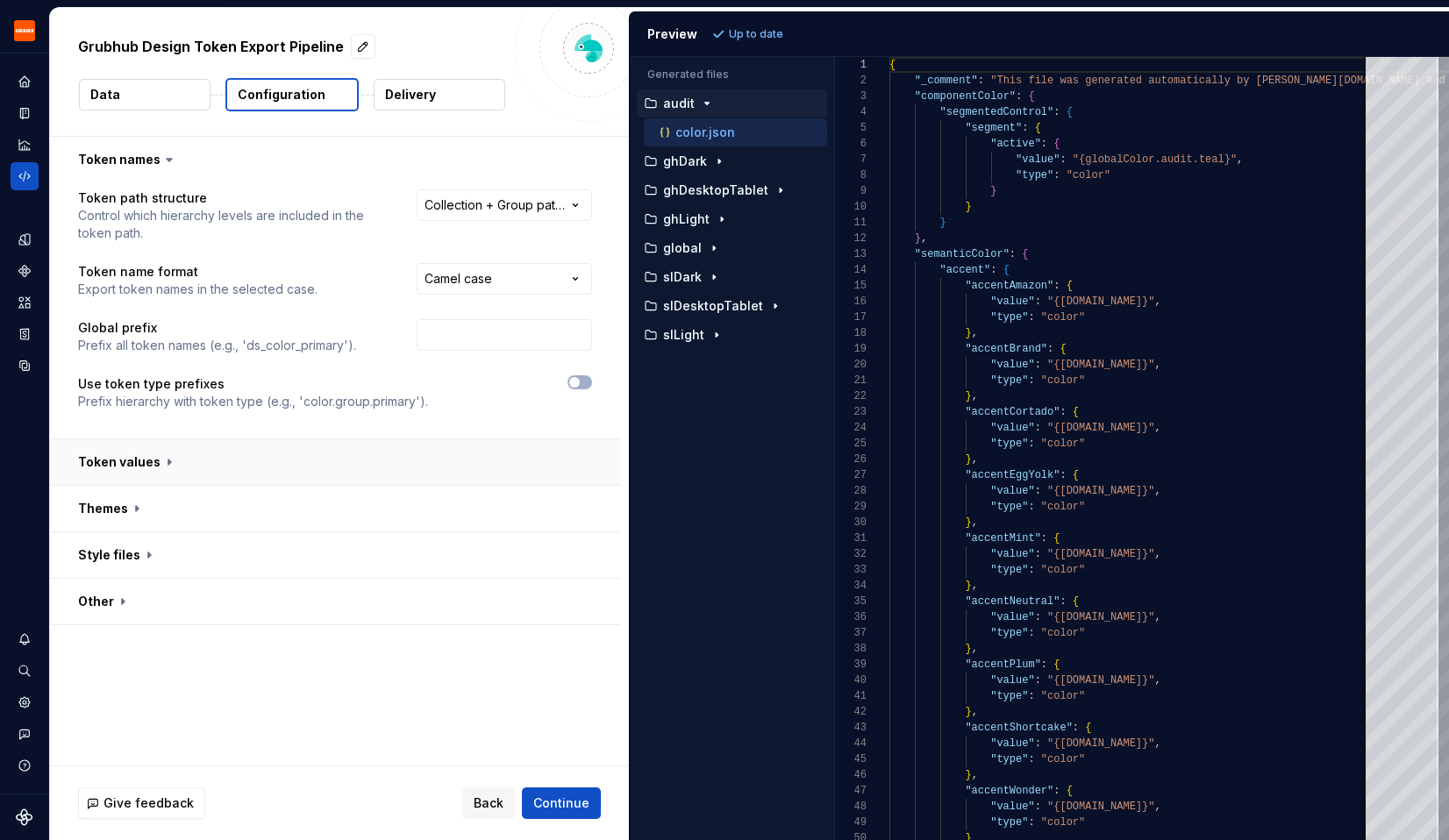
click at [151, 452] on button "button" at bounding box center [335, 462] width 570 height 46
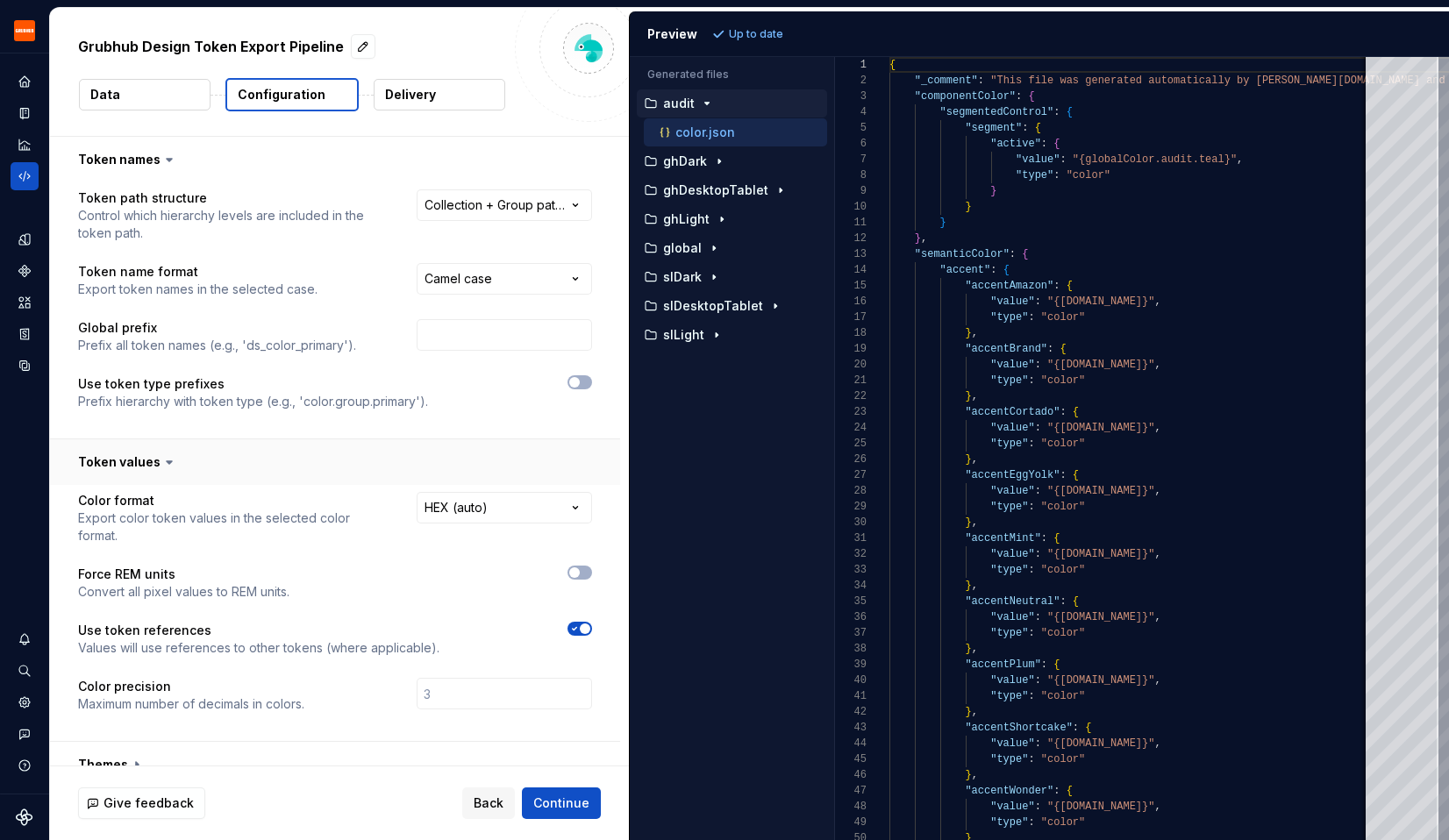
click at [151, 452] on button "button" at bounding box center [335, 462] width 570 height 46
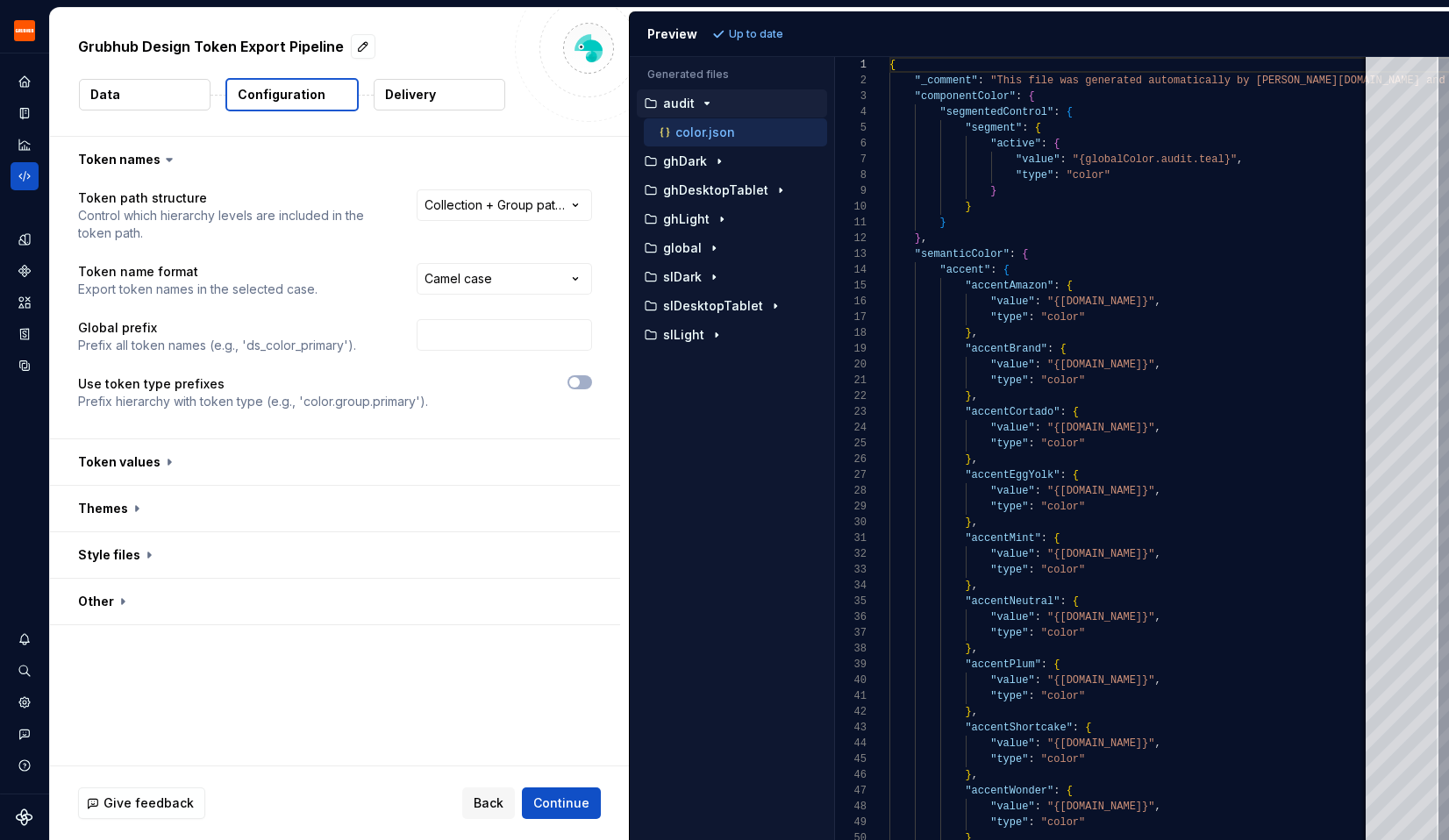
click at [405, 92] on p "Delivery" at bounding box center [411, 95] width 51 height 18
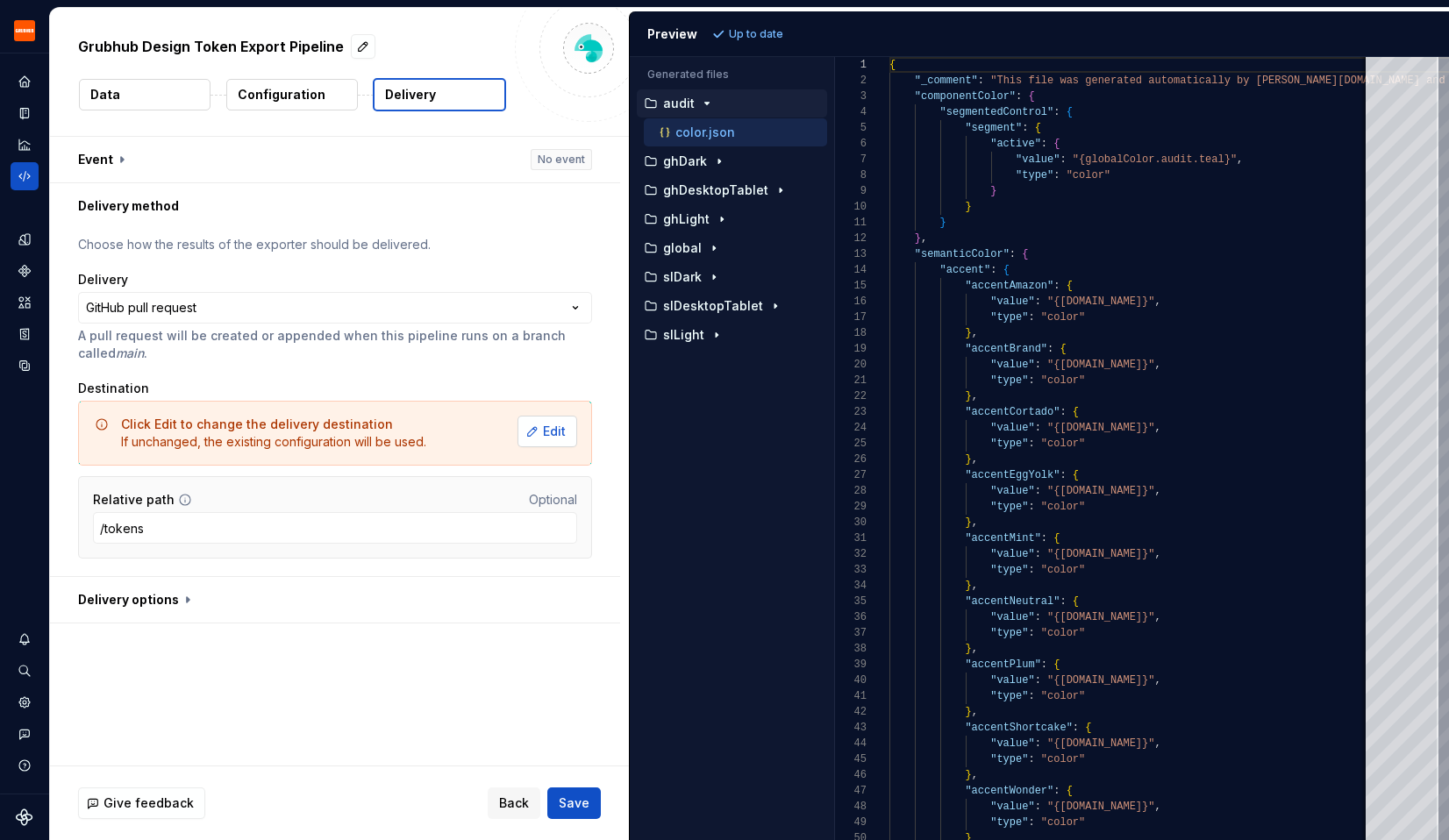
click at [565, 436] on span "Edit" at bounding box center [554, 431] width 23 height 18
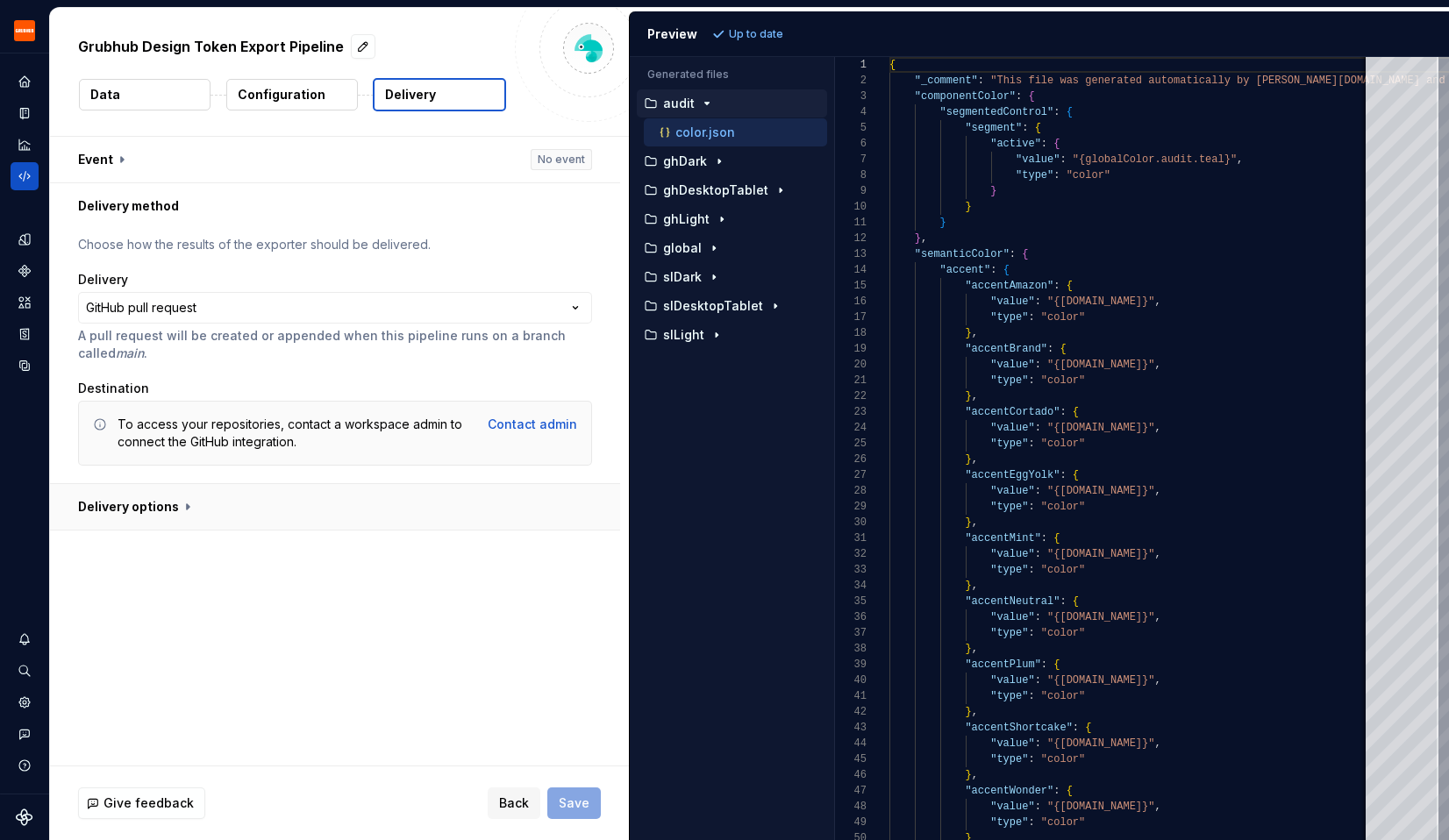
click at [116, 508] on button "button" at bounding box center [335, 507] width 570 height 46
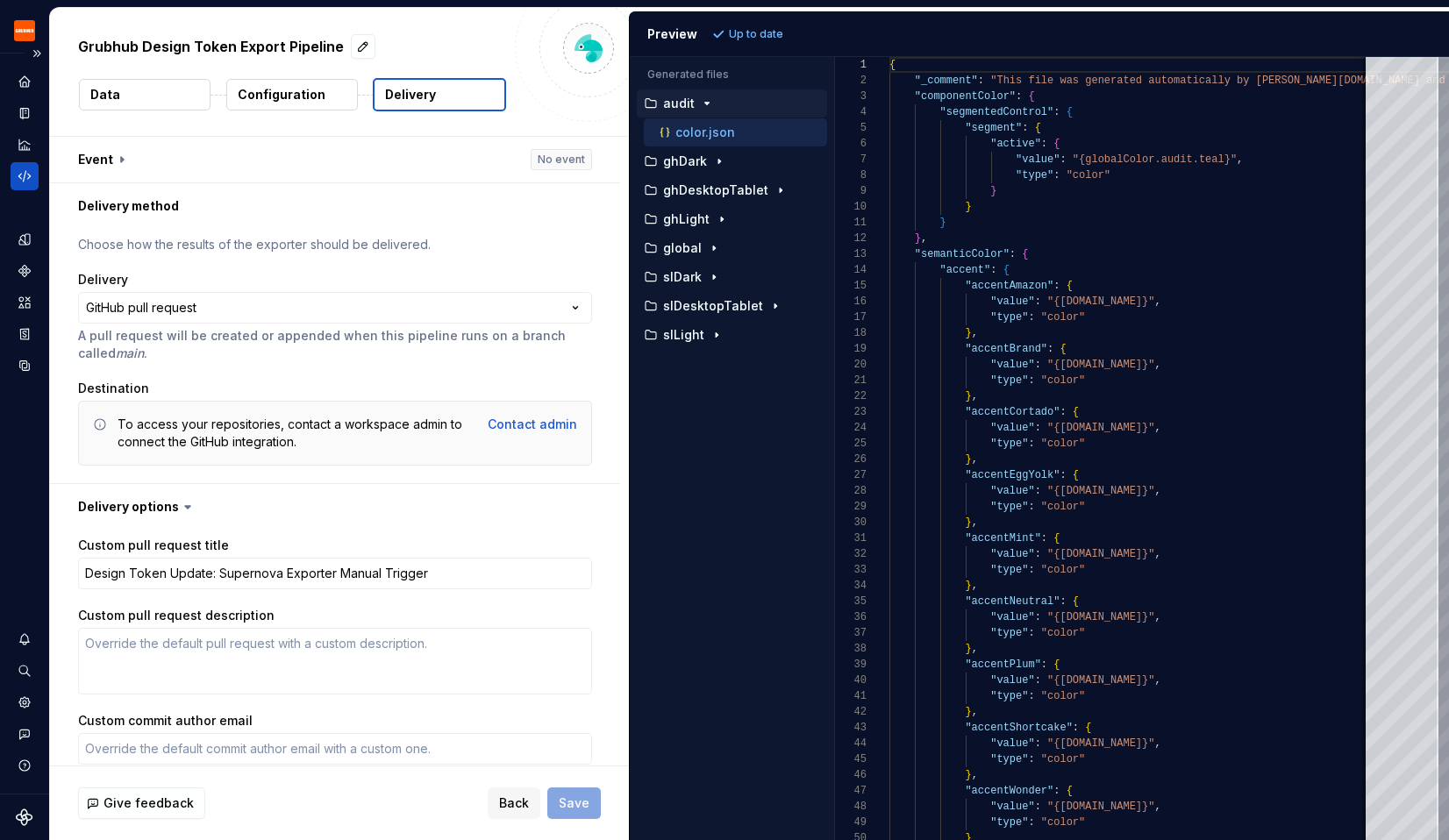
click at [28, 174] on icon "Code automation" at bounding box center [24, 177] width 11 height 11
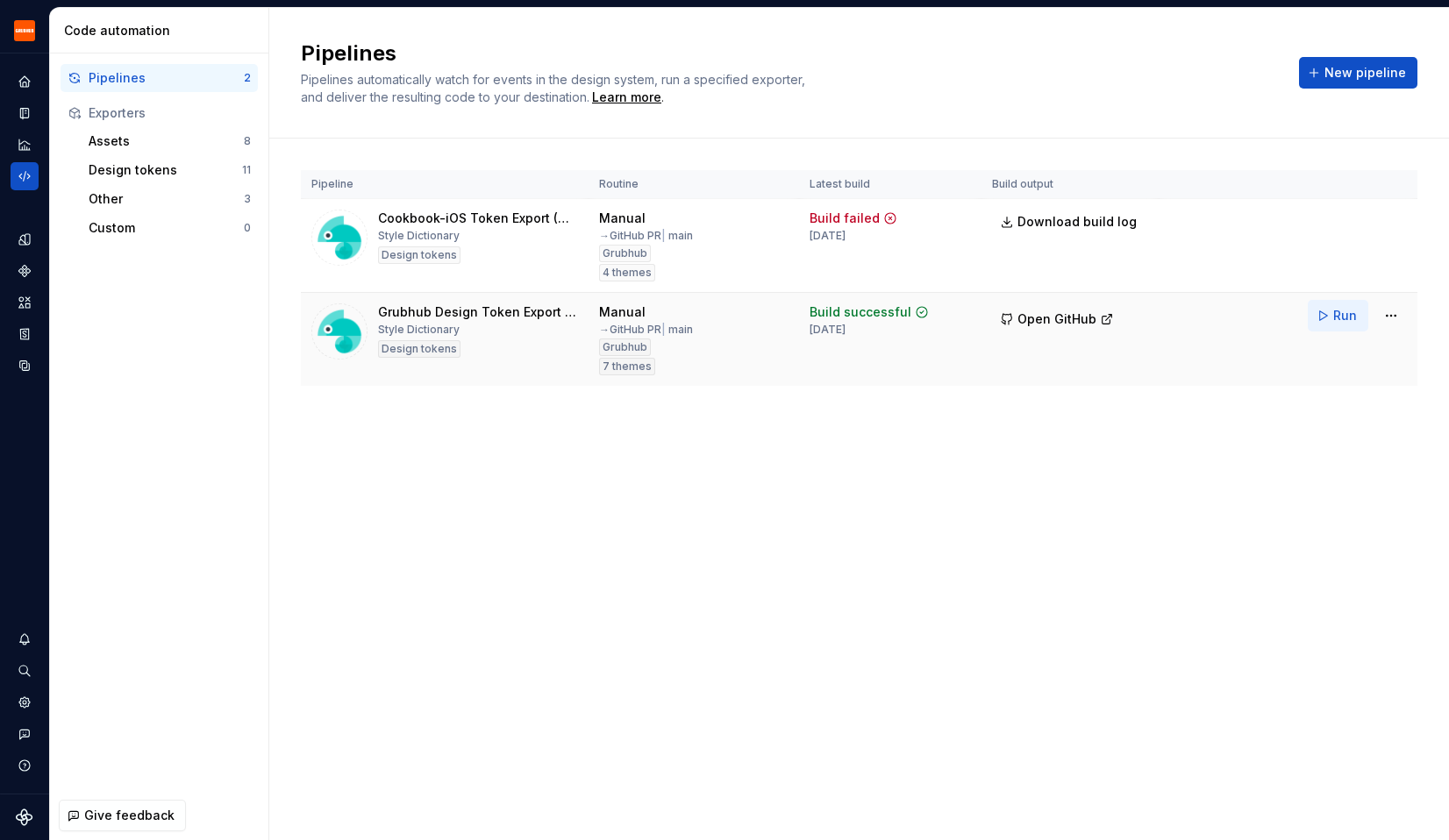
click at [1347, 315] on span "Run" at bounding box center [1345, 315] width 24 height 18
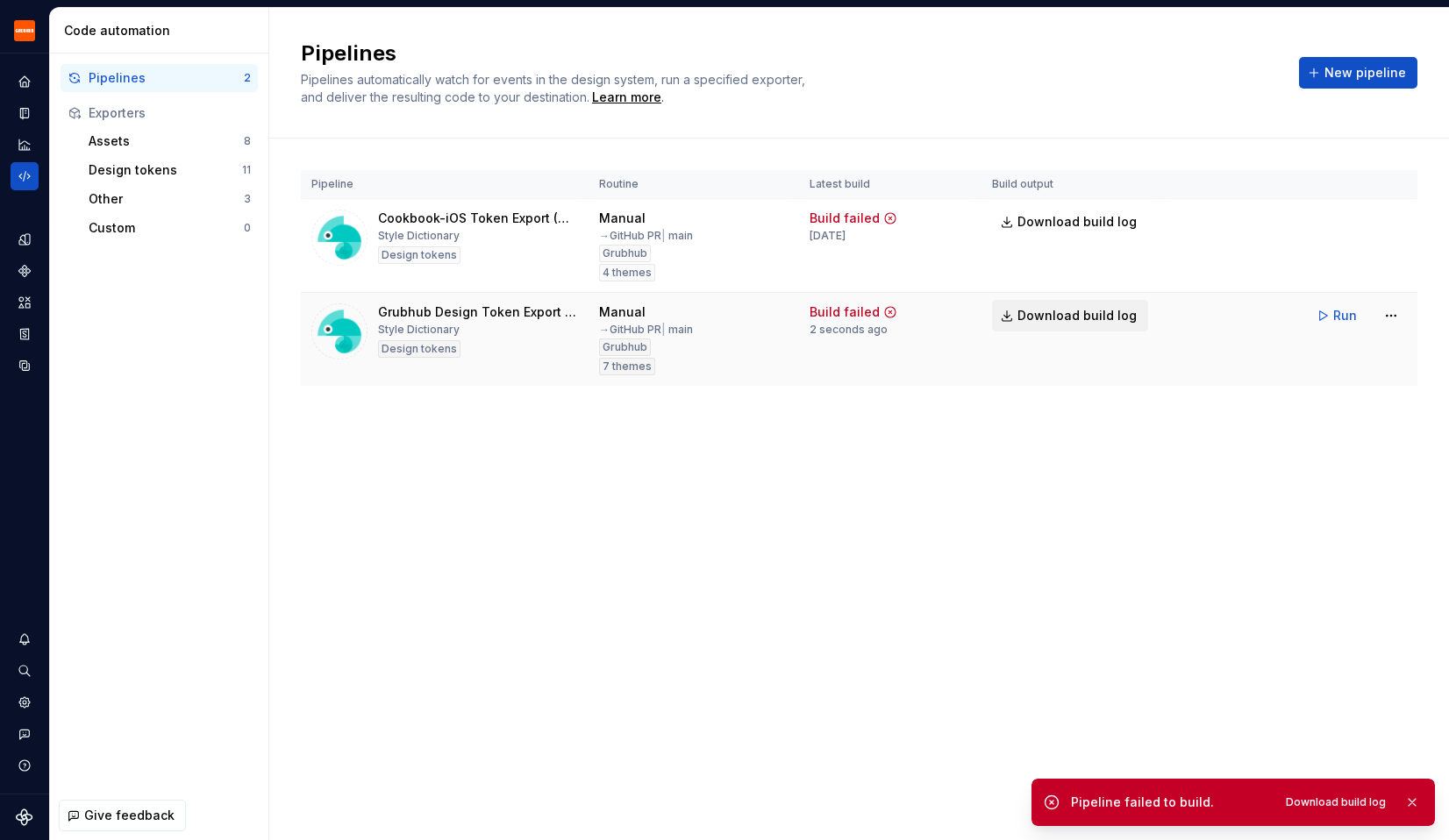
click at [1034, 320] on span "Download build log" at bounding box center [1077, 315] width 119 height 18
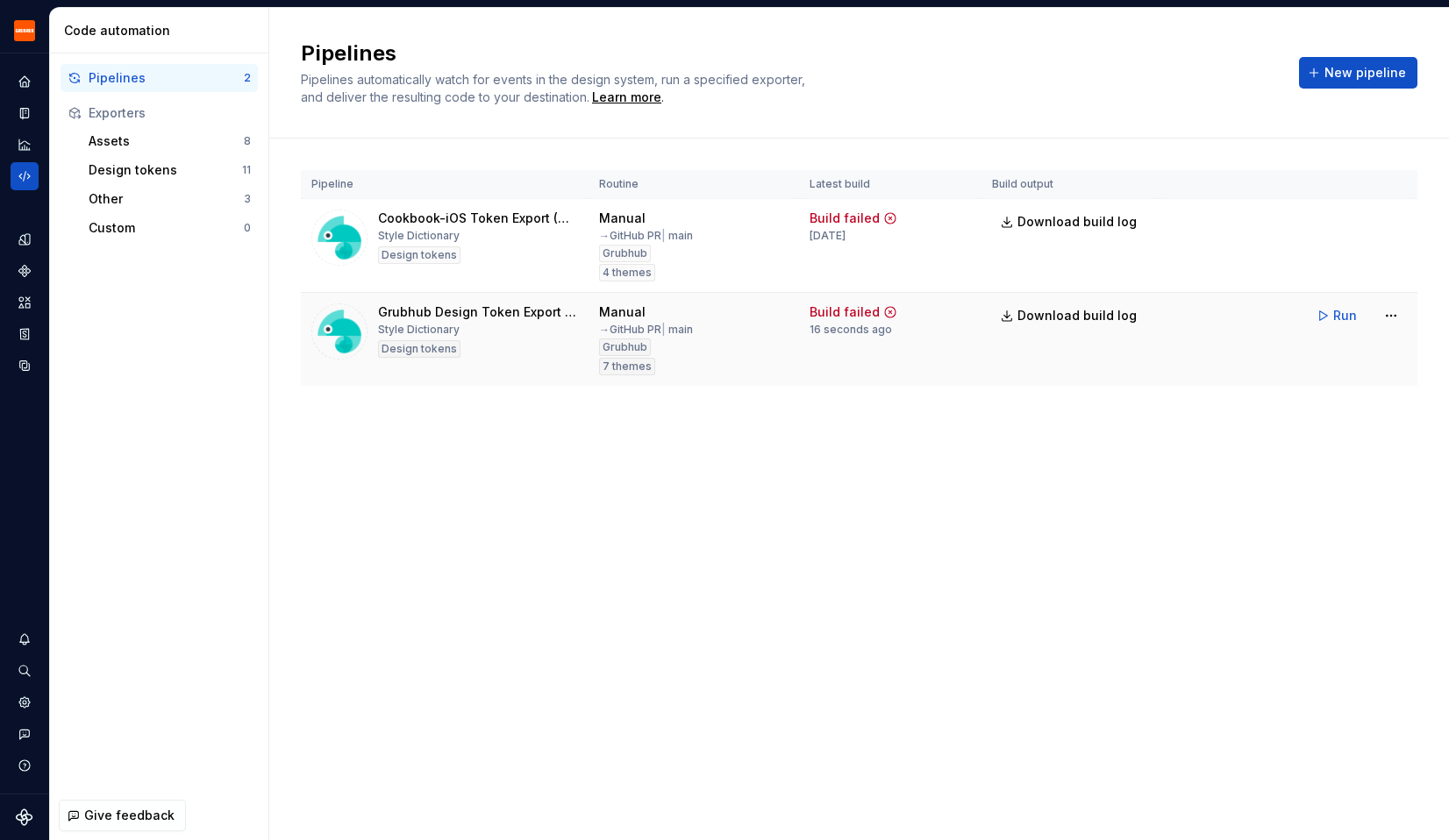
click at [1407, 311] on td "Run" at bounding box center [1287, 316] width 259 height 46
click at [1383, 312] on html "Grubhub Design System Y Dataset Grubhub Code automation Pipelines 2 Exporters A…" at bounding box center [724, 420] width 1449 height 840
click at [1337, 349] on div "Edit pipeline" at bounding box center [1369, 353] width 150 height 18
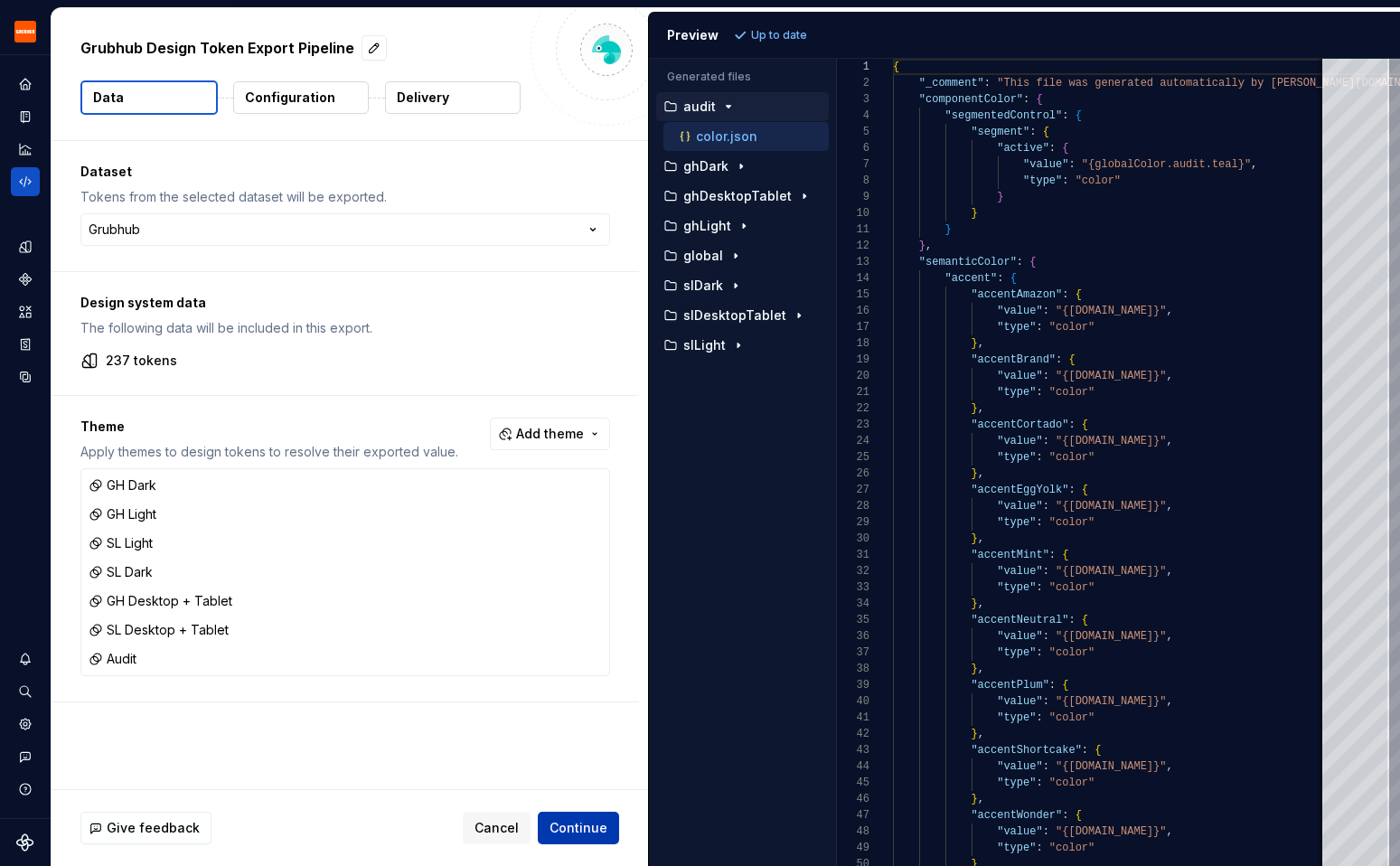
click at [588, 830] on span "Continue" at bounding box center [579, 828] width 58 height 18
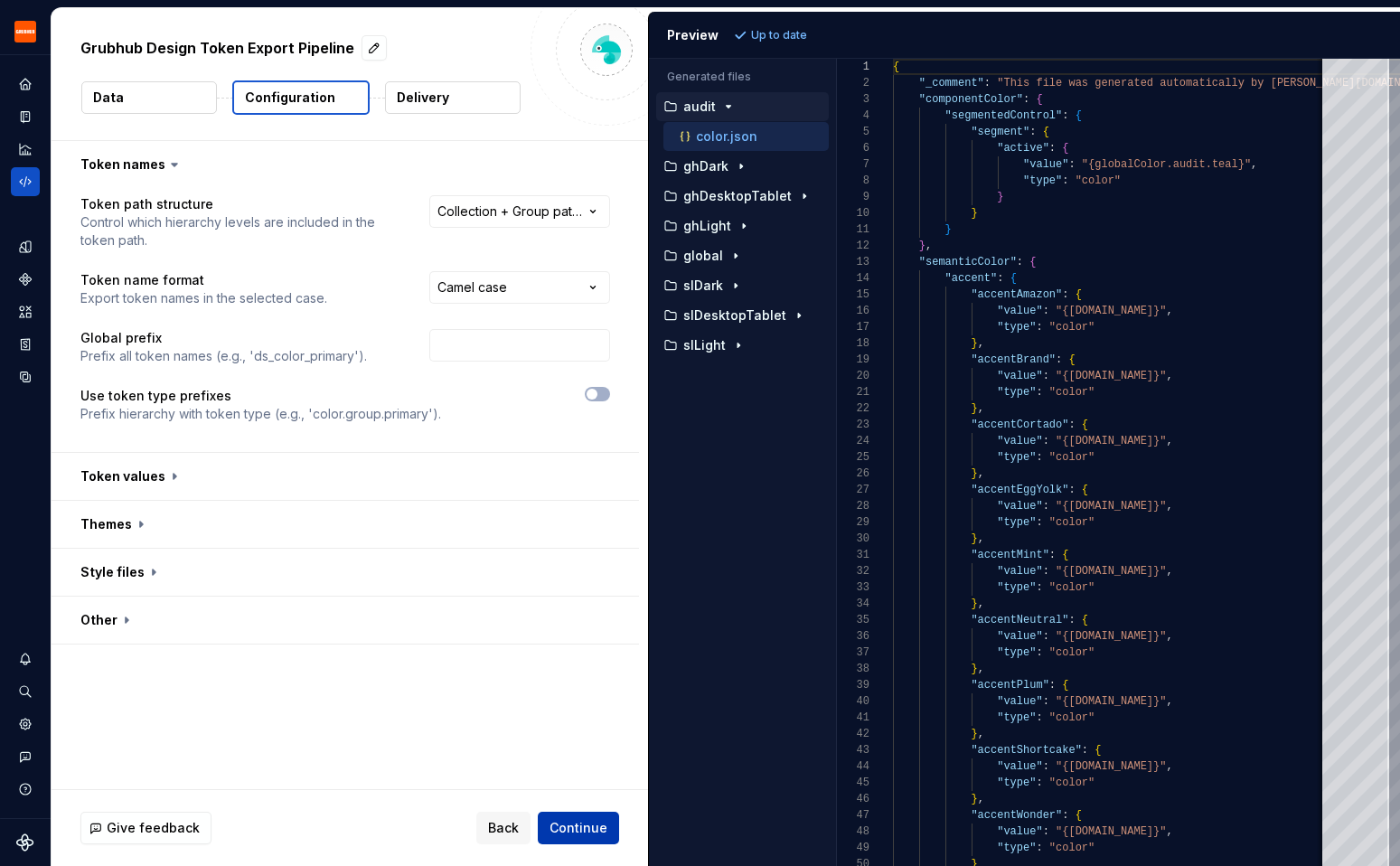
click at [588, 830] on span "Continue" at bounding box center [579, 828] width 58 height 18
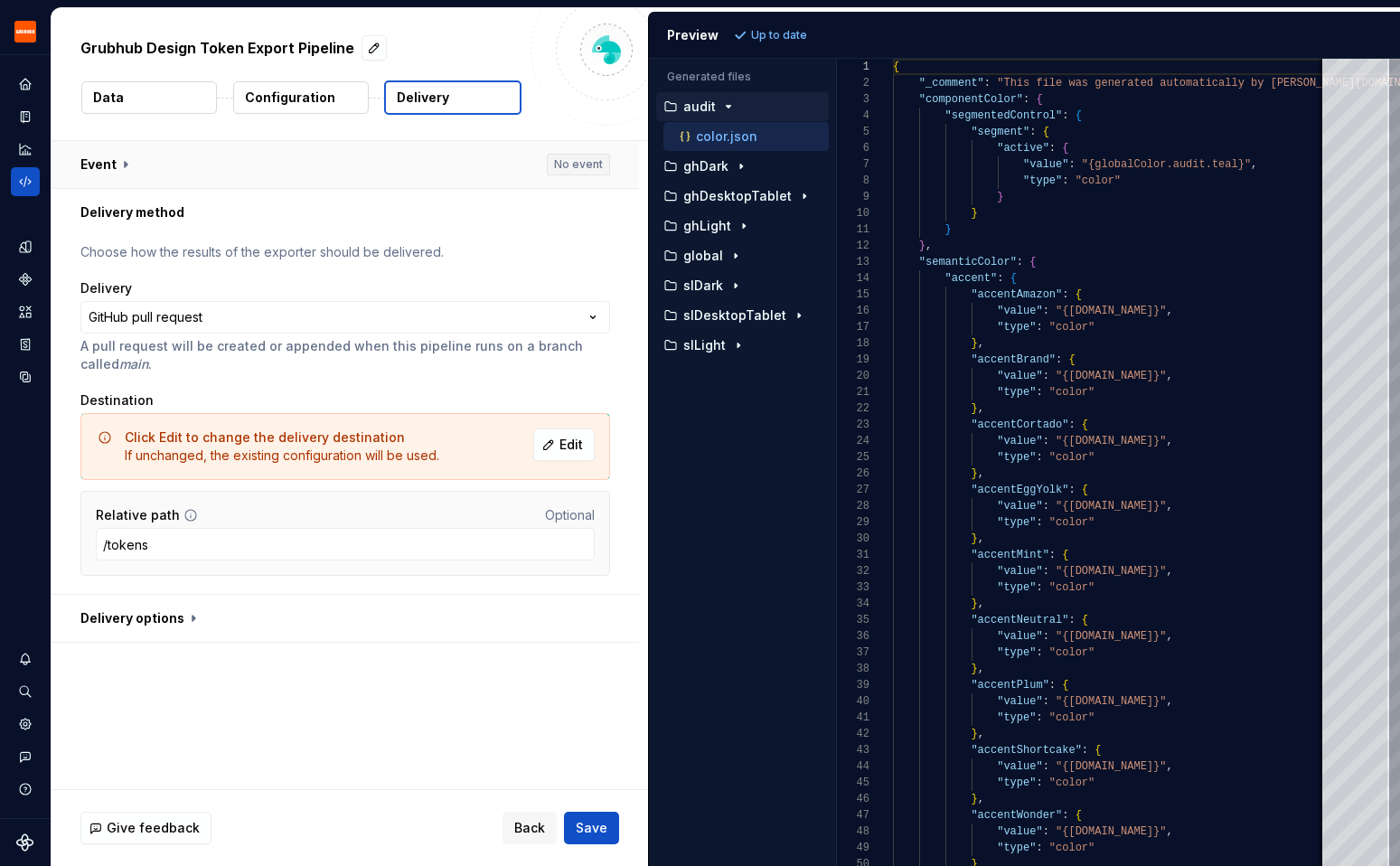
click at [408, 153] on button "button" at bounding box center [345, 165] width 587 height 47
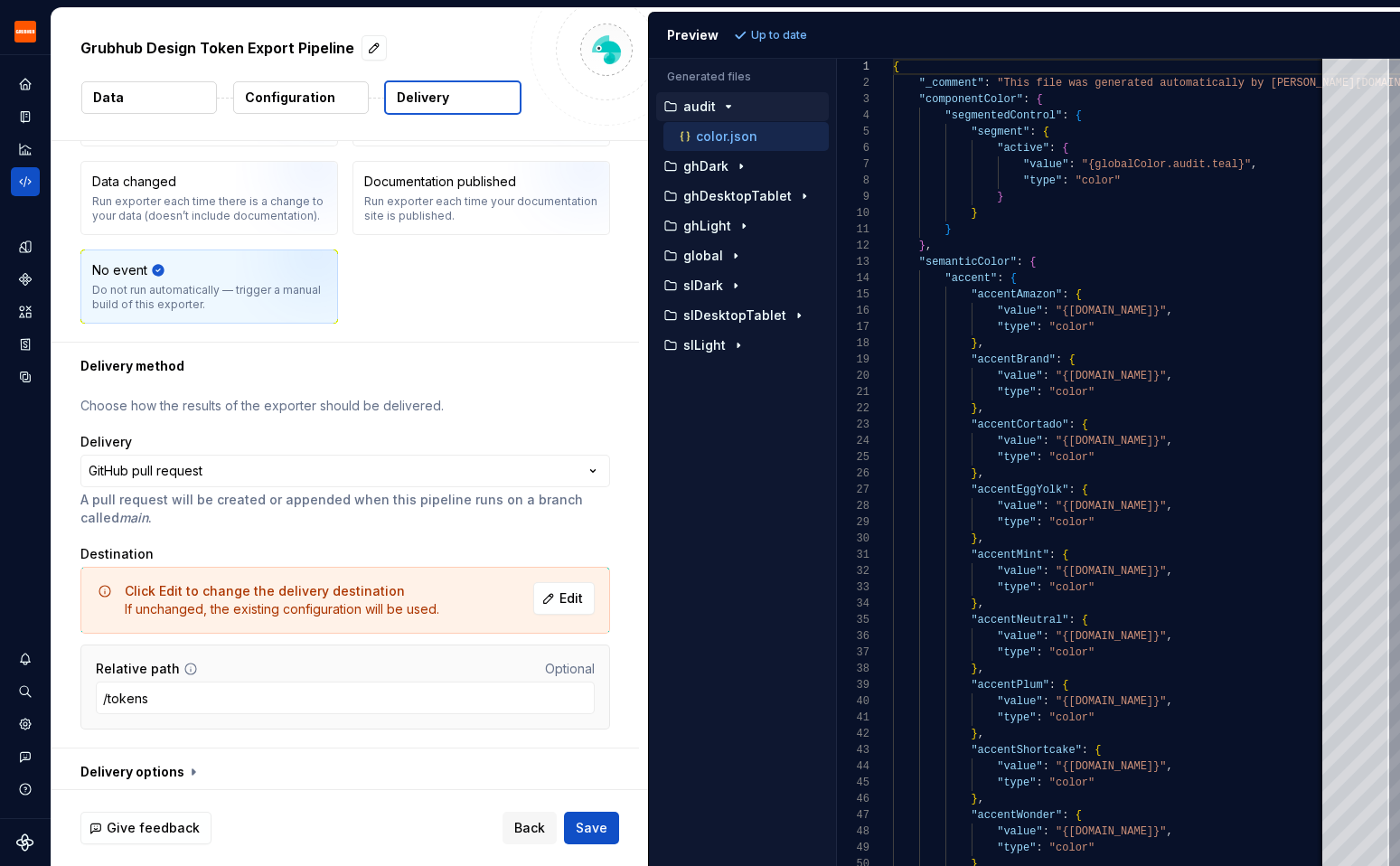
scroll to position [167, 0]
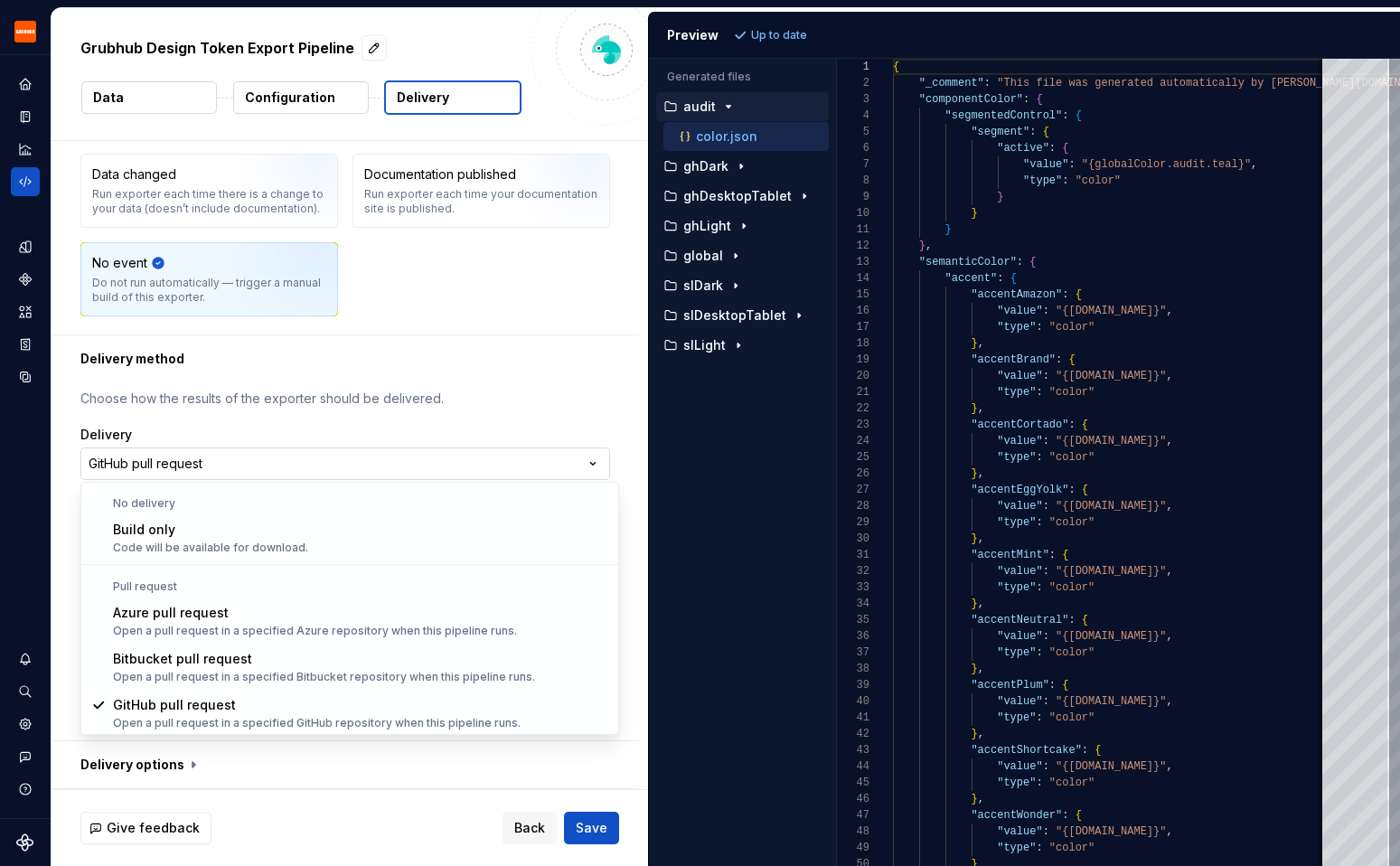
click at [187, 471] on html "**********" at bounding box center [700, 433] width 1400 height 866
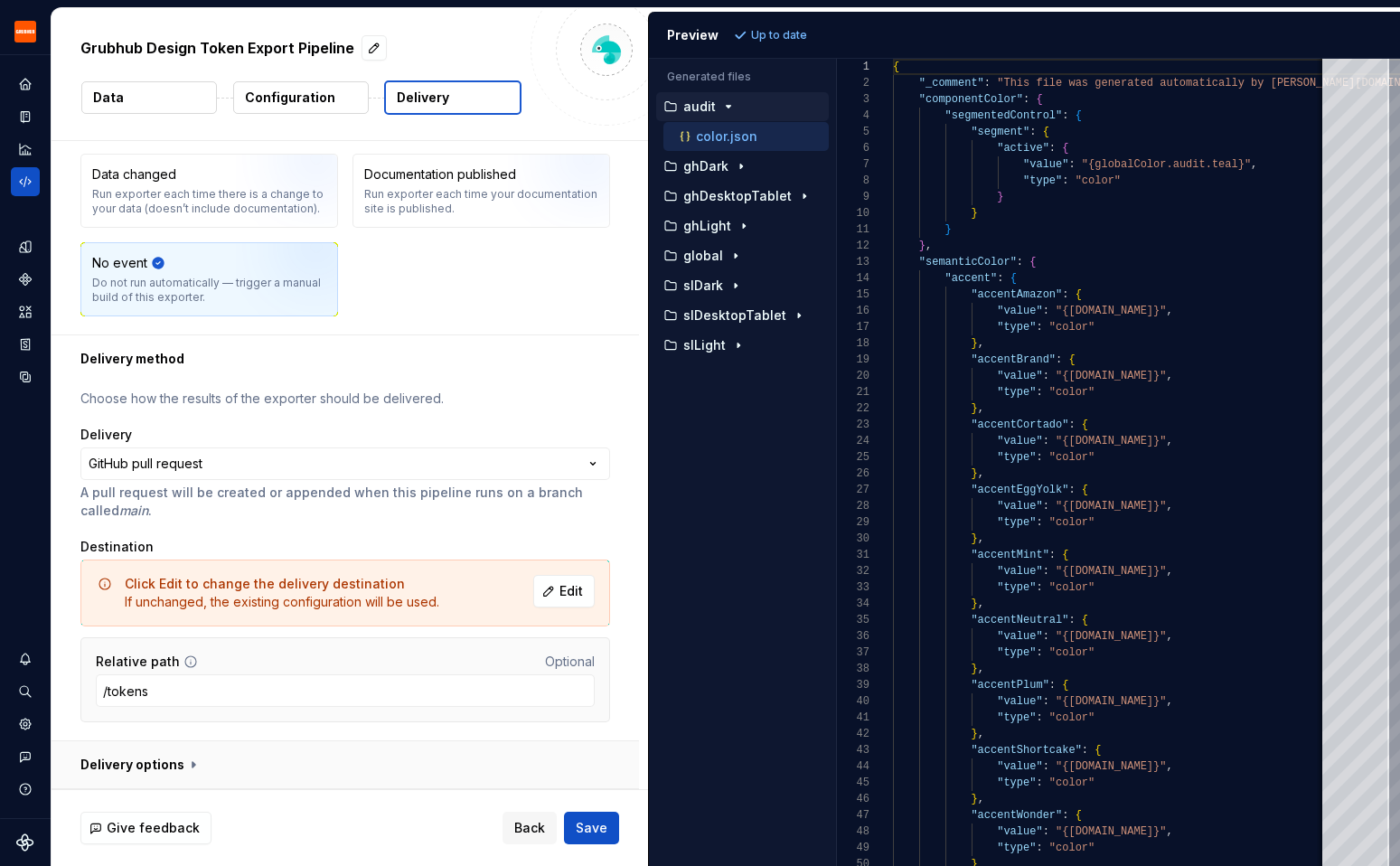
click at [186, 765] on button "button" at bounding box center [345, 765] width 587 height 47
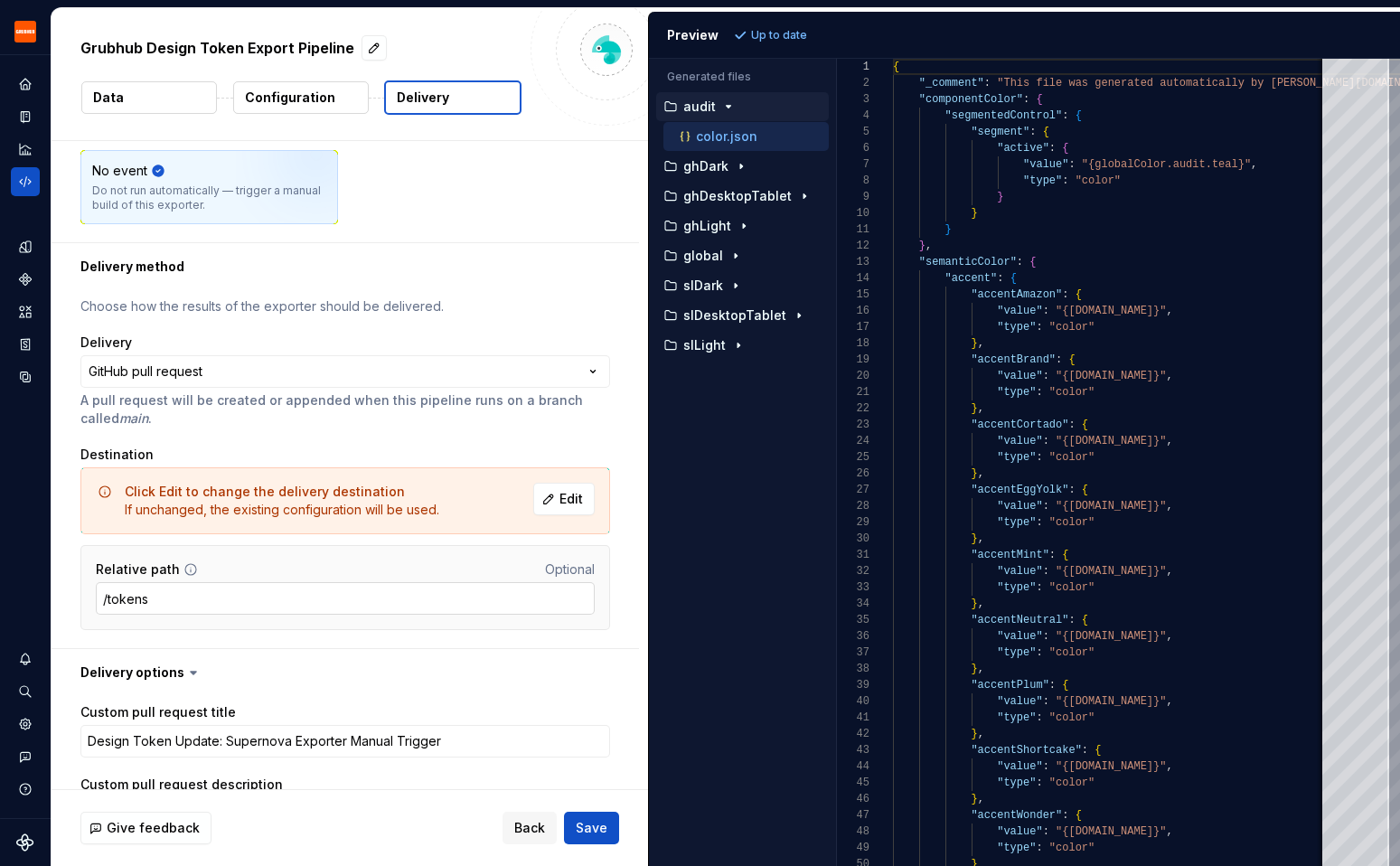
scroll to position [225, 0]
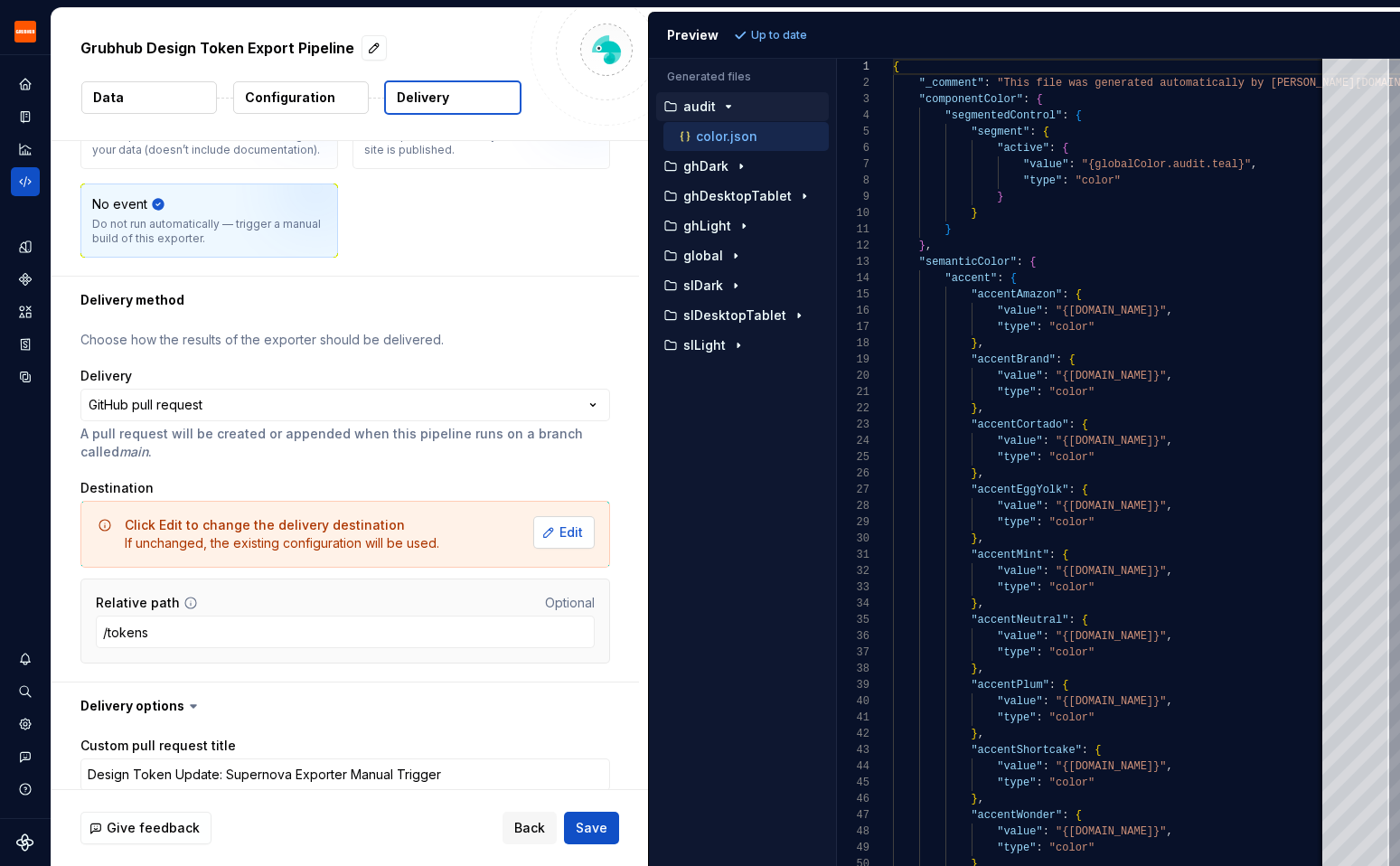
click at [583, 525] on span "Edit" at bounding box center [571, 533] width 24 height 18
type textarea "*"
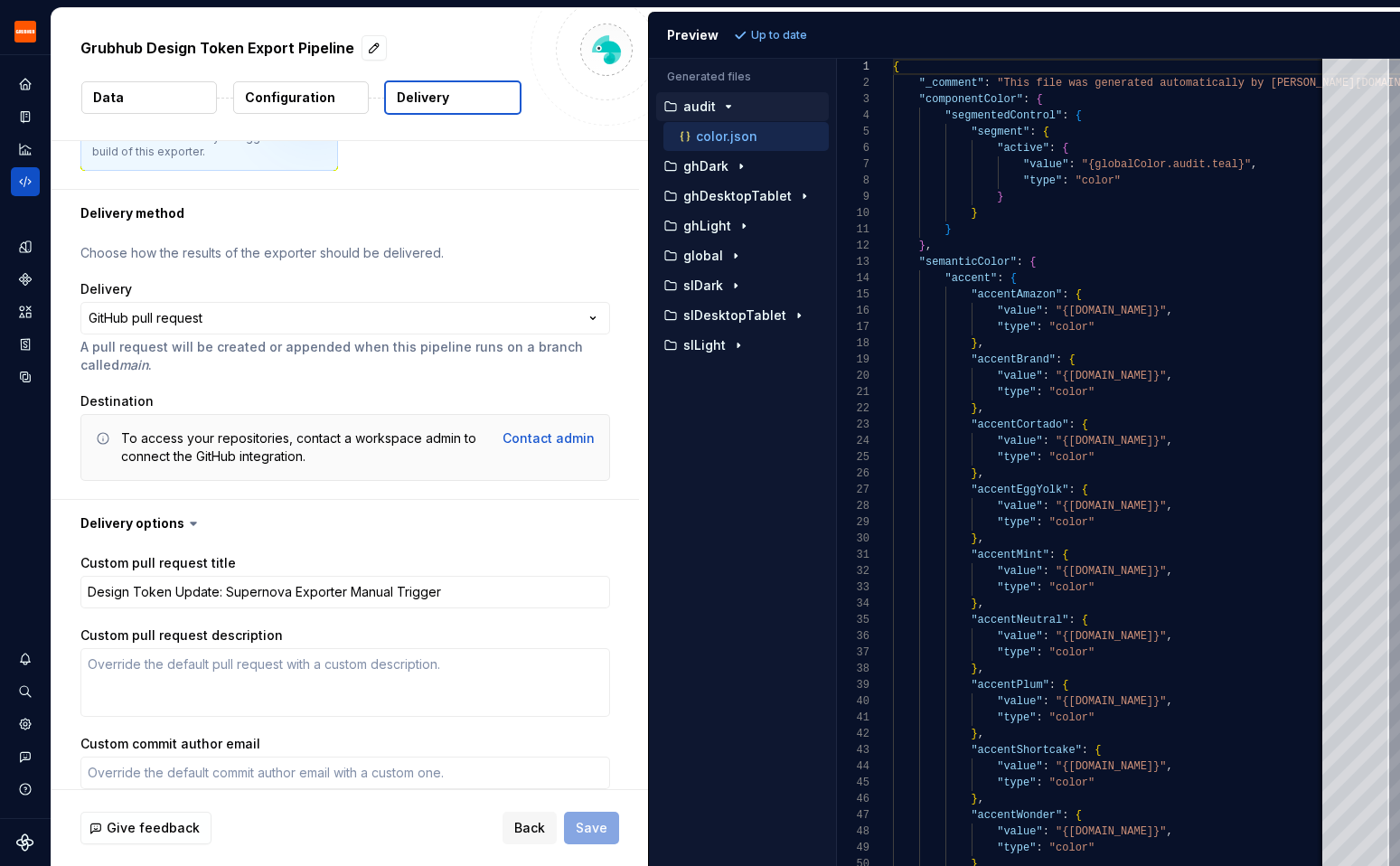
scroll to position [313, 0]
click at [99, 434] on icon at bounding box center [103, 437] width 15 height 15
click at [25, 717] on icon "Settings" at bounding box center [25, 724] width 16 height 16
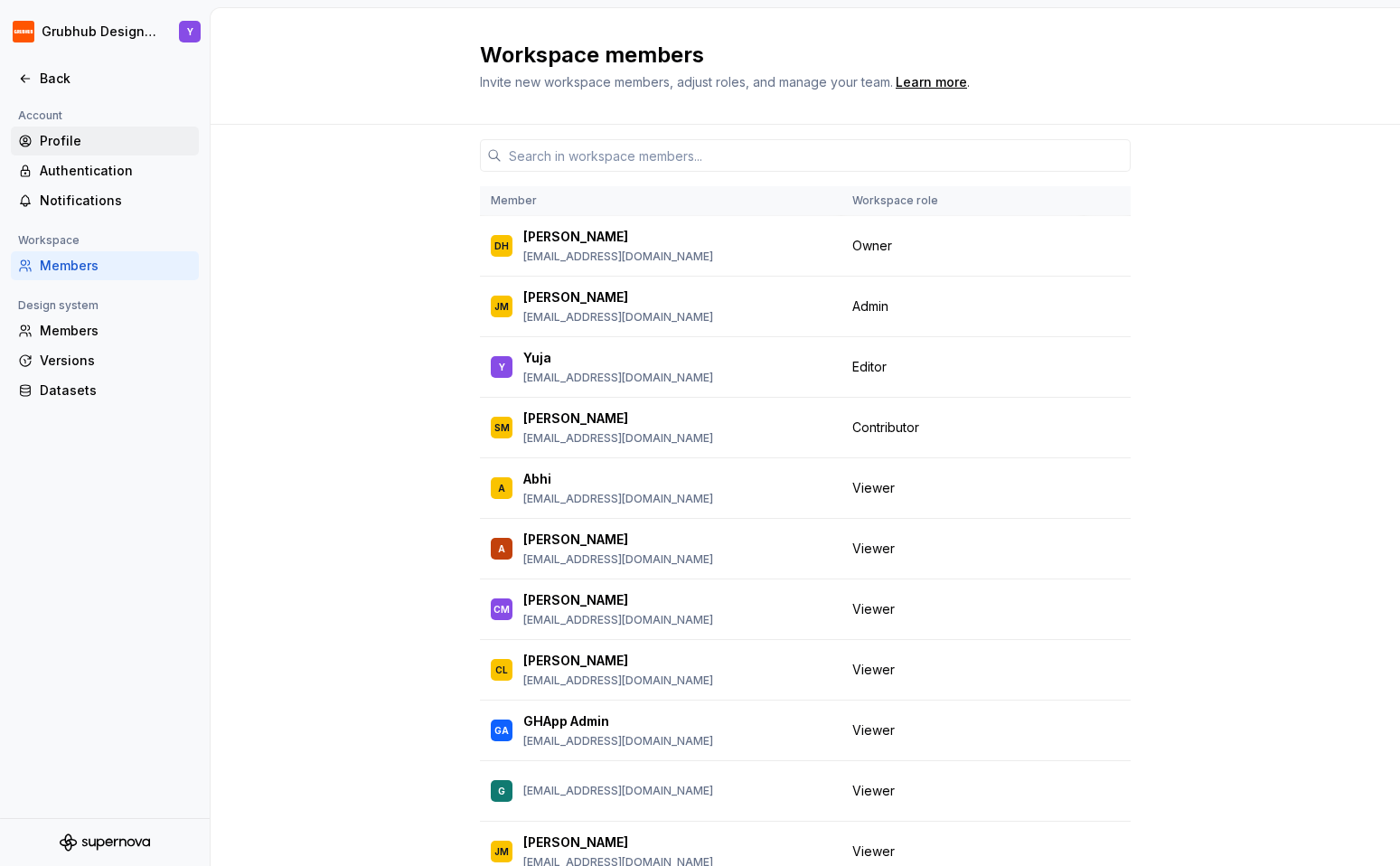
click at [86, 154] on div "Profile" at bounding box center [105, 141] width 188 height 29
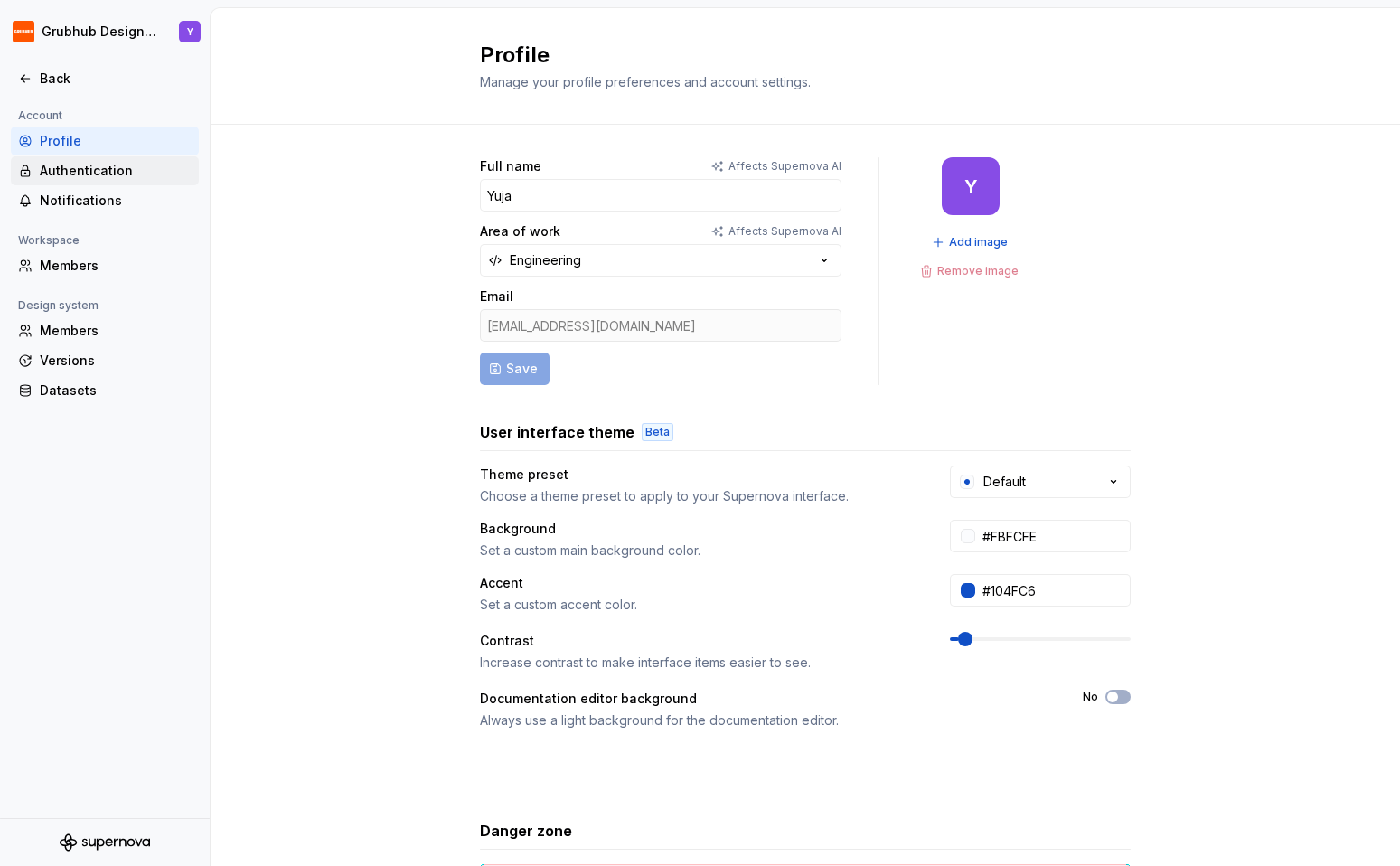
click at [84, 177] on div "Authentication" at bounding box center [116, 171] width 152 height 18
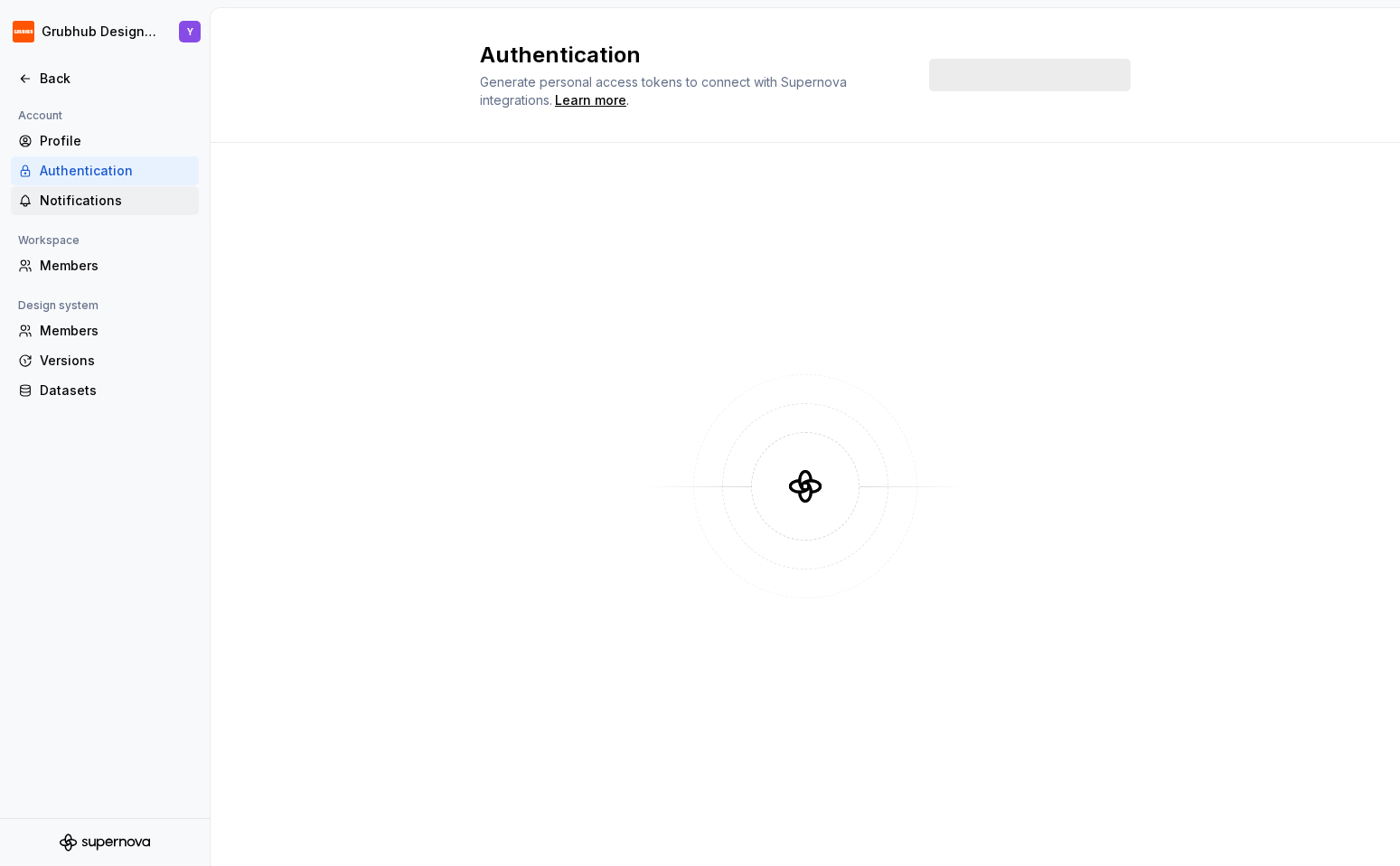
click at [84, 202] on div "Notifications" at bounding box center [116, 200] width 152 height 18
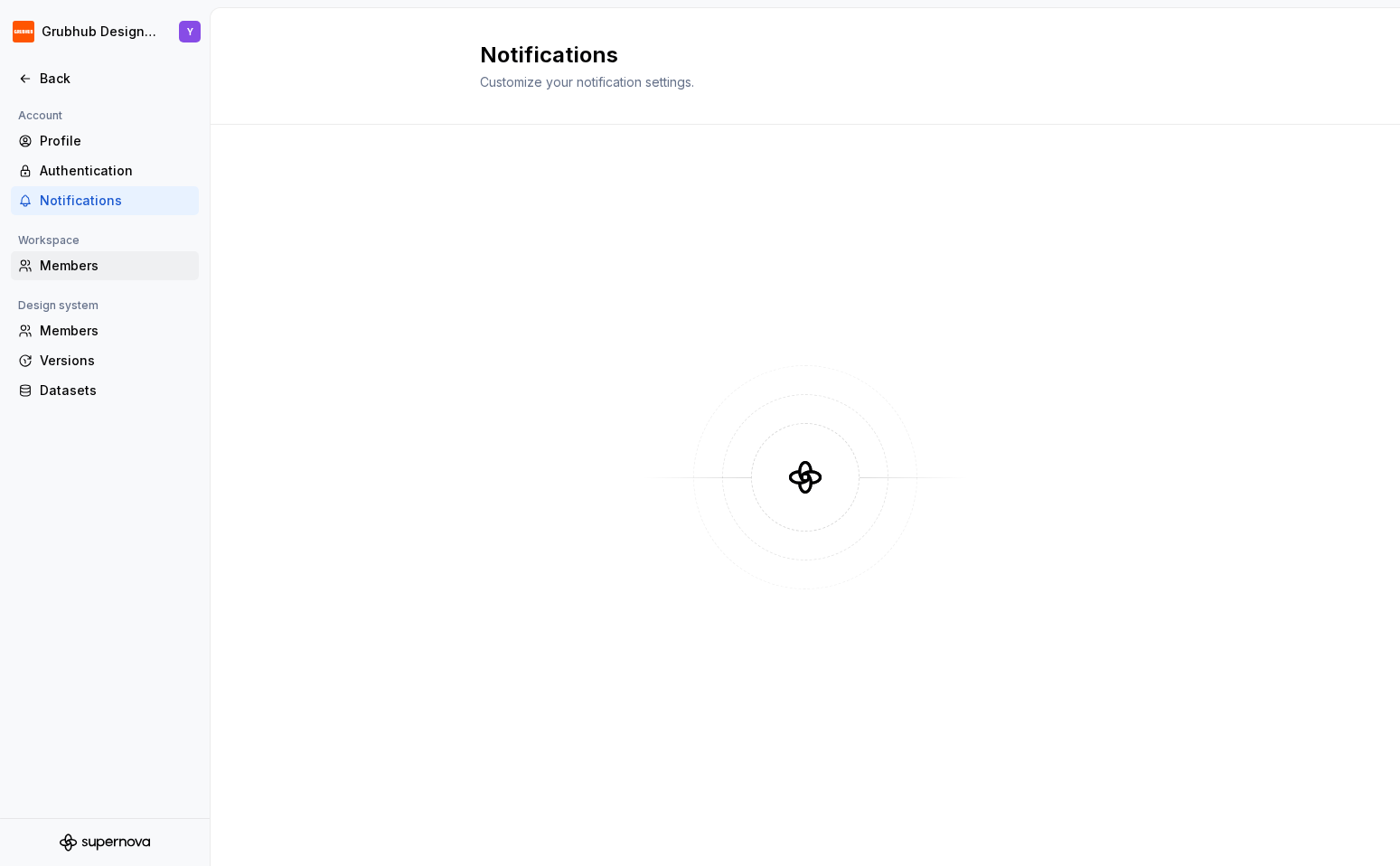
click at [74, 266] on div "Members" at bounding box center [116, 266] width 152 height 18
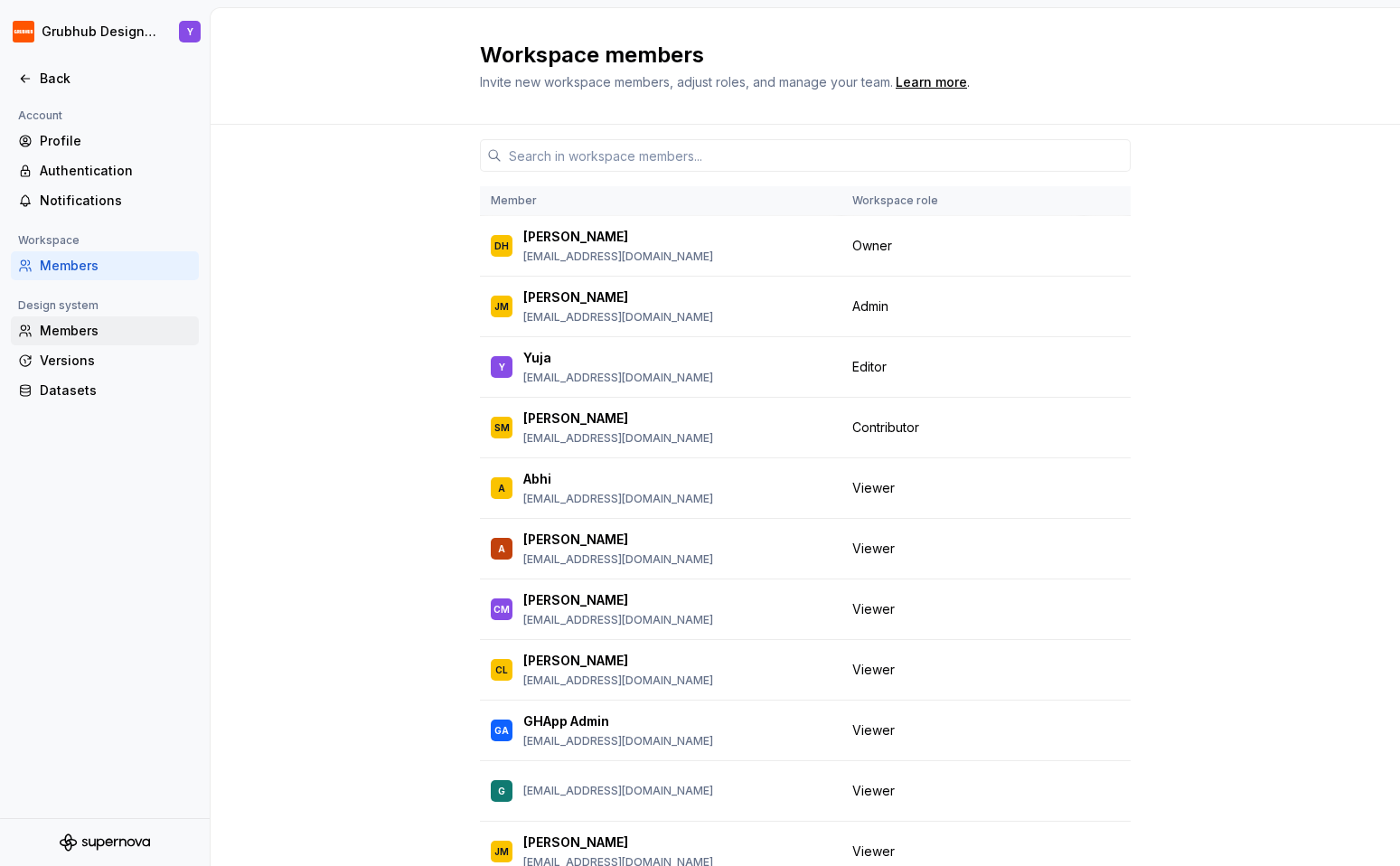
click at [59, 340] on div "Members" at bounding box center [116, 331] width 152 height 18
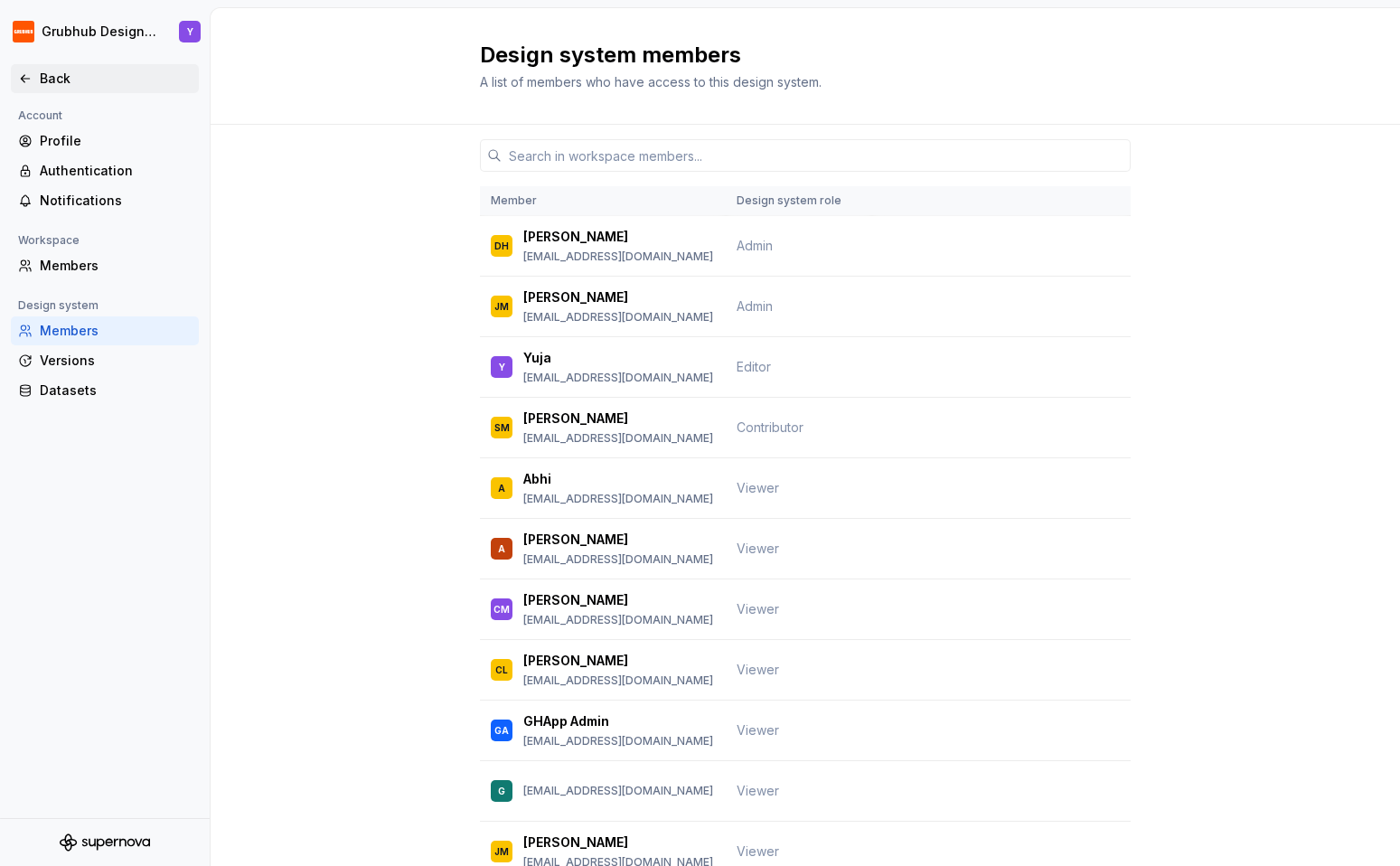
click at [35, 80] on div "Back" at bounding box center [105, 78] width 174 height 18
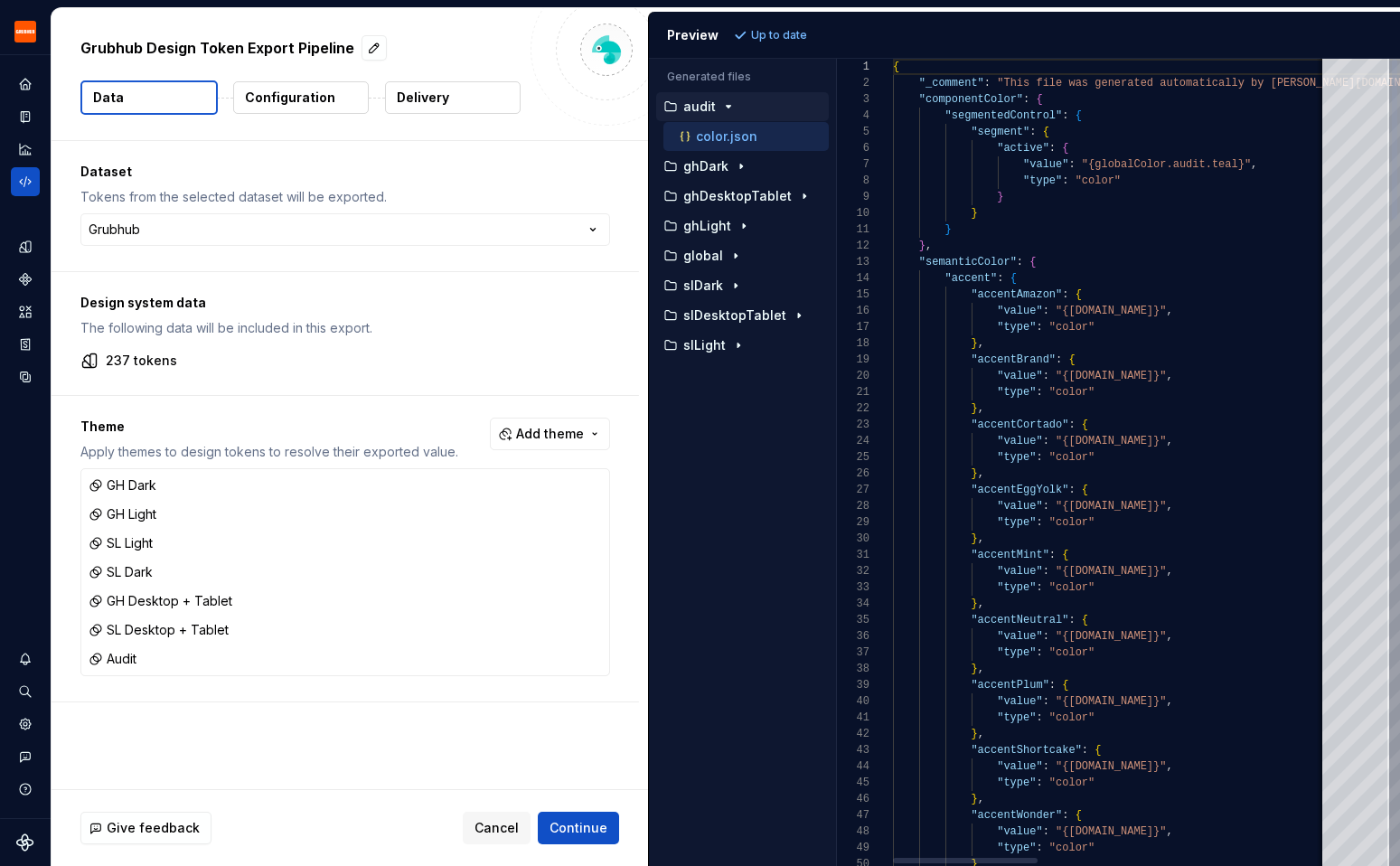
scroll to position [33, 144]
click at [725, 249] on div "button" at bounding box center [736, 256] width 22 height 15
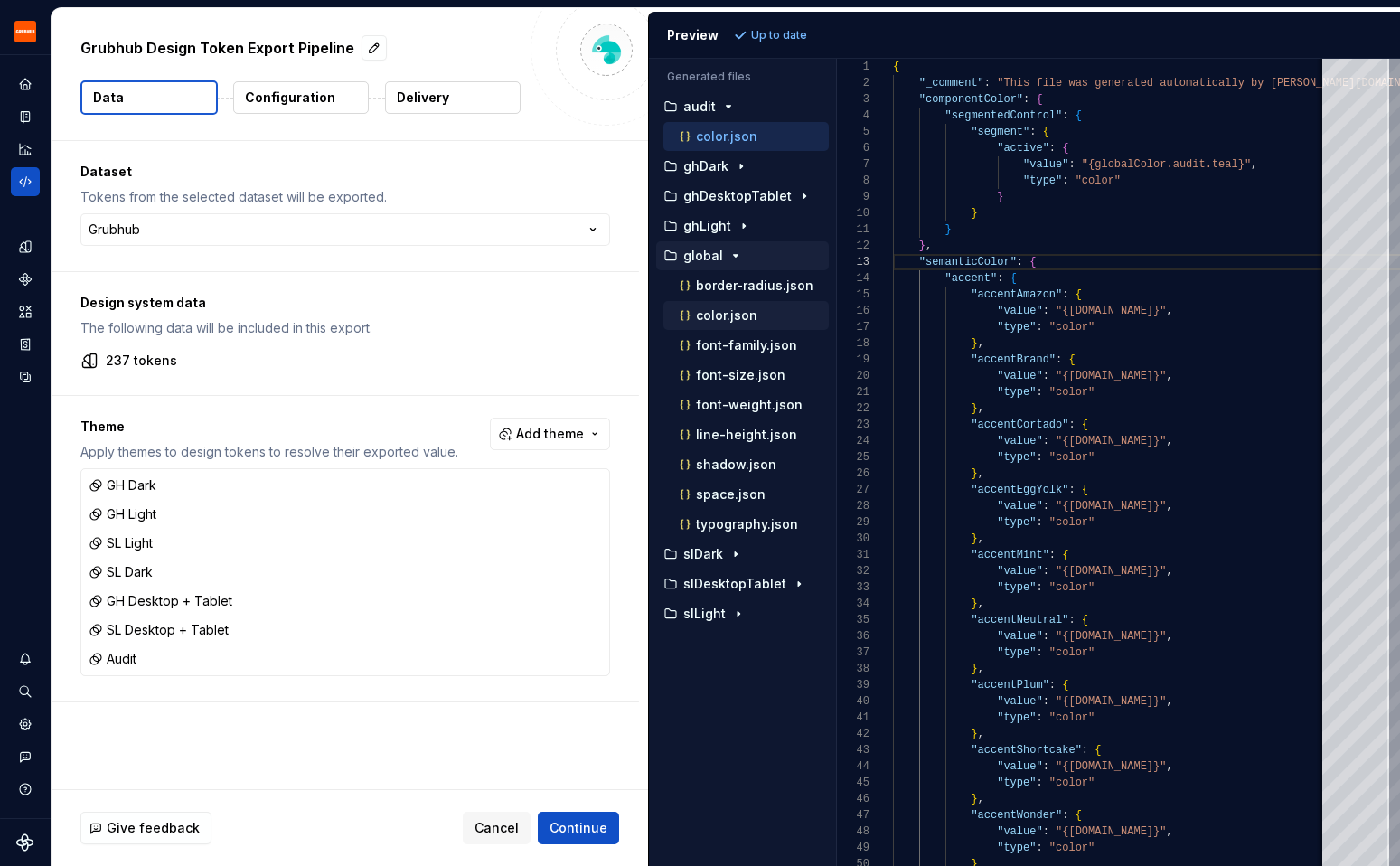
click at [722, 321] on p "color.json" at bounding box center [726, 316] width 62 height 15
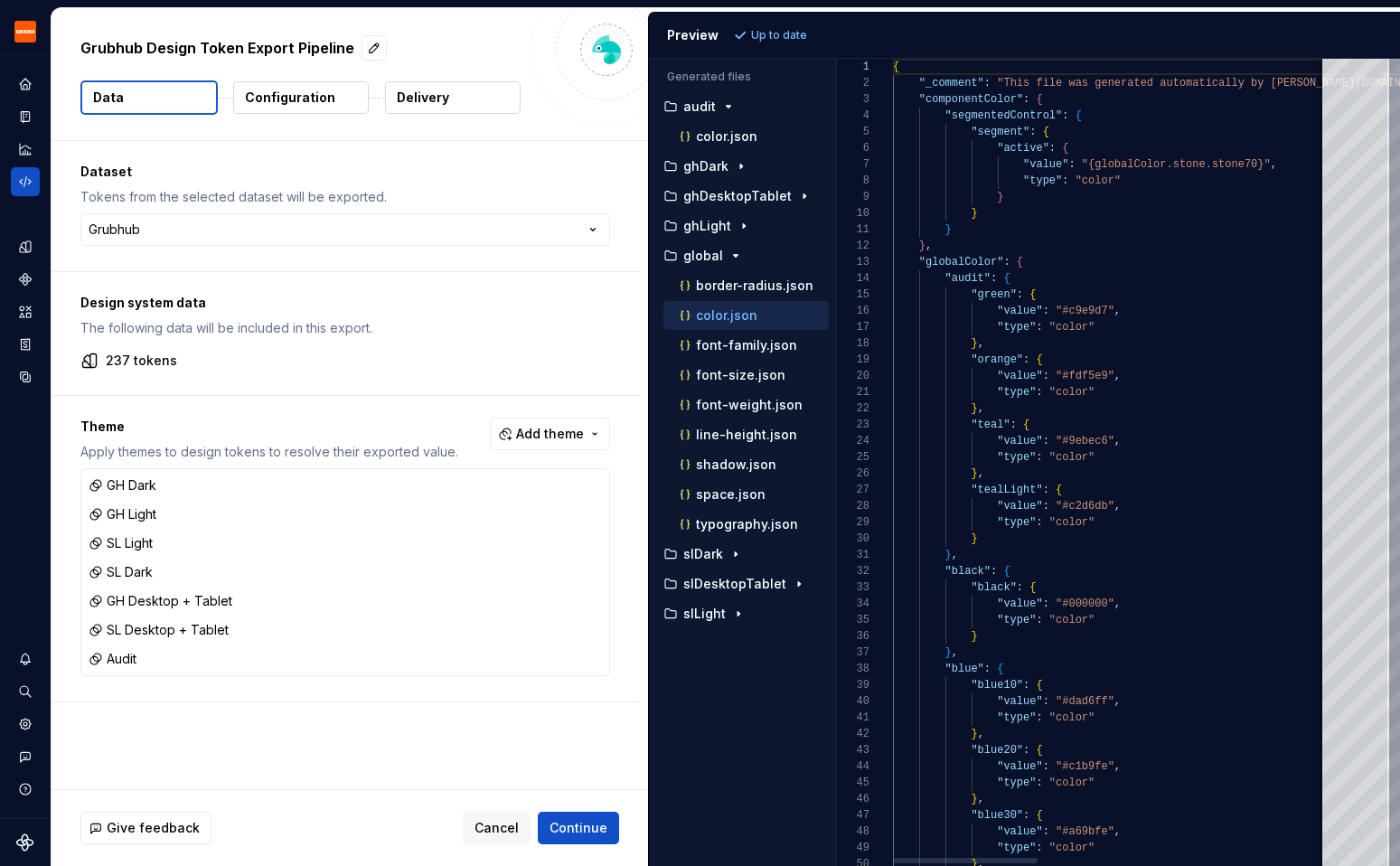
type textarea "**********"
type textarea "*"
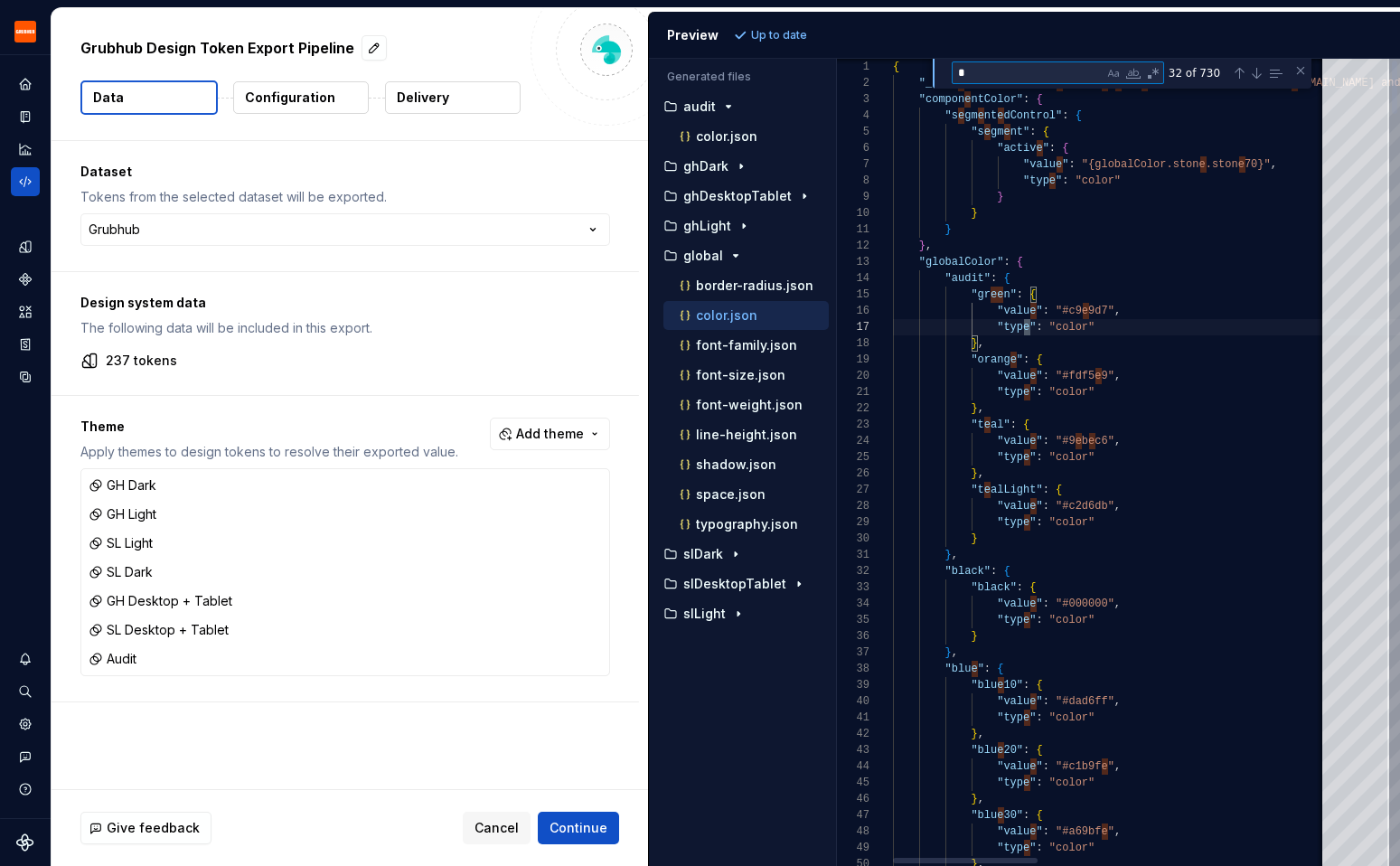
type textarea "**********"
type textarea "**"
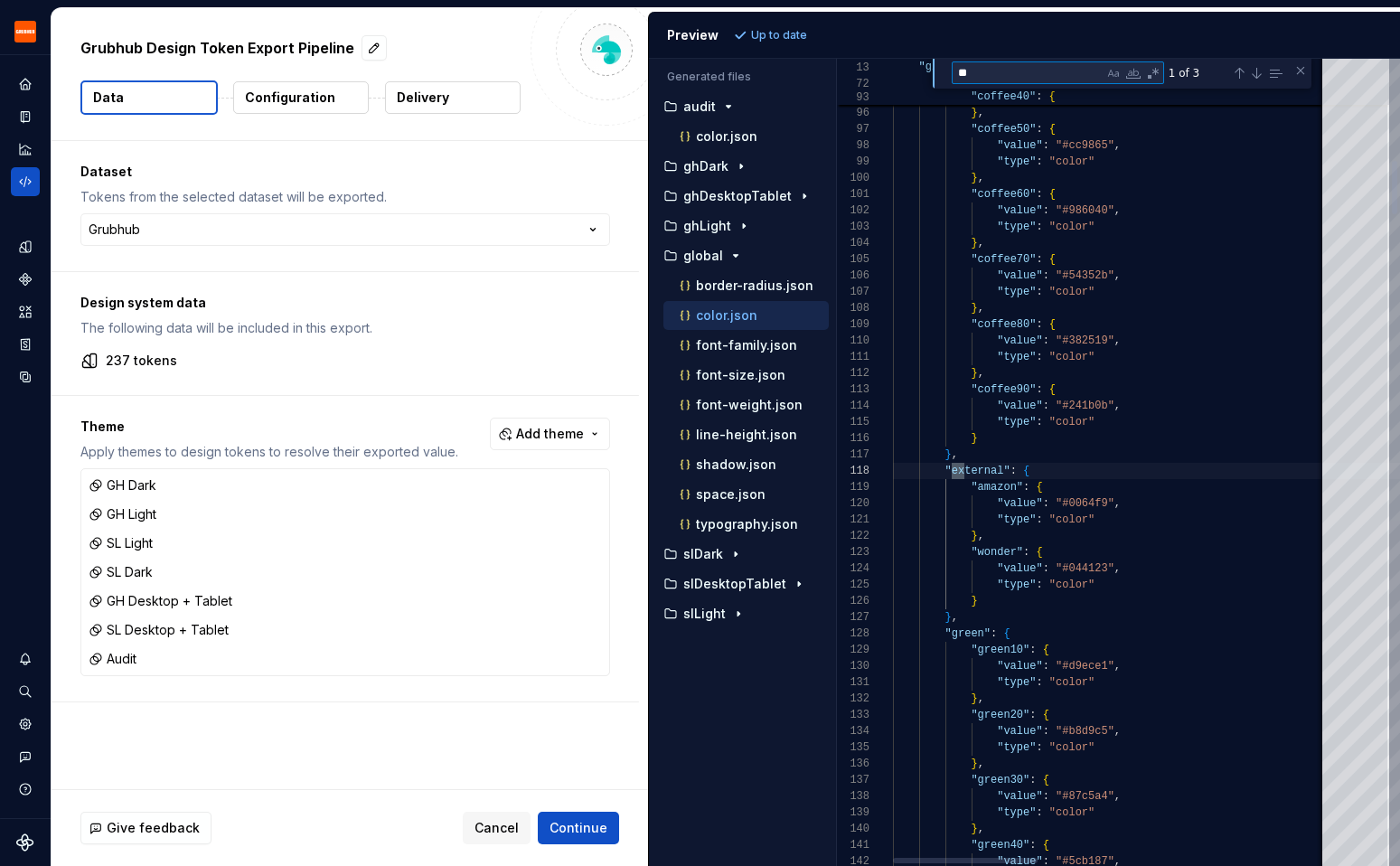
type textarea "**********"
type textarea "*"
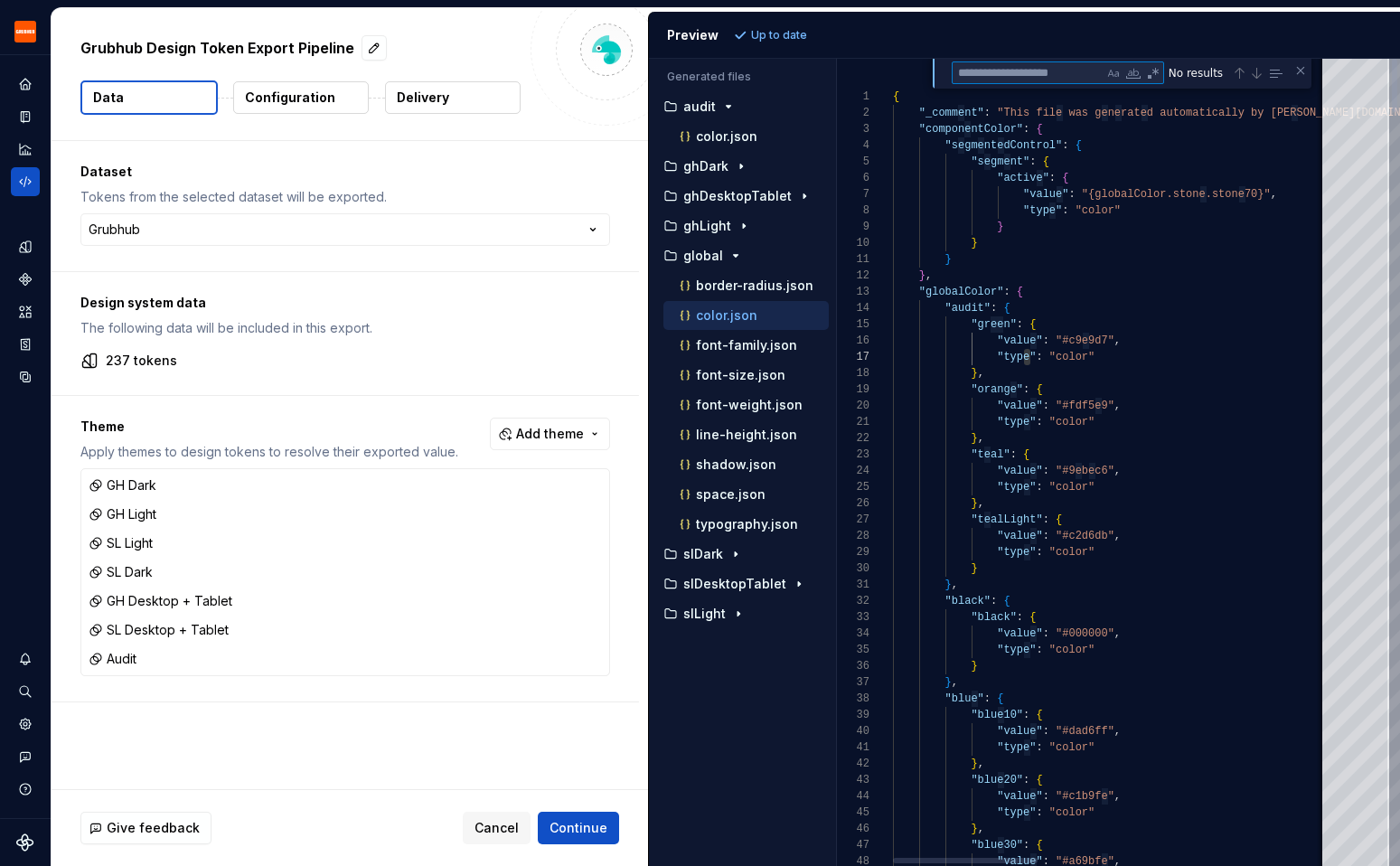
type textarea "**********"
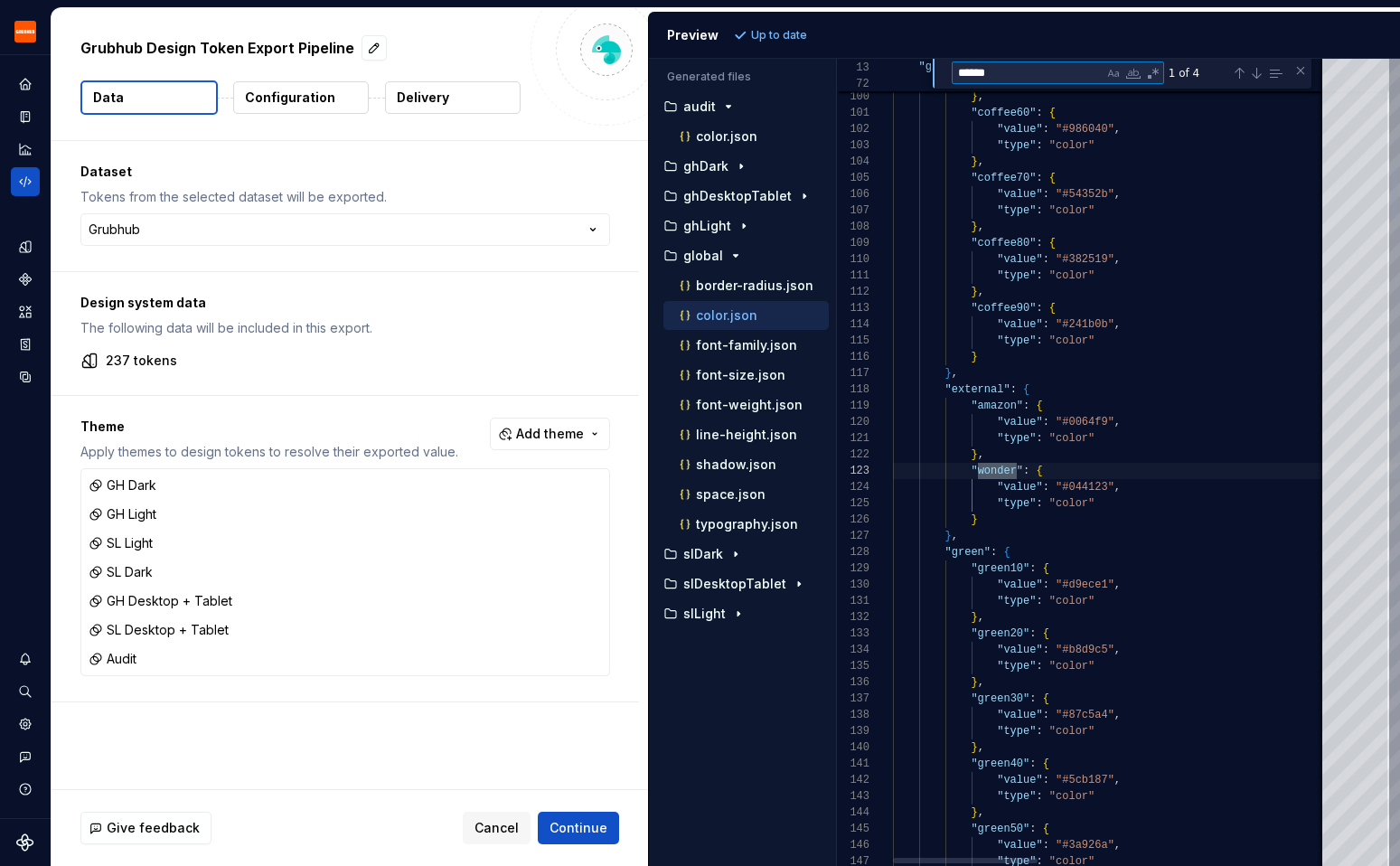
scroll to position [163, 124]
type textarea "******"
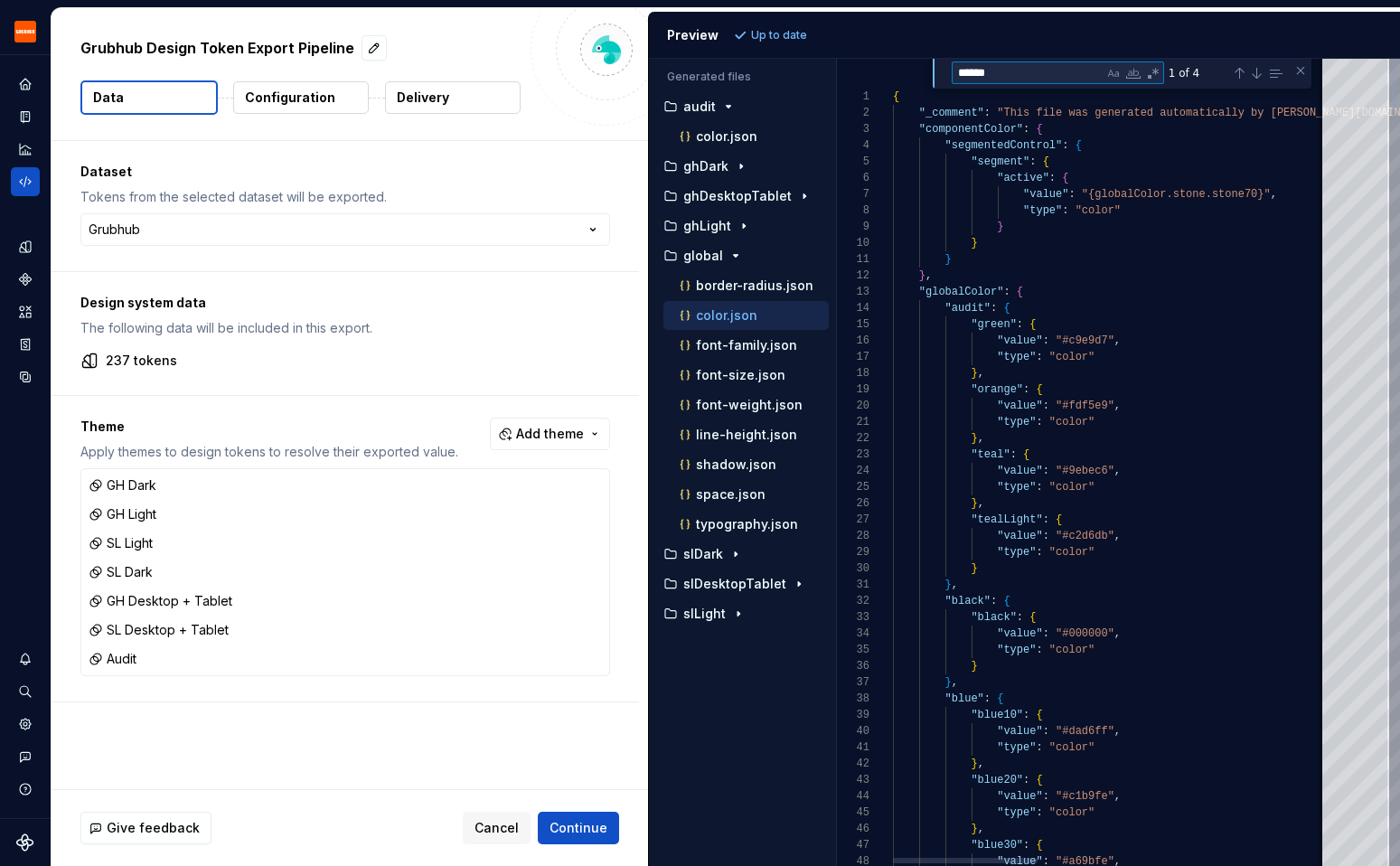
type textarea "**********"
click at [725, 311] on p "color.json" at bounding box center [726, 316] width 62 height 15
click at [20, 89] on icon "Home" at bounding box center [25, 83] width 12 height 12
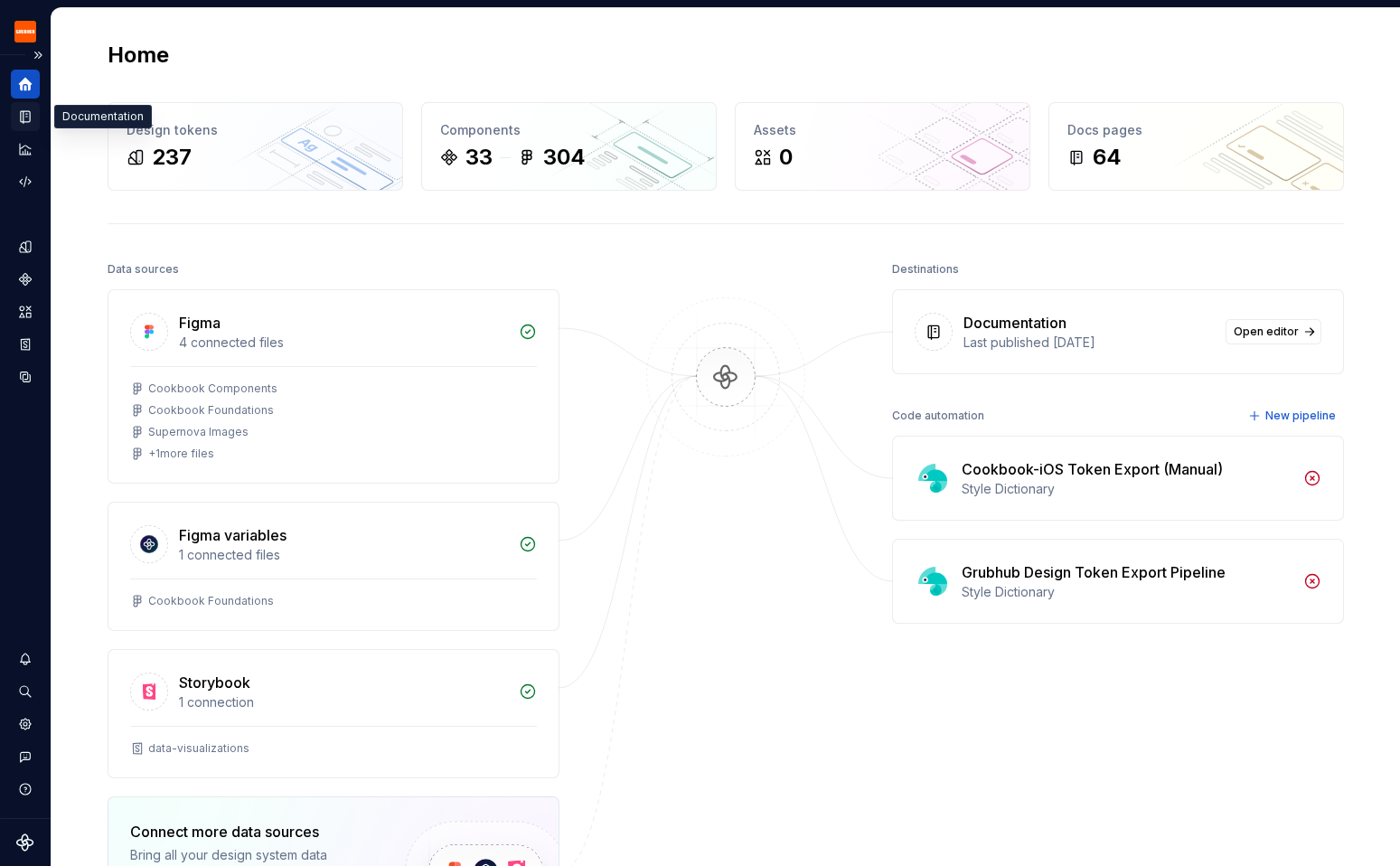
click at [23, 118] on icon "Documentation" at bounding box center [25, 117] width 9 height 12
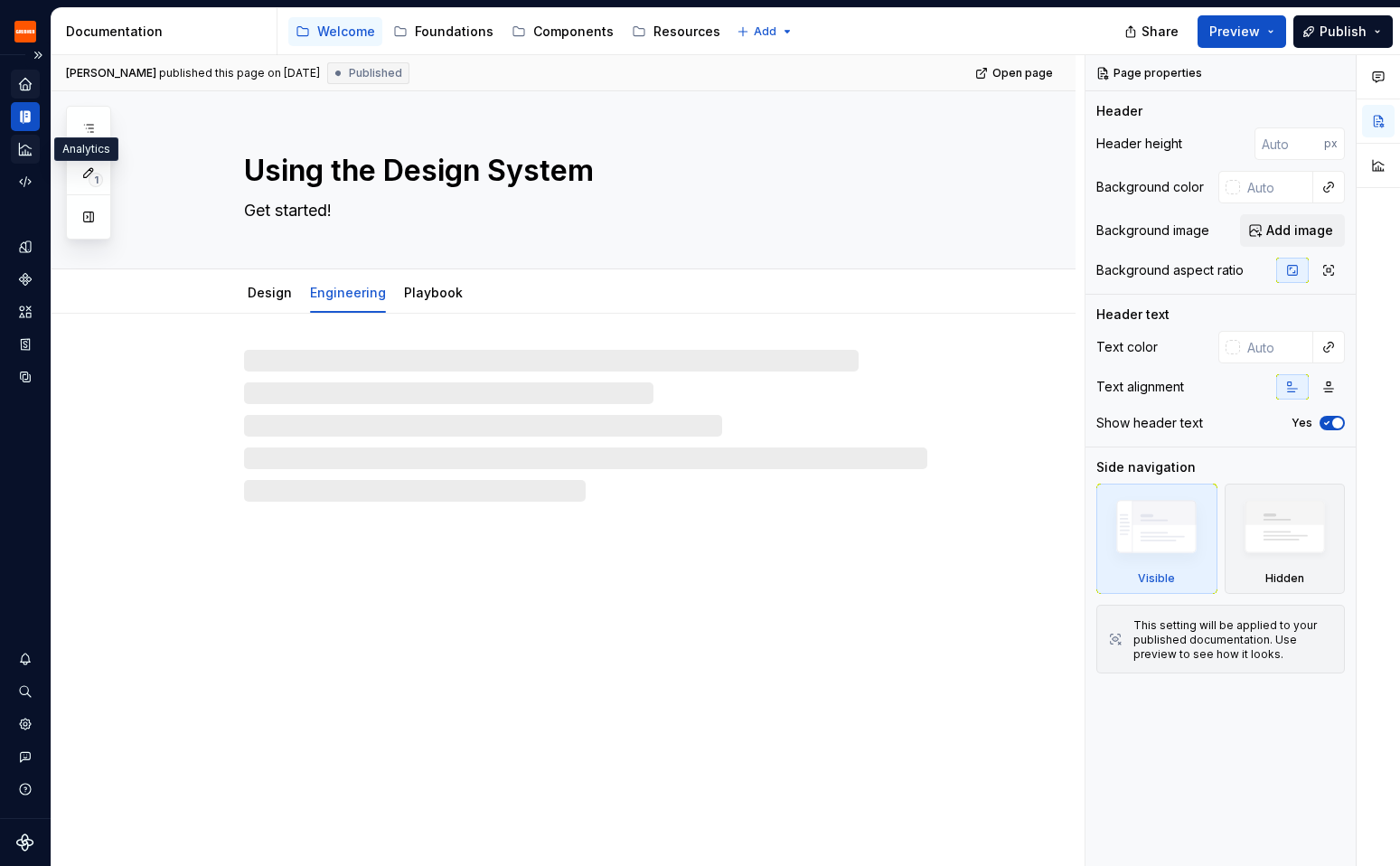
type textarea "*"
click at [26, 150] on icon "Analytics" at bounding box center [25, 149] width 16 height 16
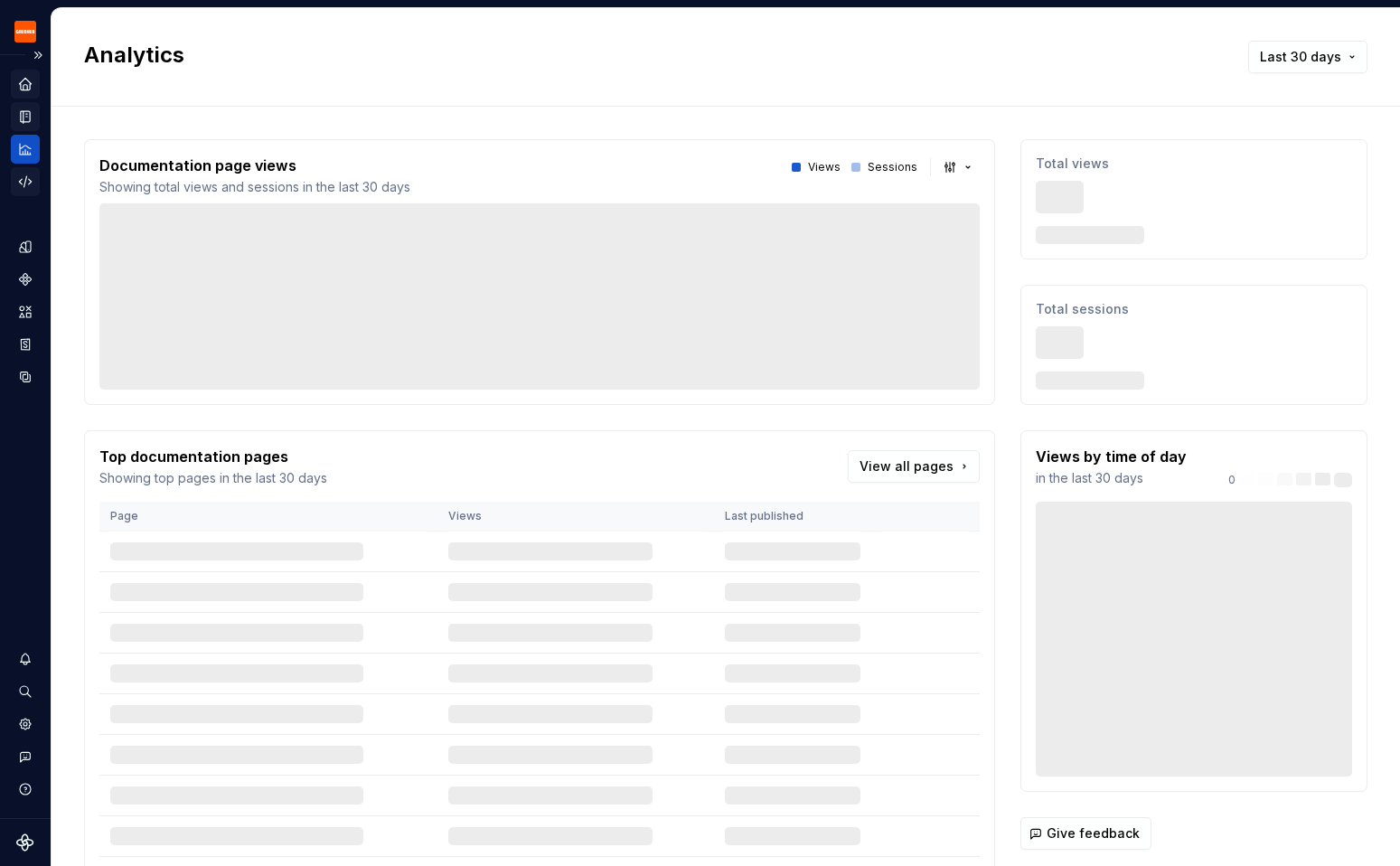
click at [31, 180] on icon "Code automation" at bounding box center [25, 182] width 16 height 16
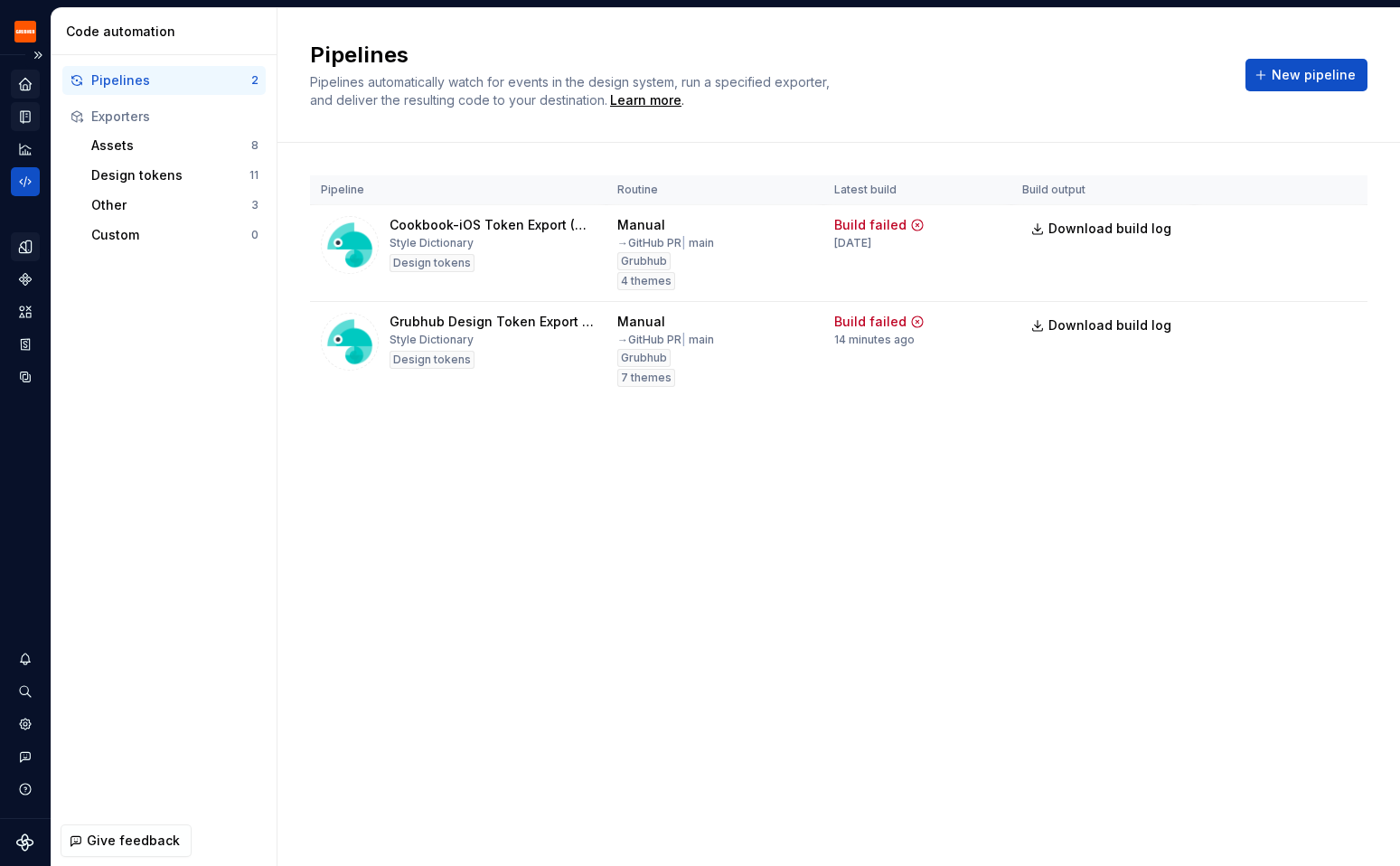
click at [32, 251] on icon "Design tokens" at bounding box center [25, 247] width 16 height 16
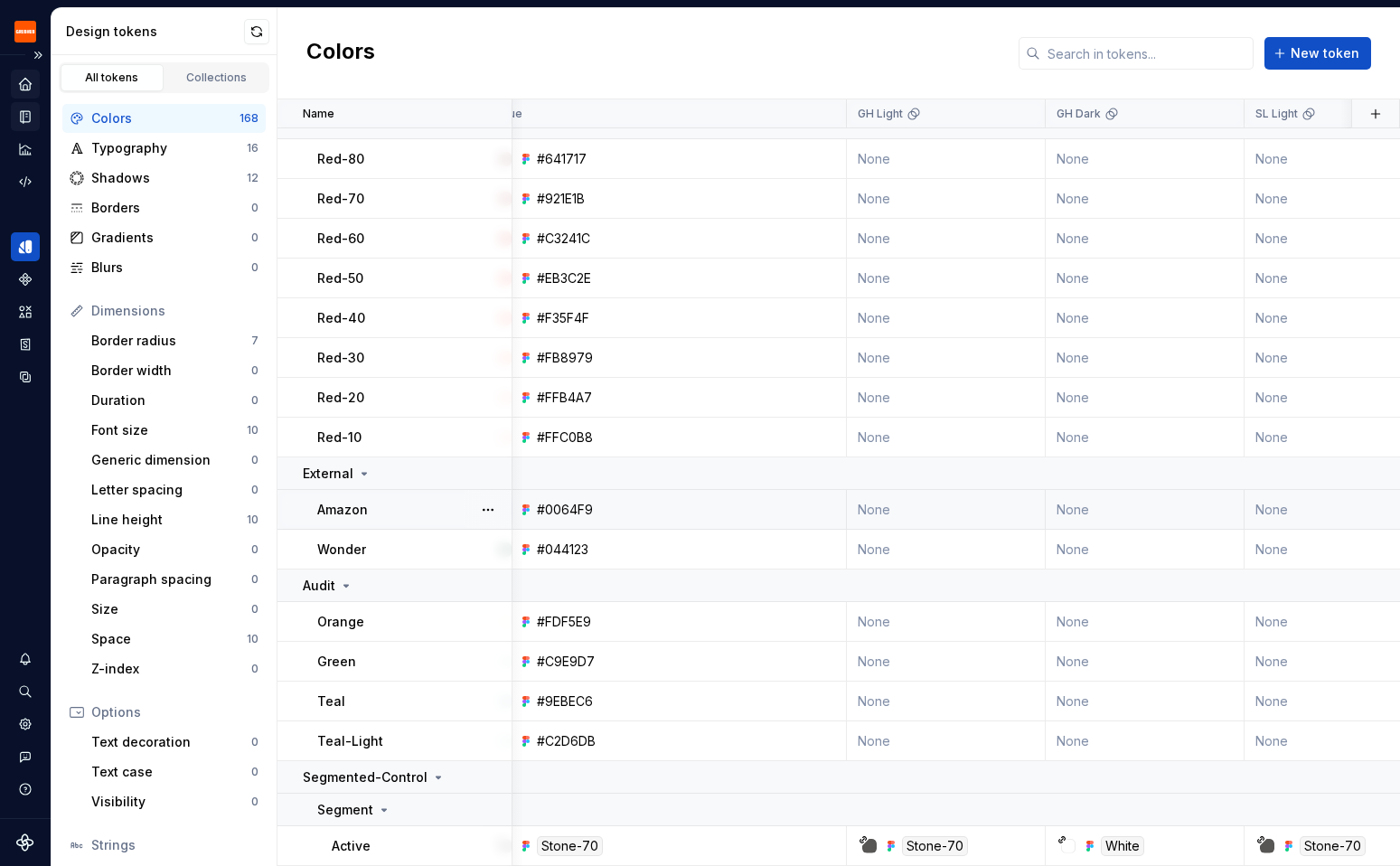
scroll to position [6888, 0]
